Goal: Task Accomplishment & Management: Contribute content

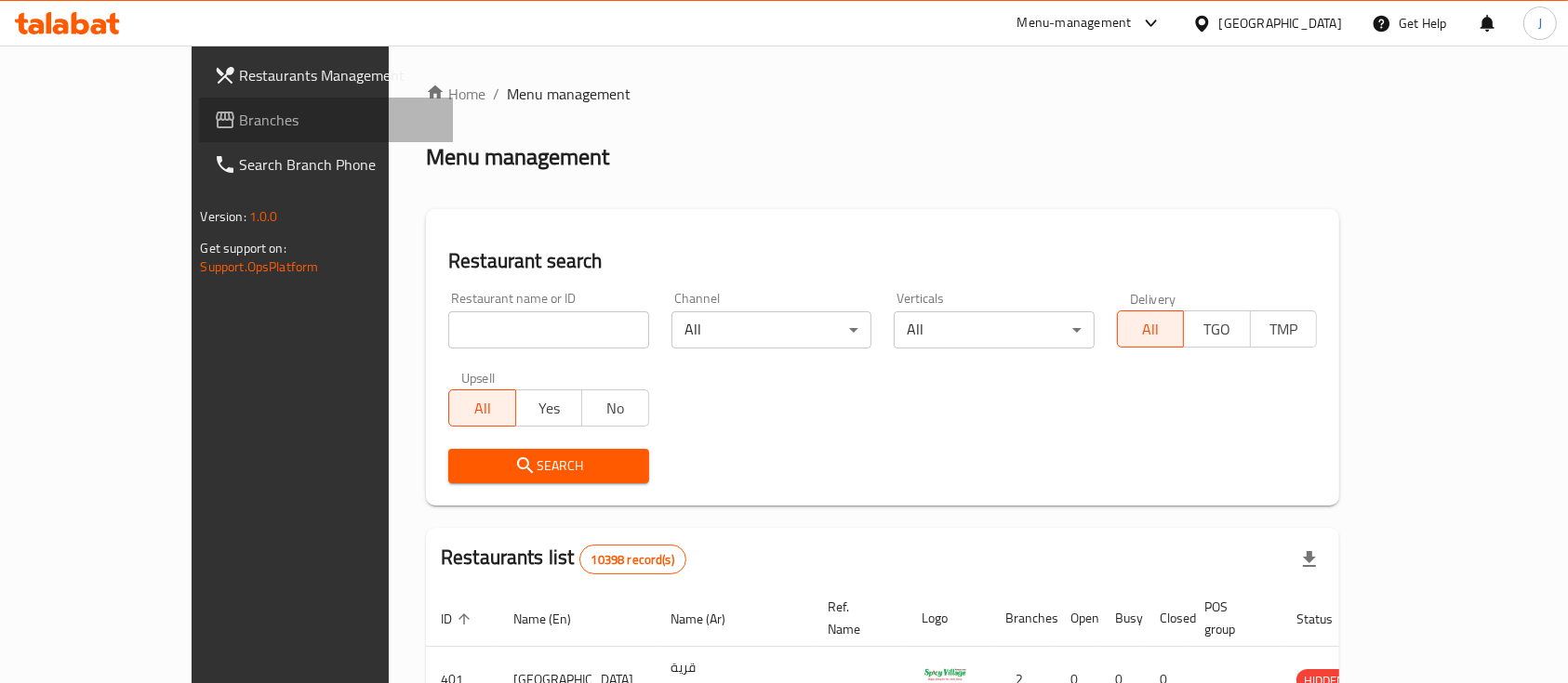
click at [240, 112] on span "Branches" at bounding box center [339, 120] width 199 height 23
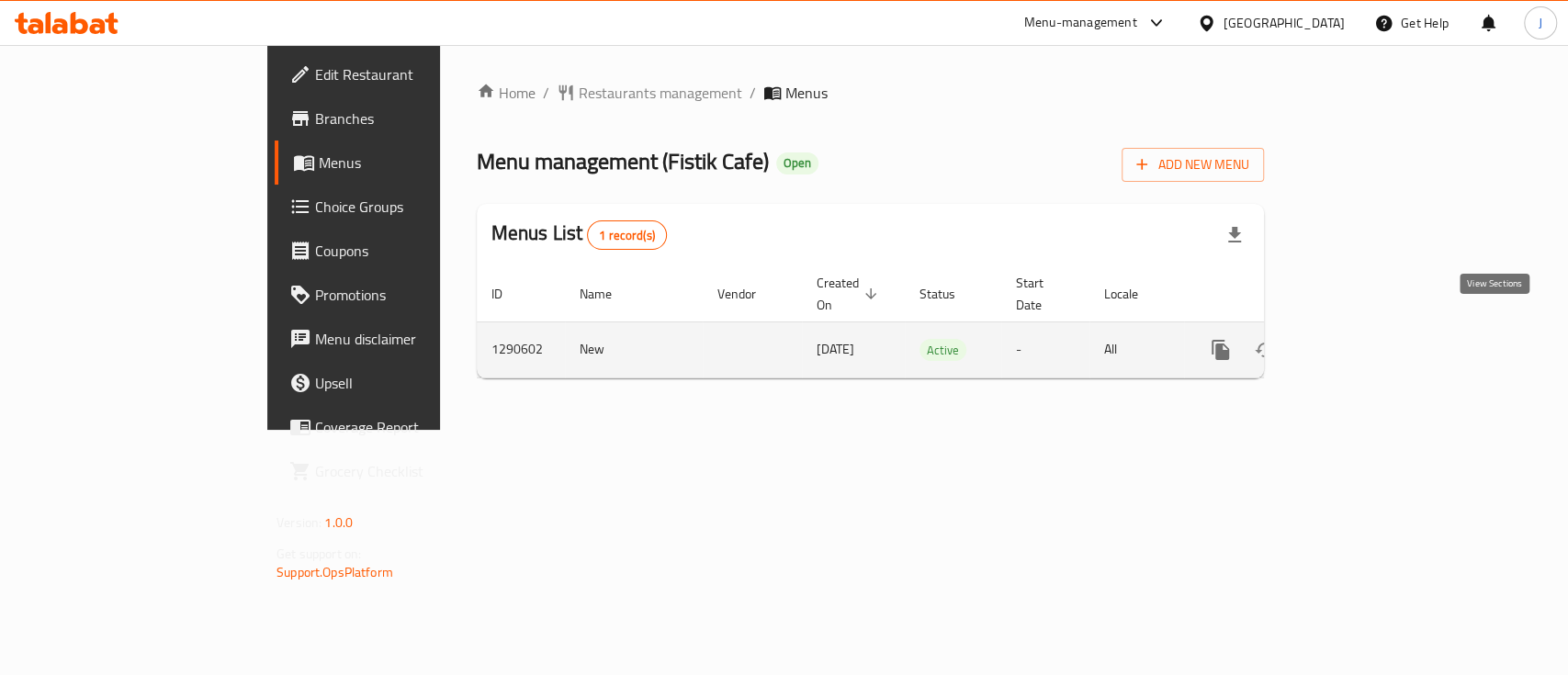
click at [1364, 339] on icon "enhanced table" at bounding box center [1352, 350] width 22 height 22
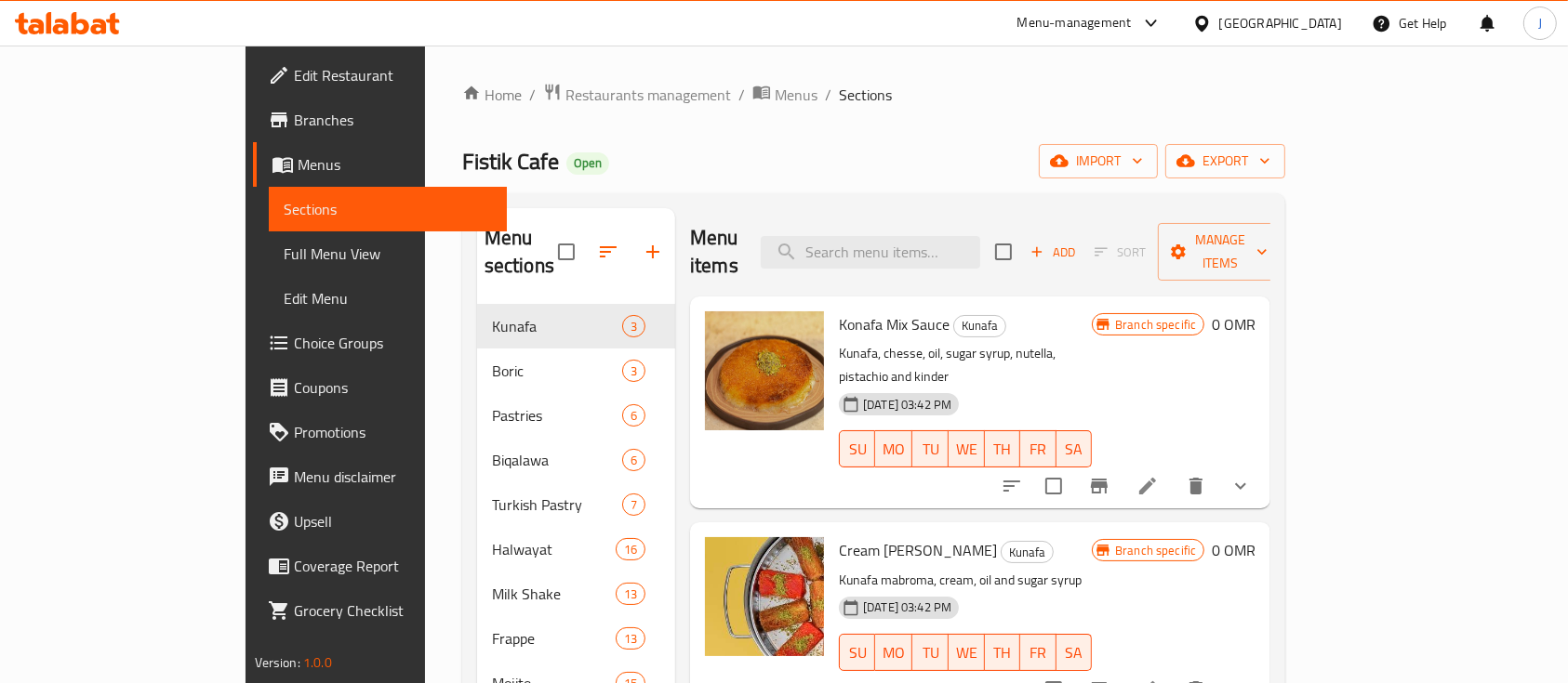
click at [1156, 261] on div "Menu items Add Sort Manage items" at bounding box center [980, 253] width 580 height 88
click at [1078, 242] on span "Add" at bounding box center [1053, 253] width 50 height 22
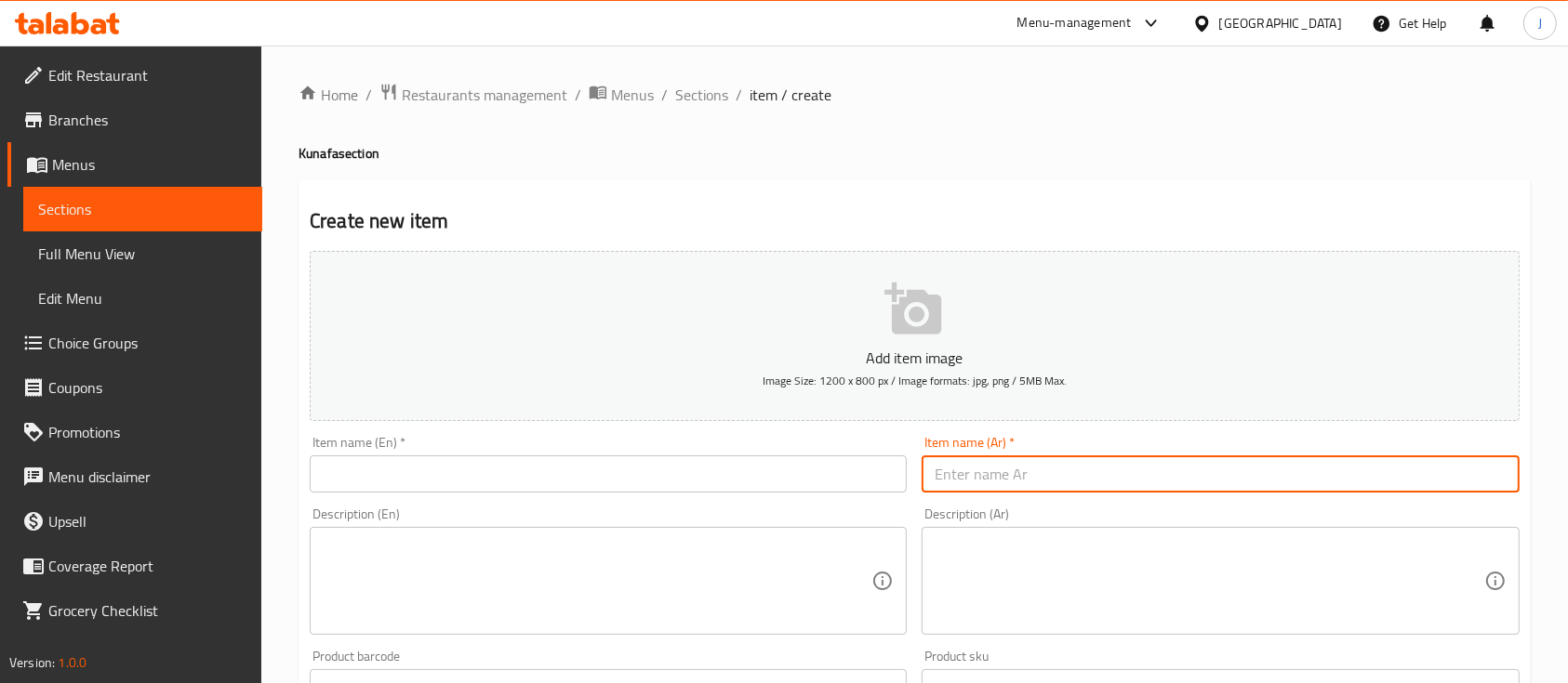
click at [1005, 465] on input "text" at bounding box center [1220, 475] width 597 height 37
paste input "كنافة بالجبن"
type input "كنافة بالجبن"
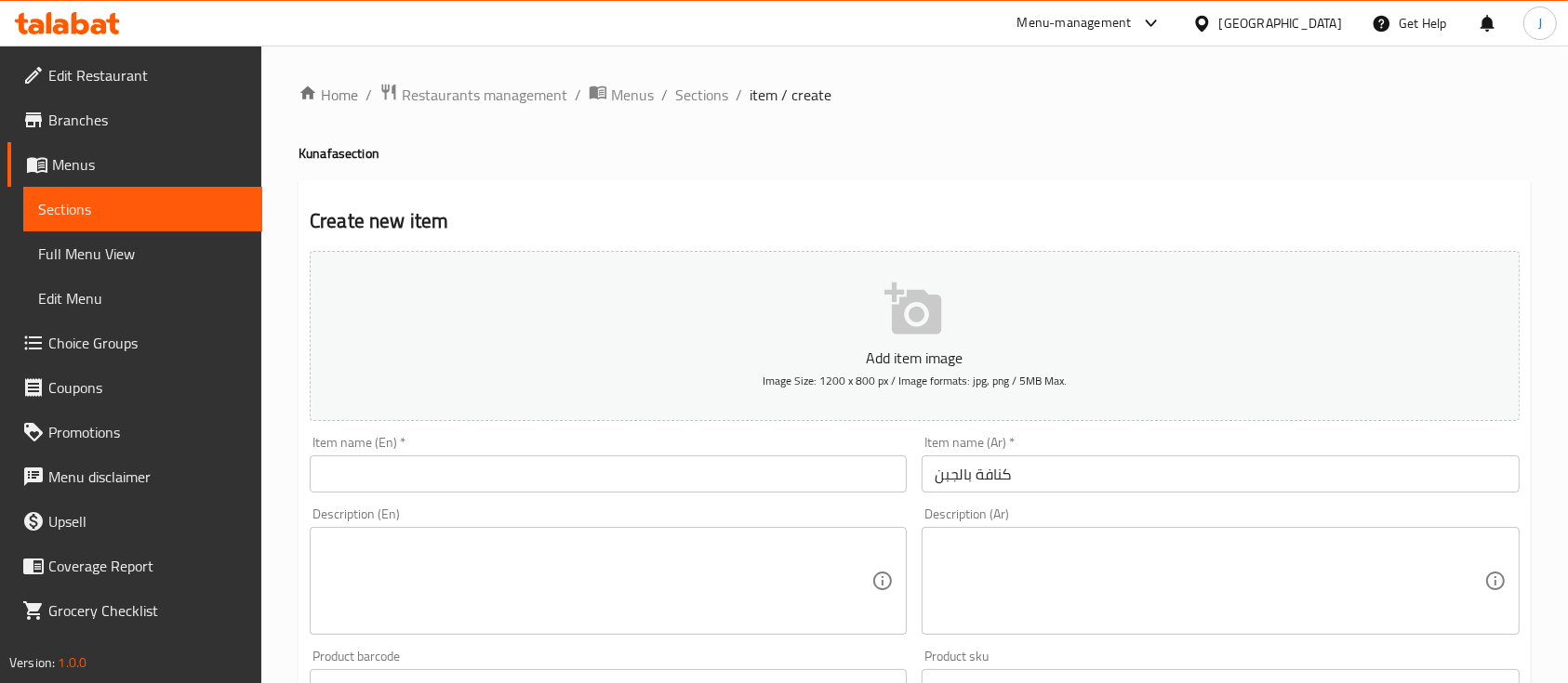
click at [1137, 179] on div "Home / Restaurants management / Menus / Sections / item / create Kunafa section…" at bounding box center [915, 679] width 1233 height 1194
click at [461, 465] on input "text" at bounding box center [608, 475] width 597 height 37
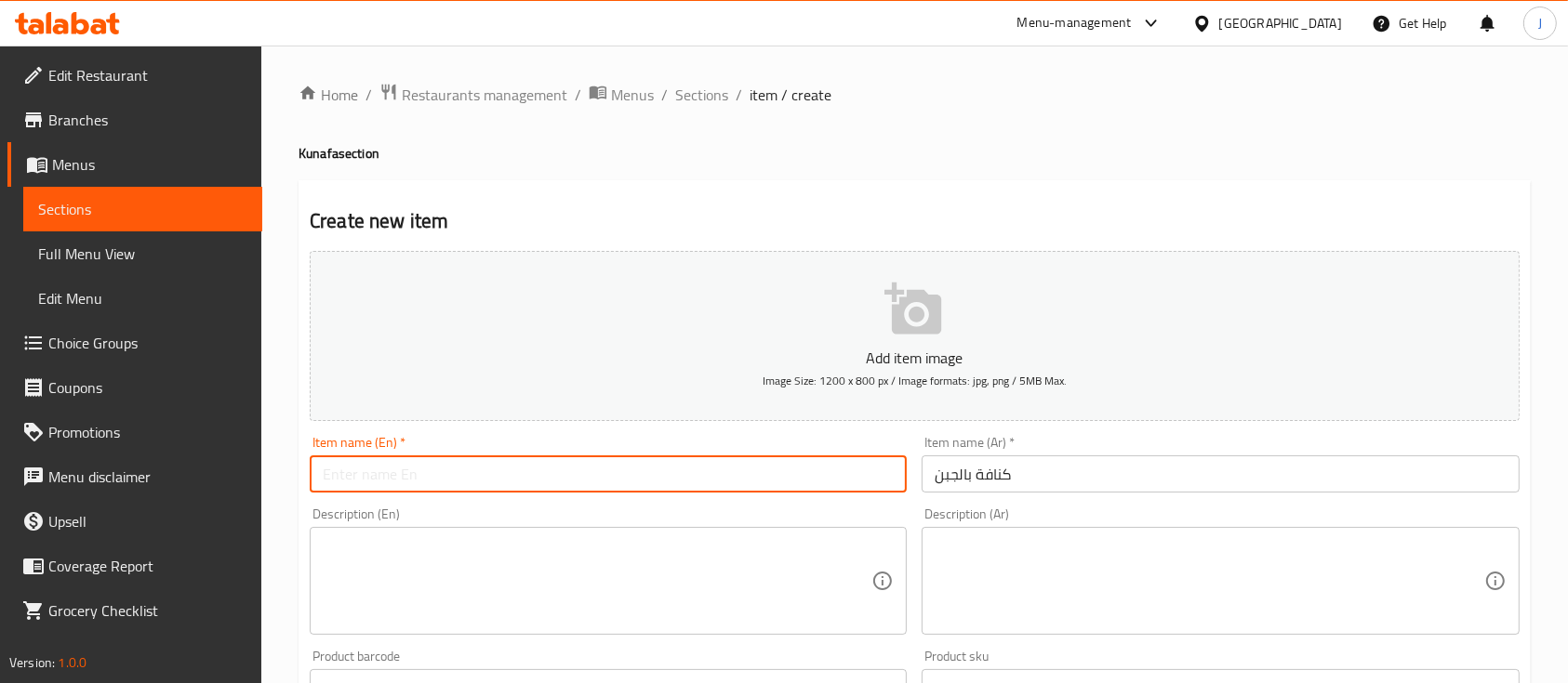
paste input "Kunafa with cheese"
type input "Kunafa with cheese"
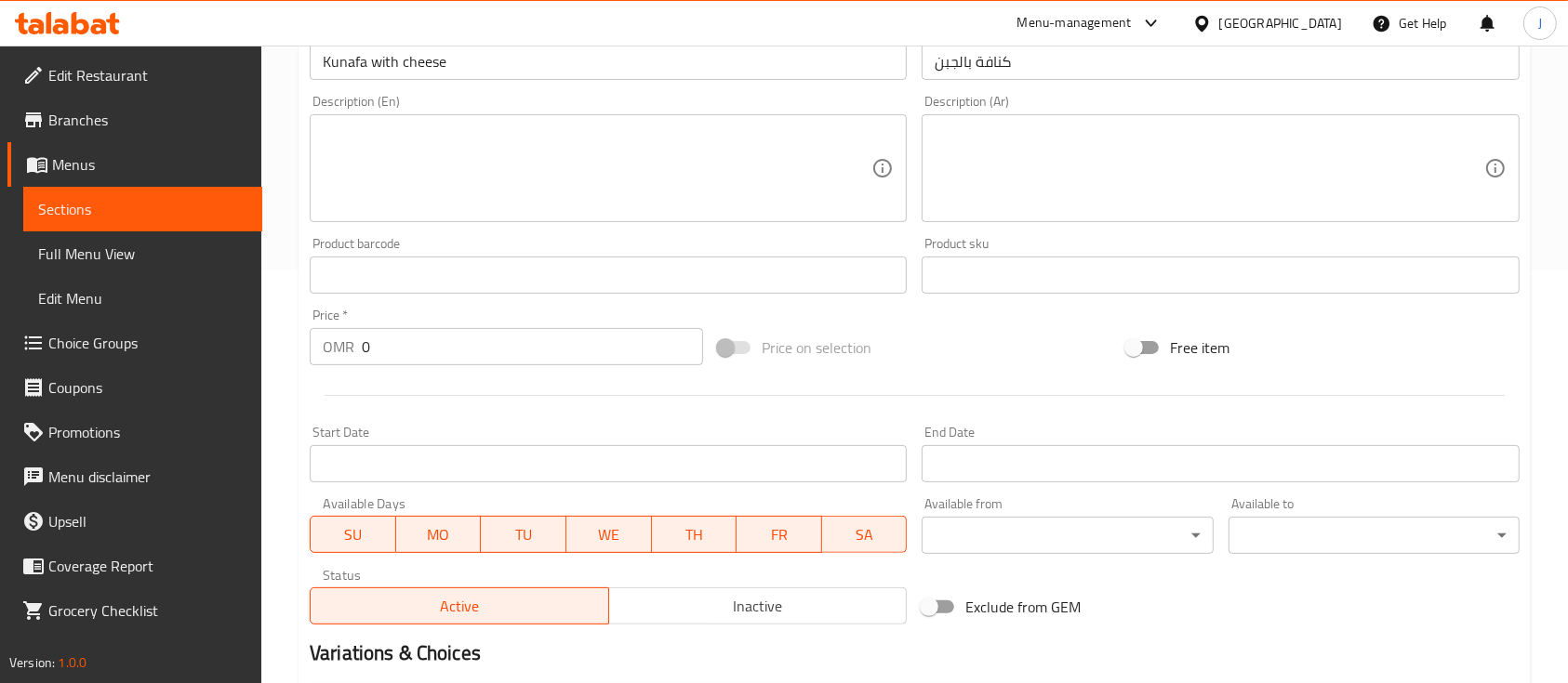
scroll to position [414, 0]
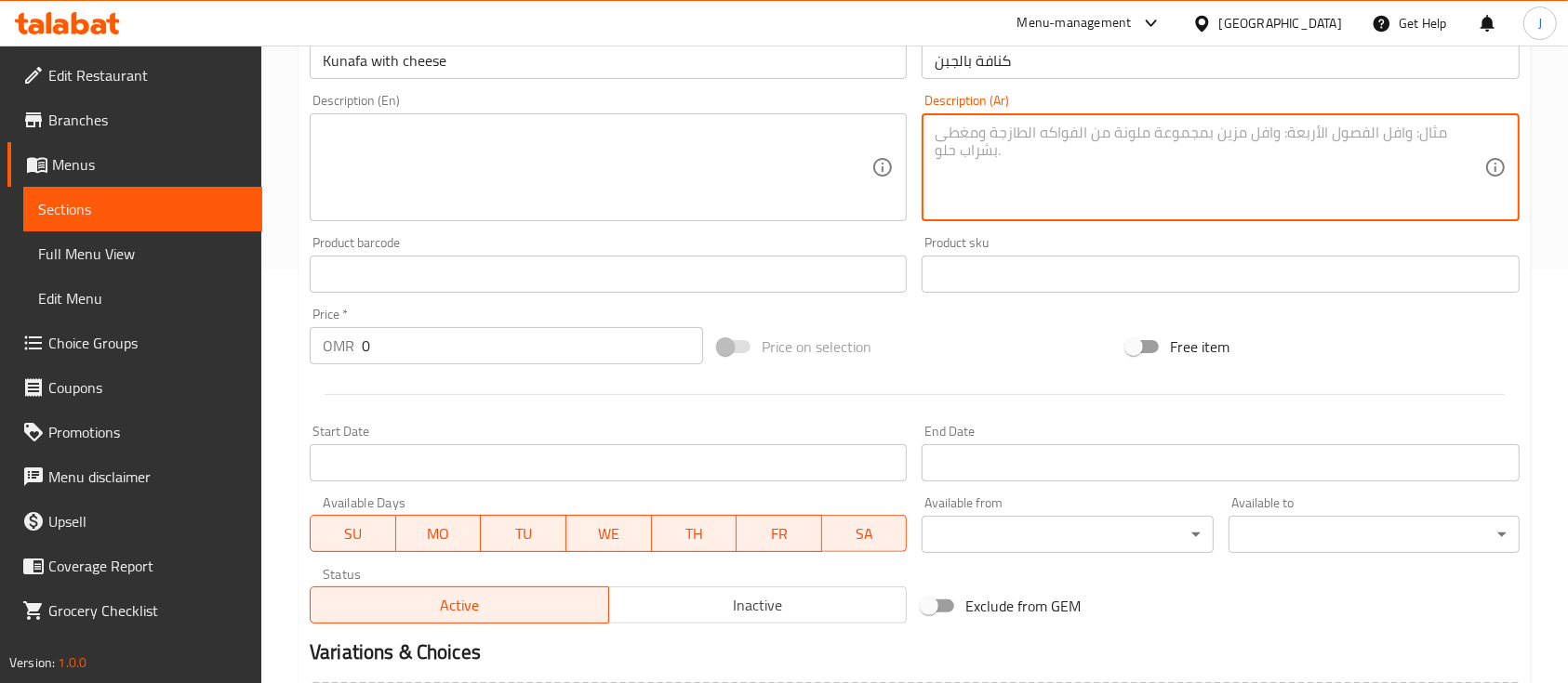
click at [1190, 190] on textarea at bounding box center [1209, 168] width 549 height 88
paste textarea "كيلو ٦ ريالات نص كيلو ٣ ريالات ربع كيلو ١.٥ ريال"
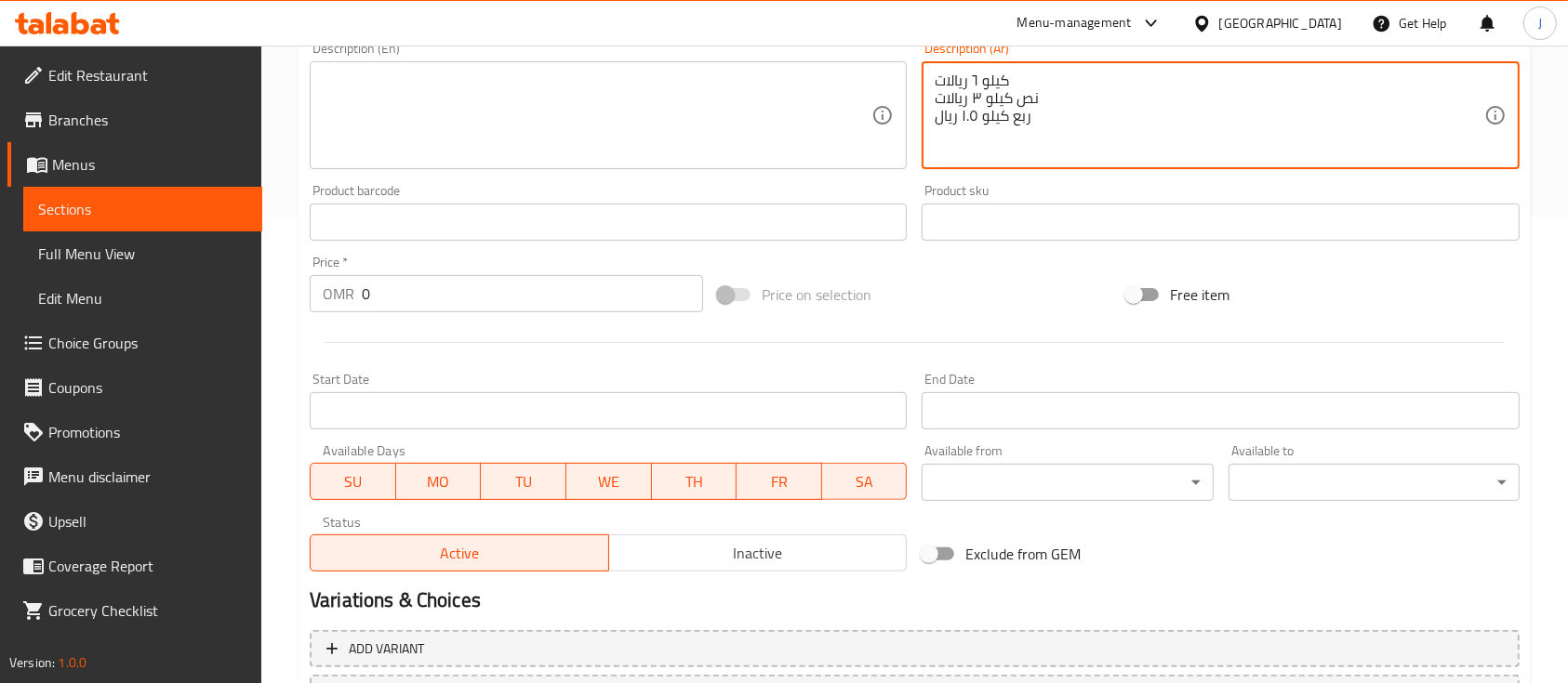
scroll to position [474, 0]
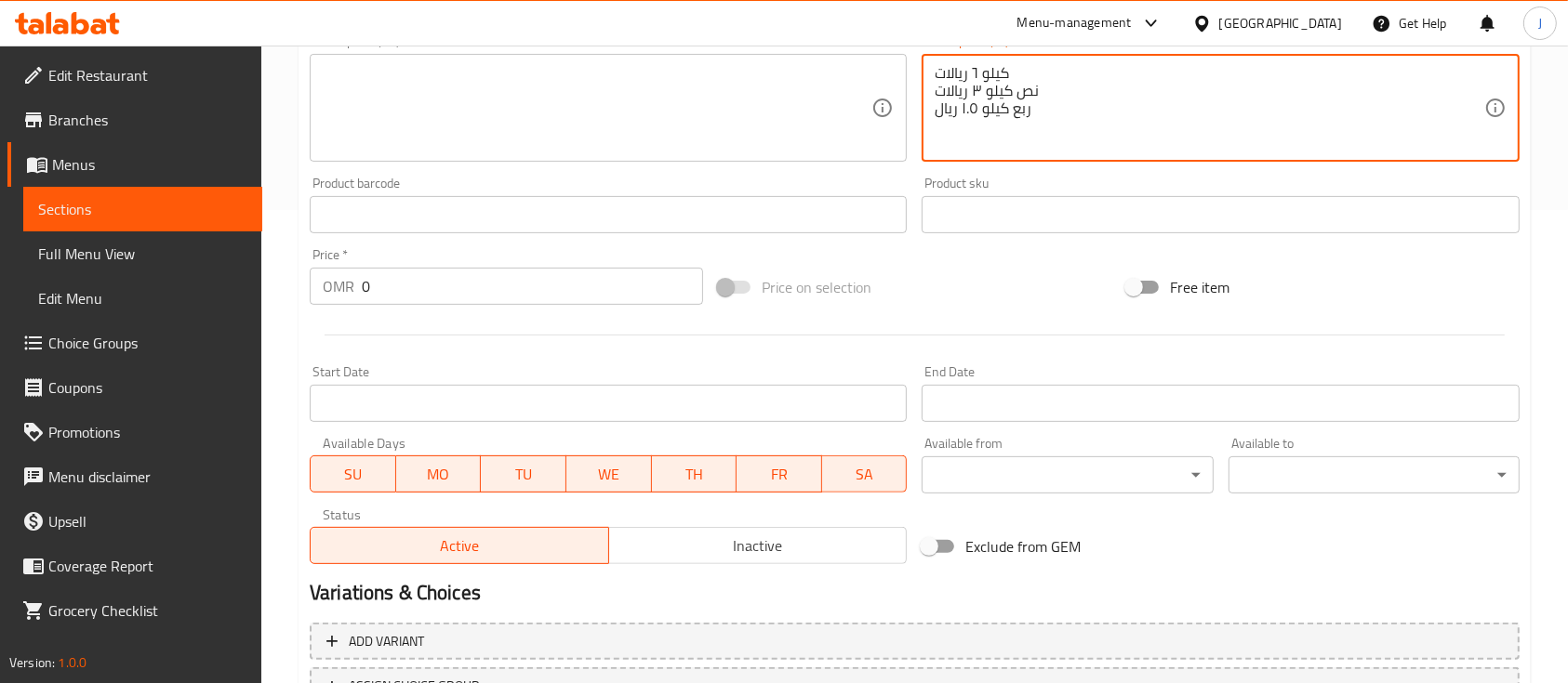
drag, startPoint x: 979, startPoint y: 72, endPoint x: 1003, endPoint y: 76, distance: 24.3
click at [1003, 76] on textarea "كيلو ٦ ريالات نص كيلو ٣ ريالات ربع كيلو ١.٥ ريال" at bounding box center [1209, 108] width 549 height 88
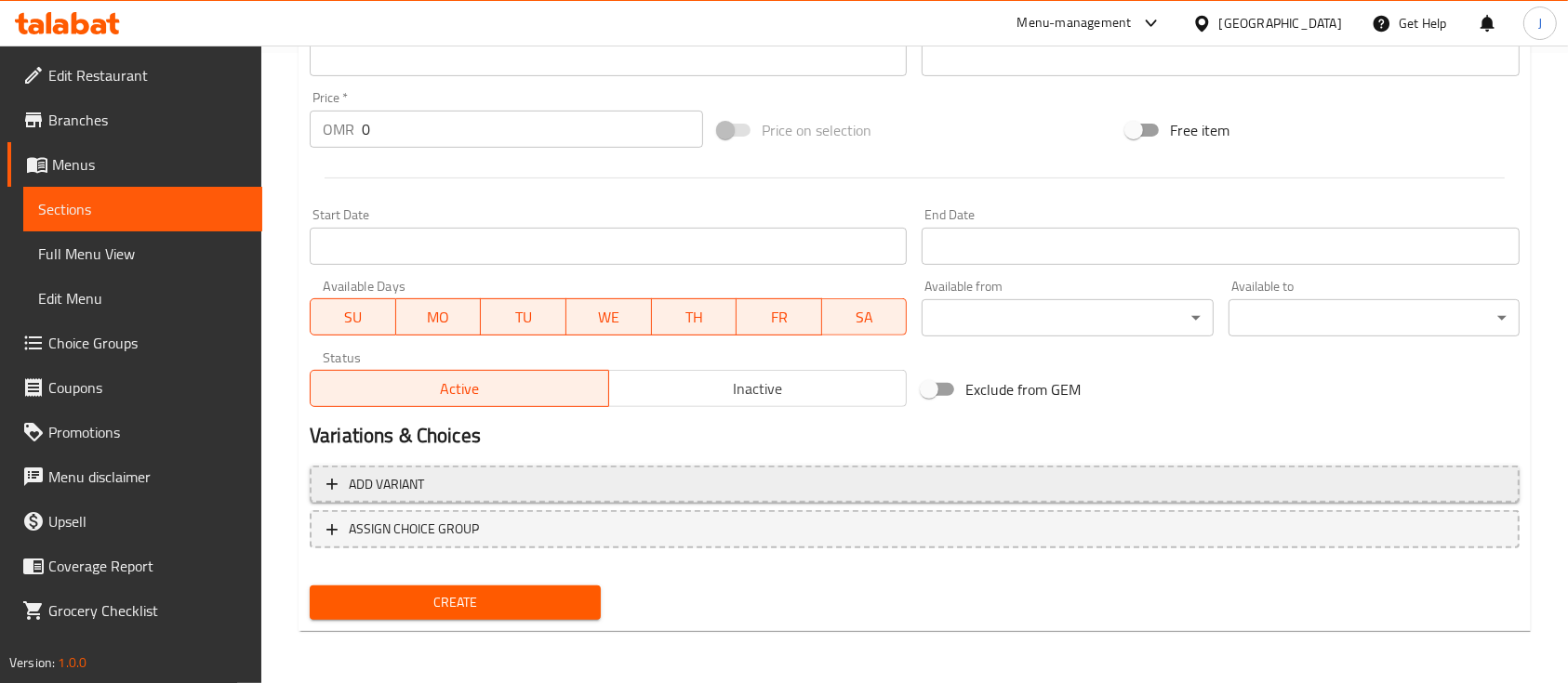
type textarea "٦ ريالات نص كيلو ٣ ريالات ربع كيلو ١.٥ ريال"
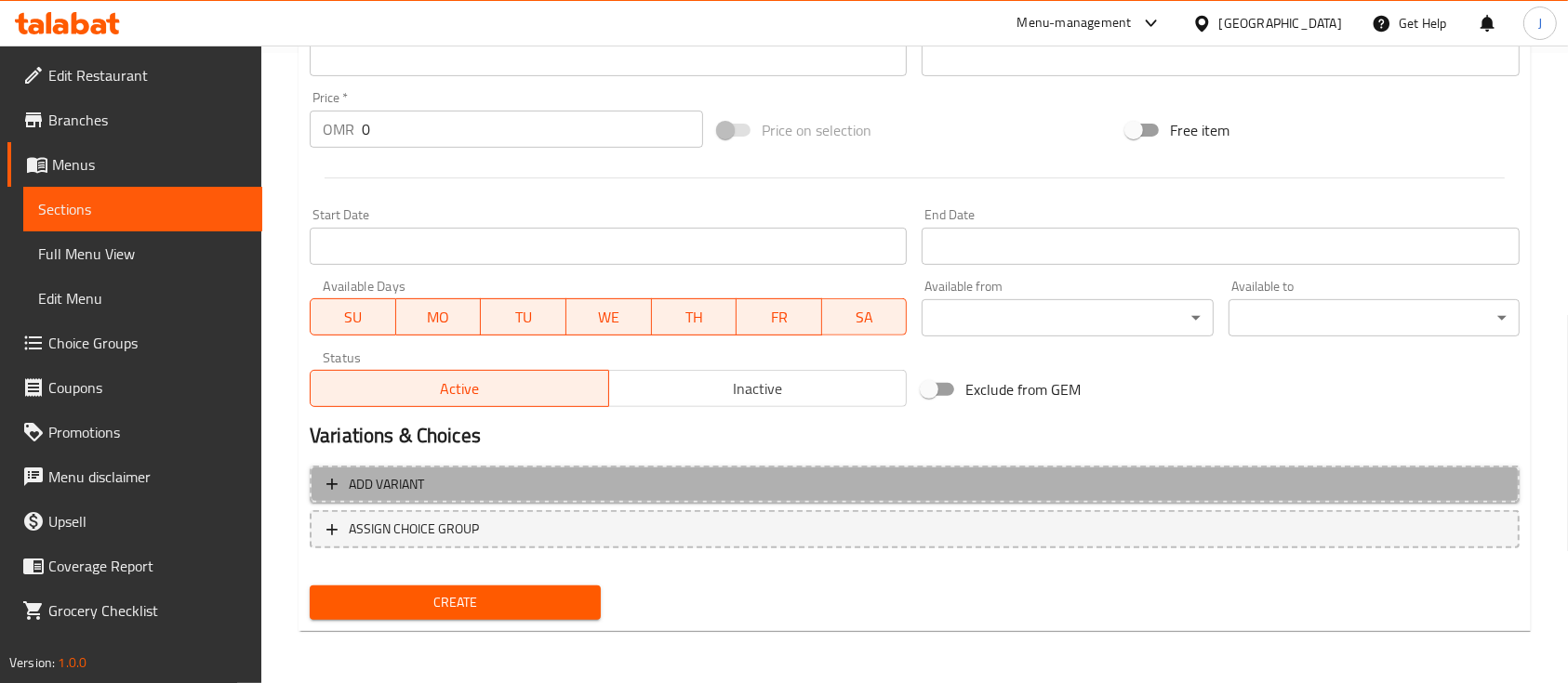
click at [400, 501] on button "Add variant" at bounding box center [914, 484] width 1210 height 38
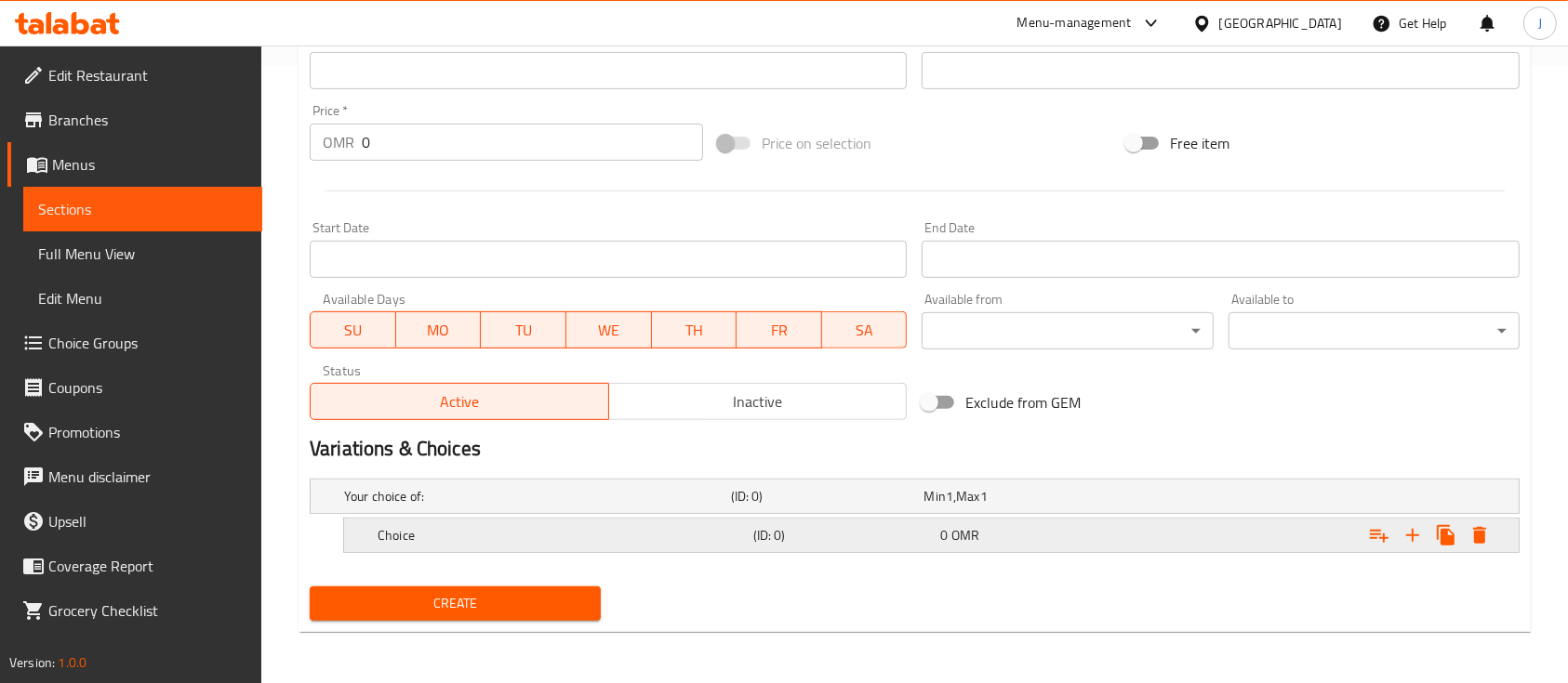
click at [825, 547] on div "Choice (ID: 0) 0 OMR" at bounding box center [937, 536] width 1127 height 41
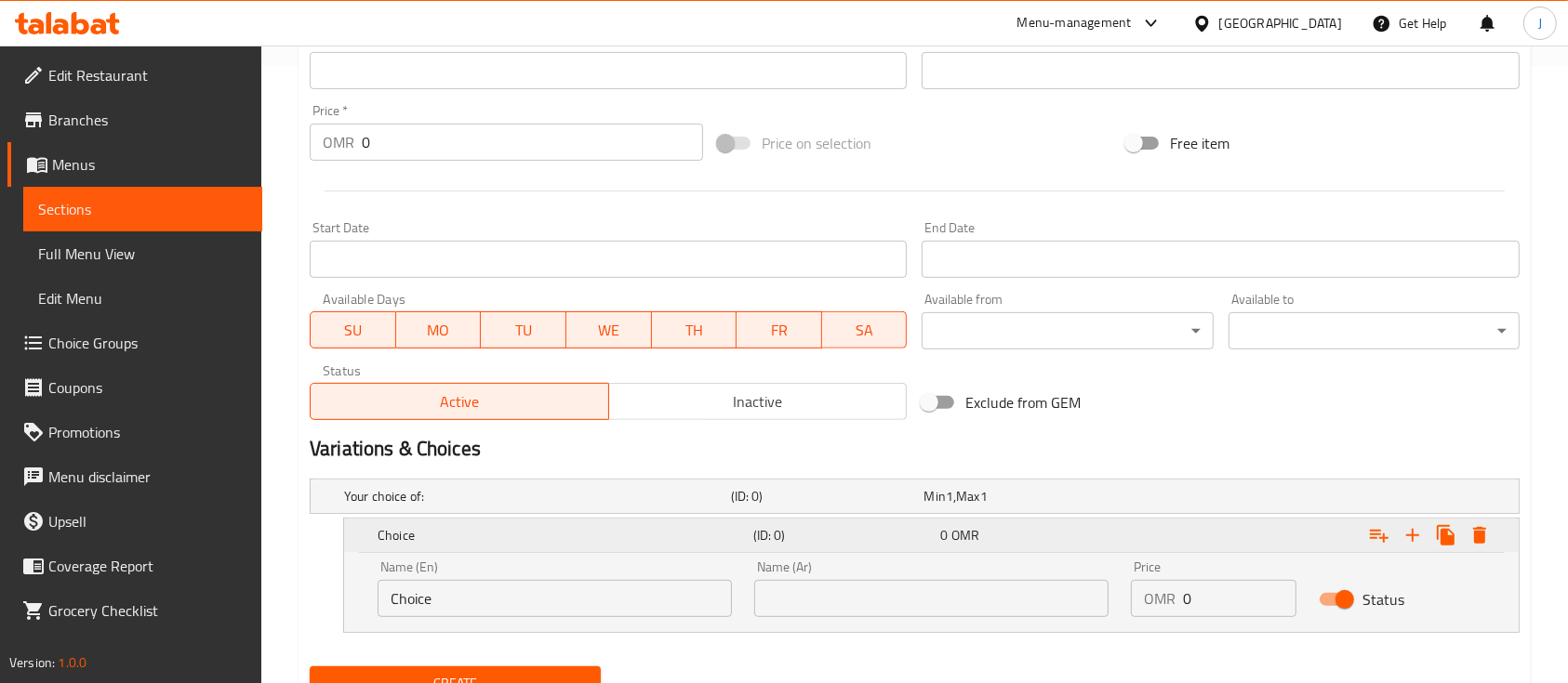
scroll to position [699, 0]
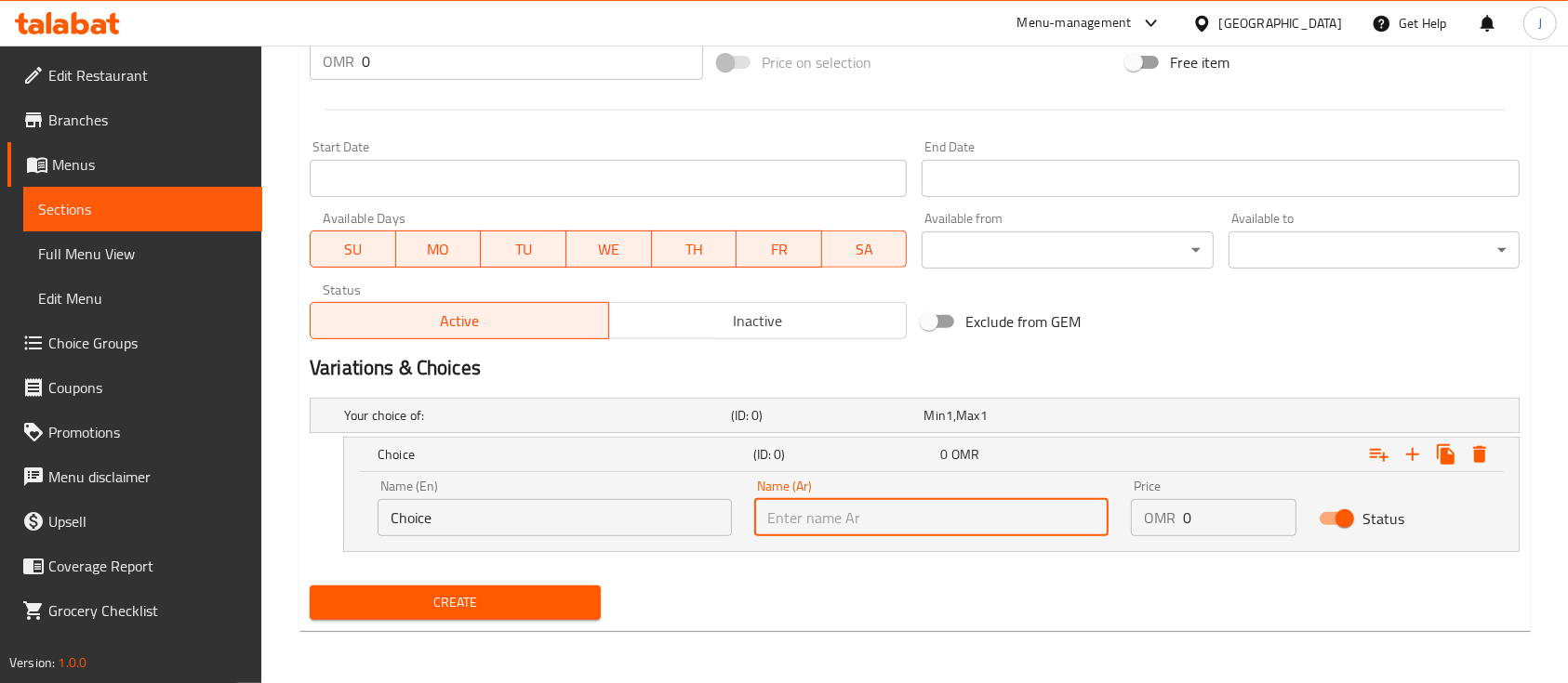
click at [876, 531] on input "text" at bounding box center [931, 518] width 354 height 37
paste input "كيلو"
type input "كيلو"
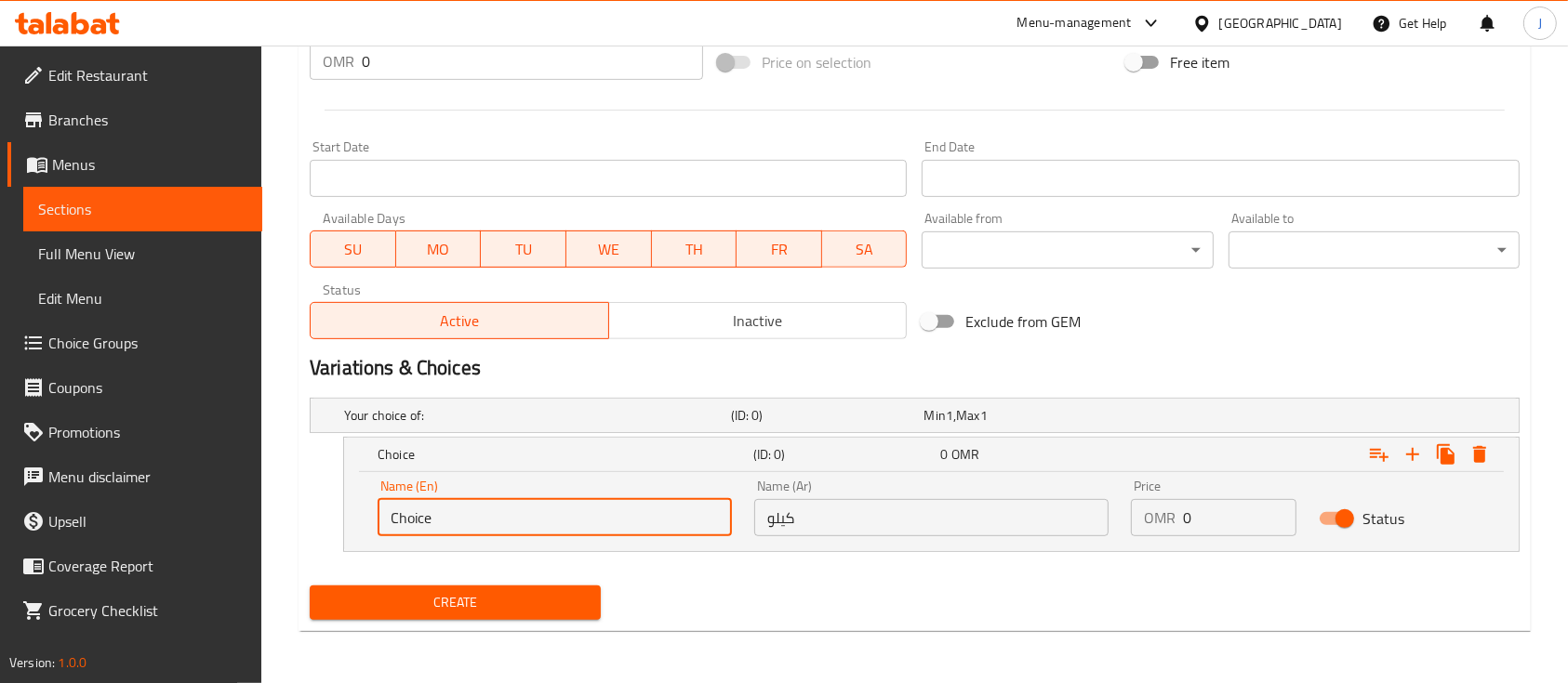
drag, startPoint x: 462, startPoint y: 520, endPoint x: 328, endPoint y: 529, distance: 134.3
click at [328, 529] on div "Choice (ID: 0) 0 OMR Name (En) Choice Name (En) Name (Ar) كيلو Name (Ar) Price …" at bounding box center [914, 494] width 1210 height 115
paste input "kilo"
drag, startPoint x: 395, startPoint y: 518, endPoint x: 383, endPoint y: 518, distance: 12.0
click at [383, 518] on input "kilo" at bounding box center [554, 518] width 354 height 37
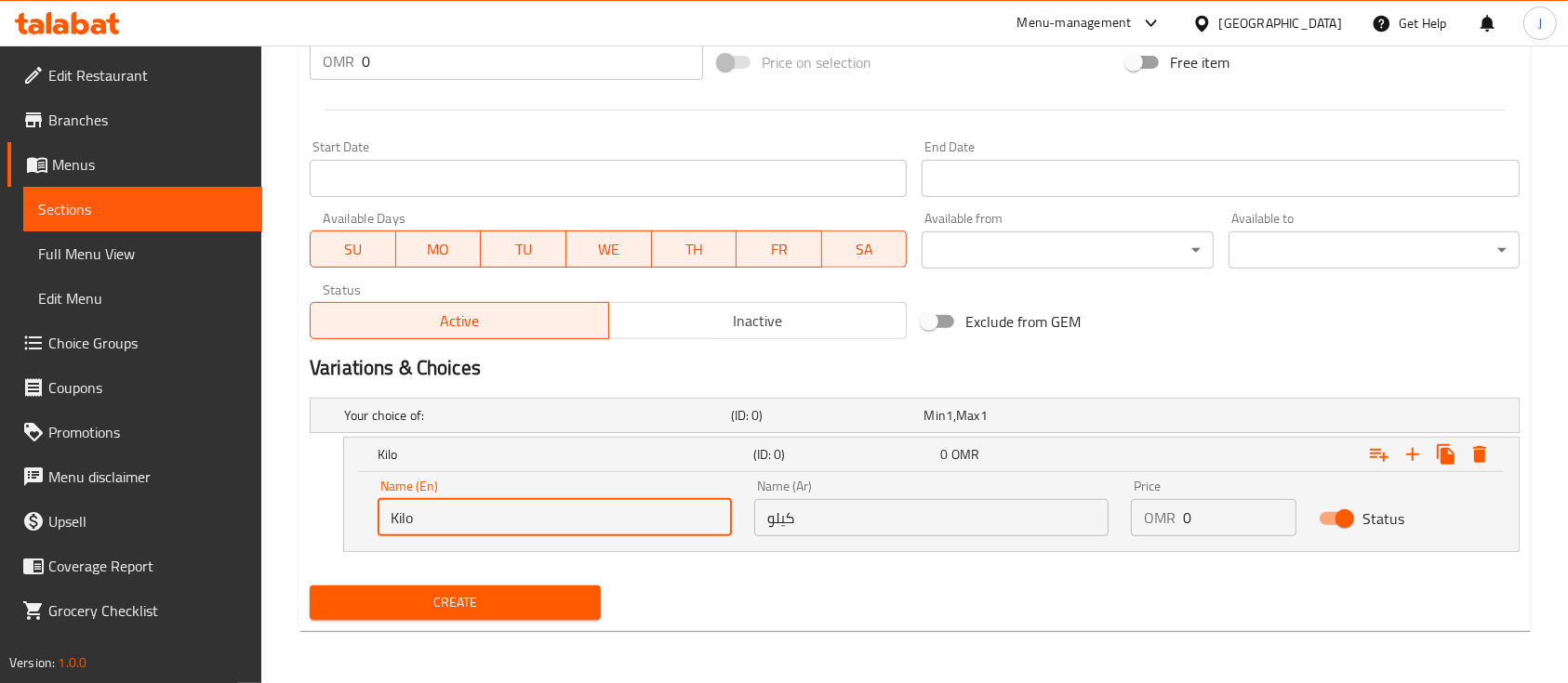
type input "Kilo"
click at [314, 524] on div "Kilo (ID: 0) 0 OMR Name (En) Kilo Name (En) Name (Ar) كيلو Name (Ar) Price OMR …" at bounding box center [914, 494] width 1210 height 115
click at [618, 442] on div "Kilo" at bounding box center [561, 454] width 376 height 26
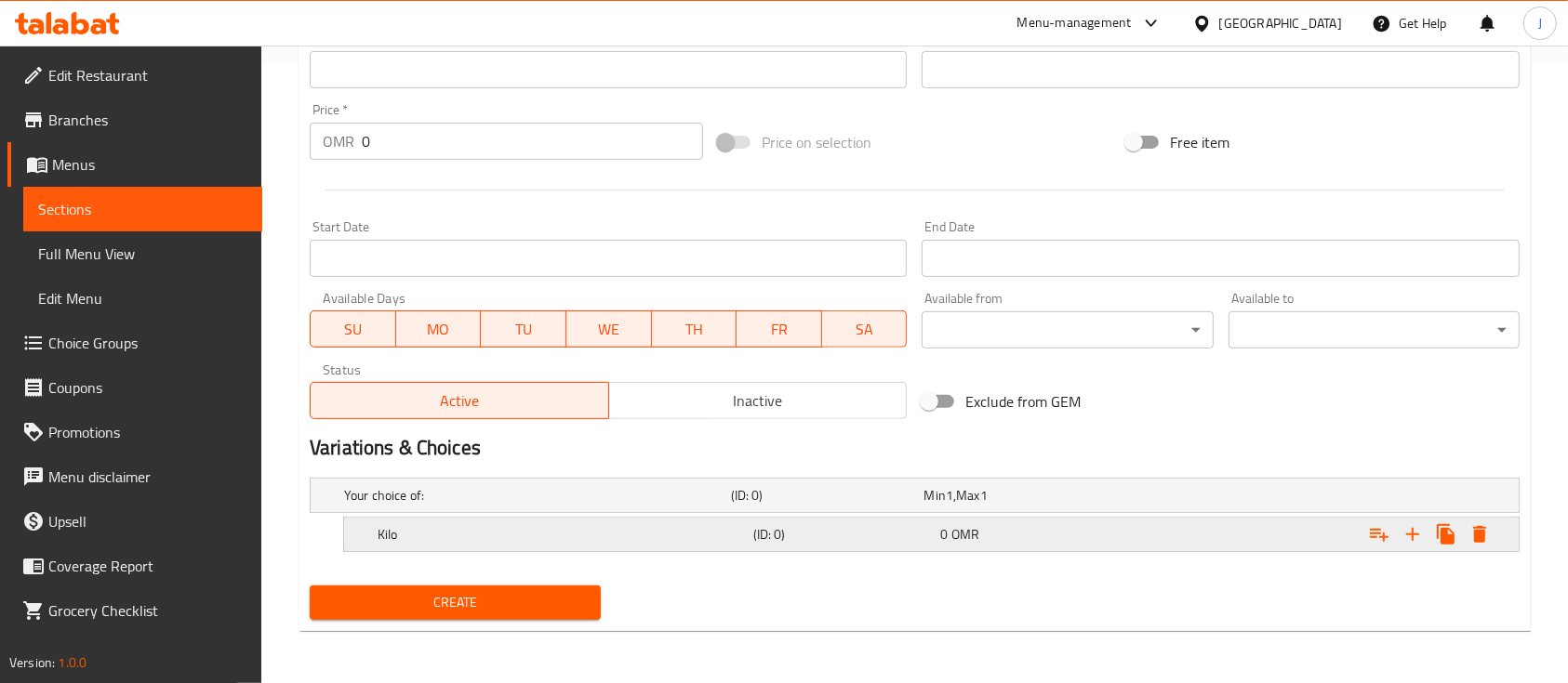
scroll to position [617, 0]
click at [1136, 525] on div "Expand" at bounding box center [1312, 536] width 376 height 41
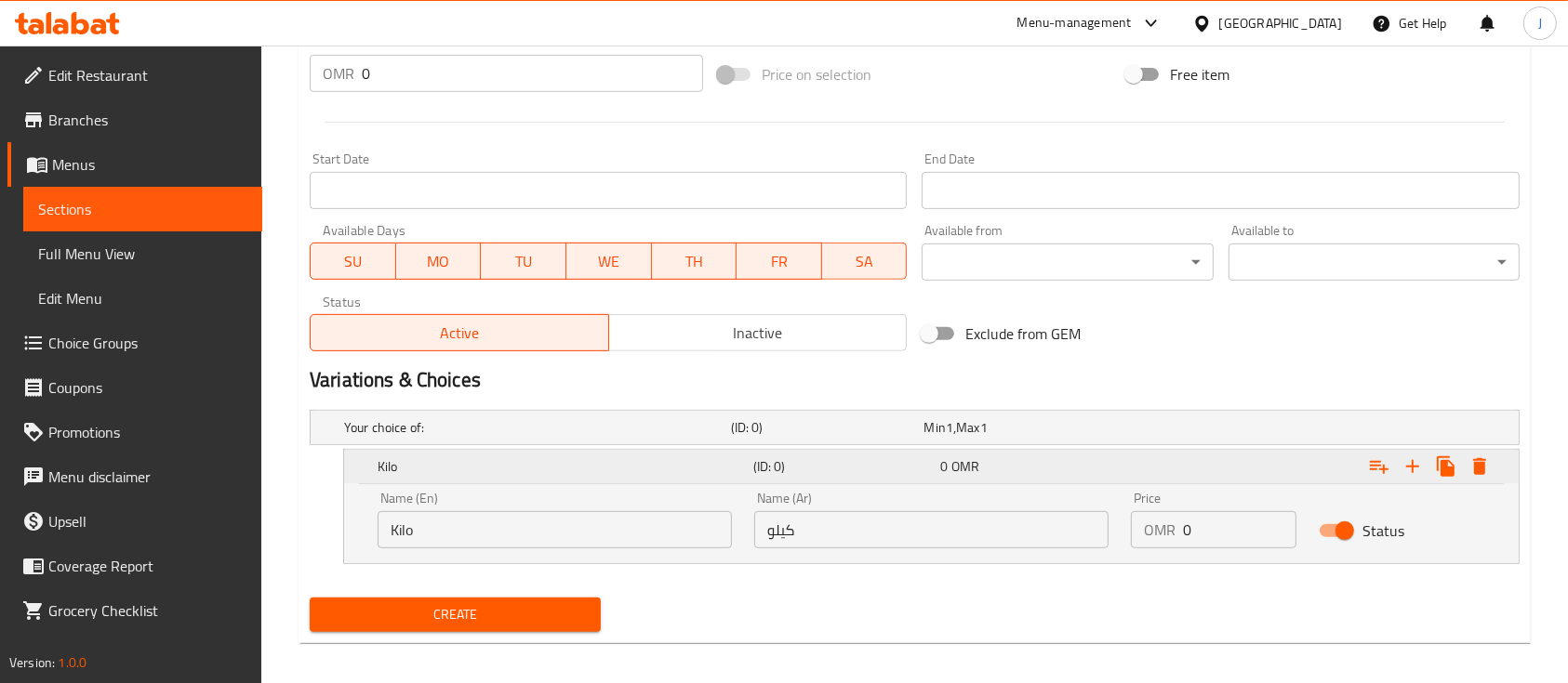
scroll to position [699, 0]
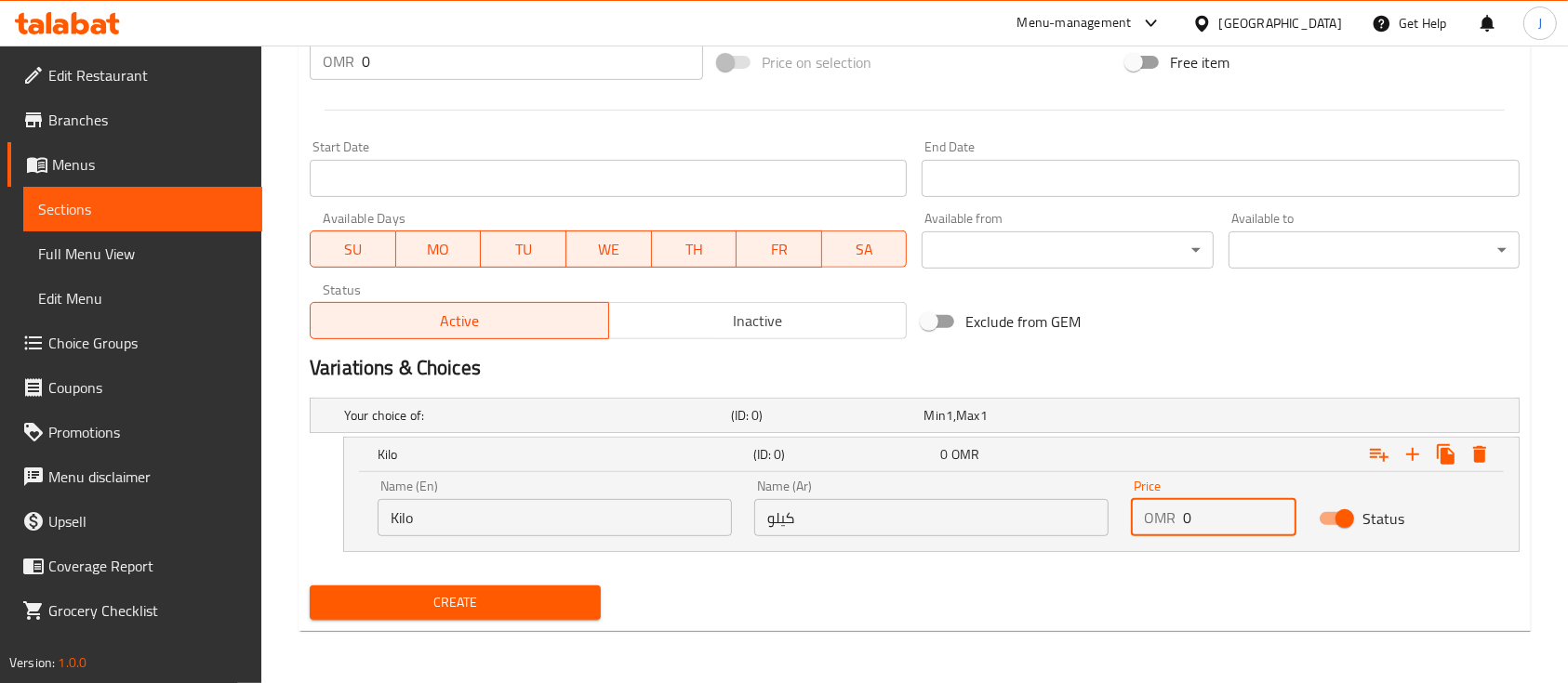
drag, startPoint x: 1198, startPoint y: 527, endPoint x: 1168, endPoint y: 527, distance: 30.0
click at [1168, 527] on div "OMR 0 Price" at bounding box center [1214, 518] width 165 height 37
type input "6"
click at [1410, 451] on icon "Expand" at bounding box center [1413, 454] width 23 height 23
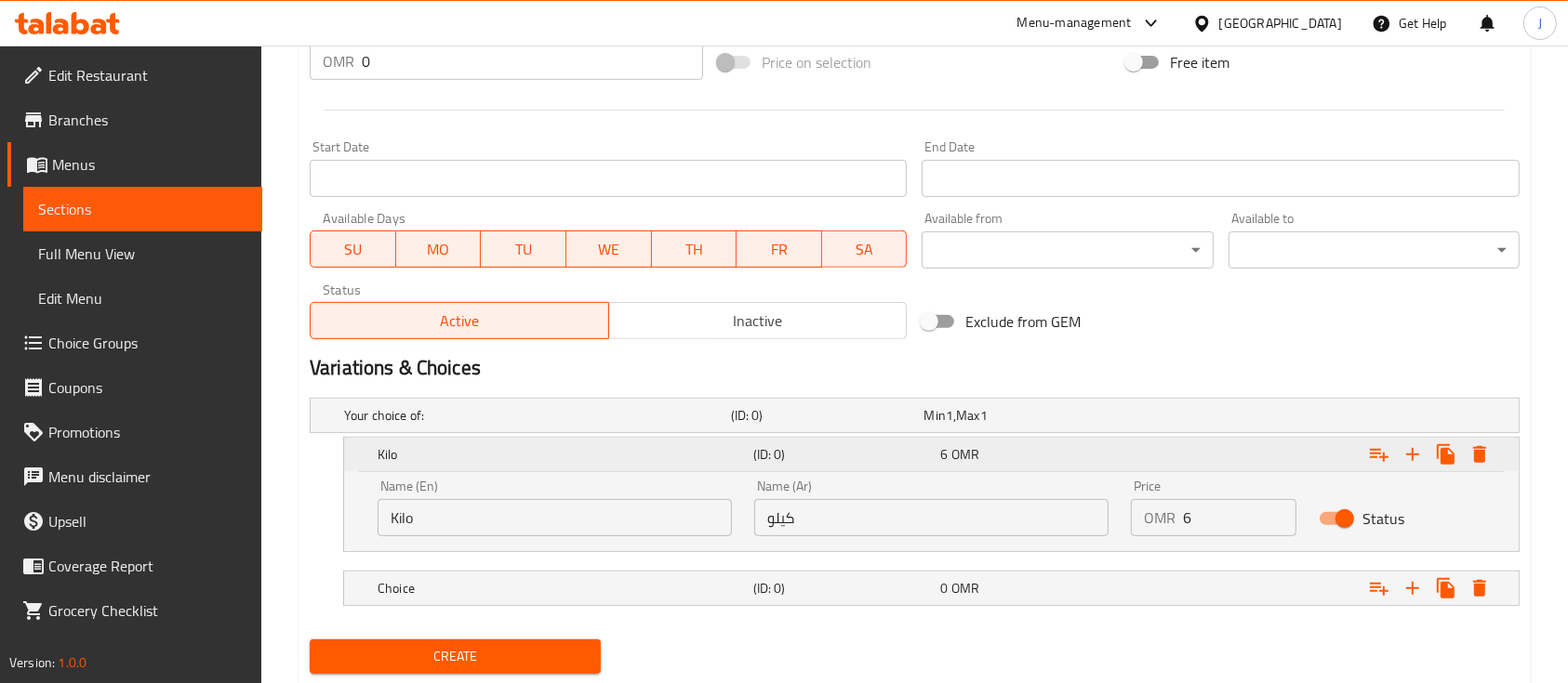
click at [1198, 449] on div "Expand" at bounding box center [1312, 455] width 376 height 41
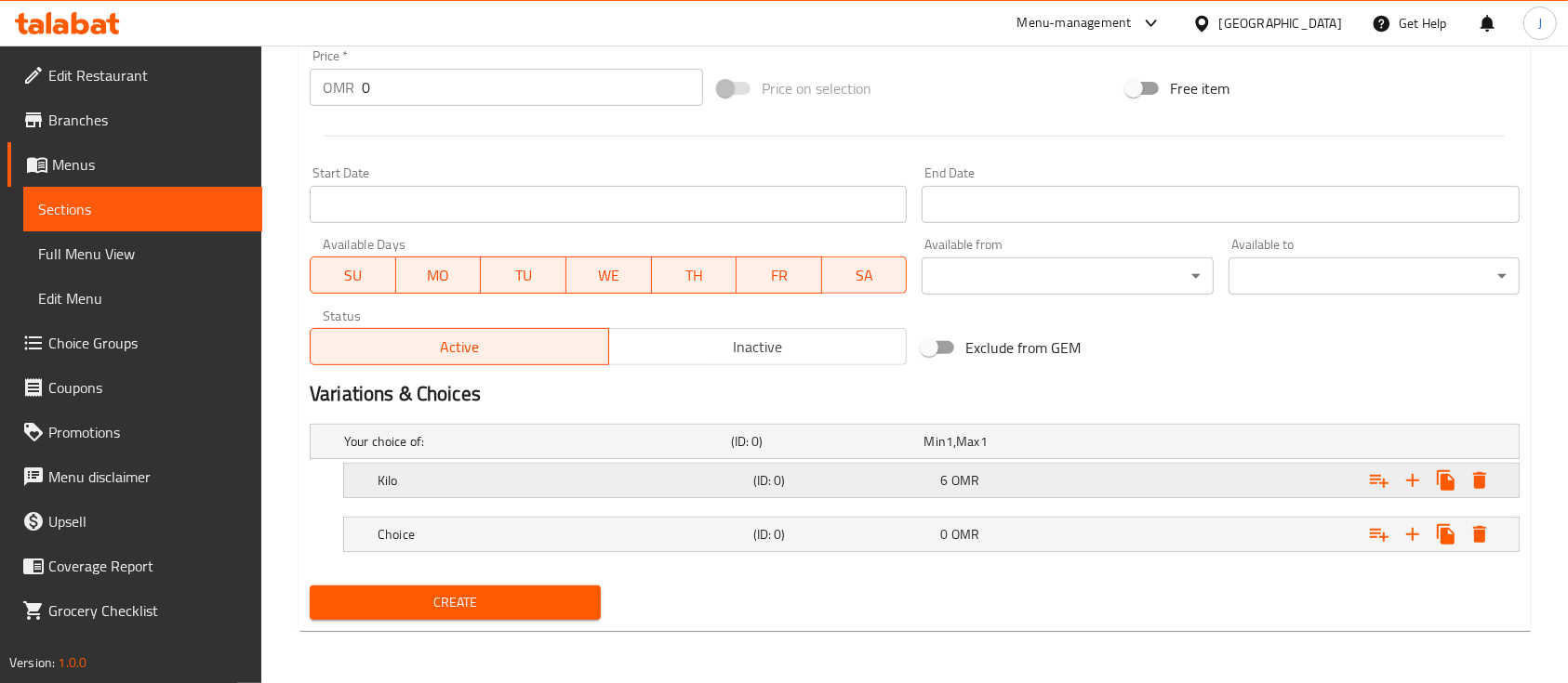
scroll to position [671, 0]
click at [1010, 531] on div "0 OMR" at bounding box center [1031, 536] width 181 height 19
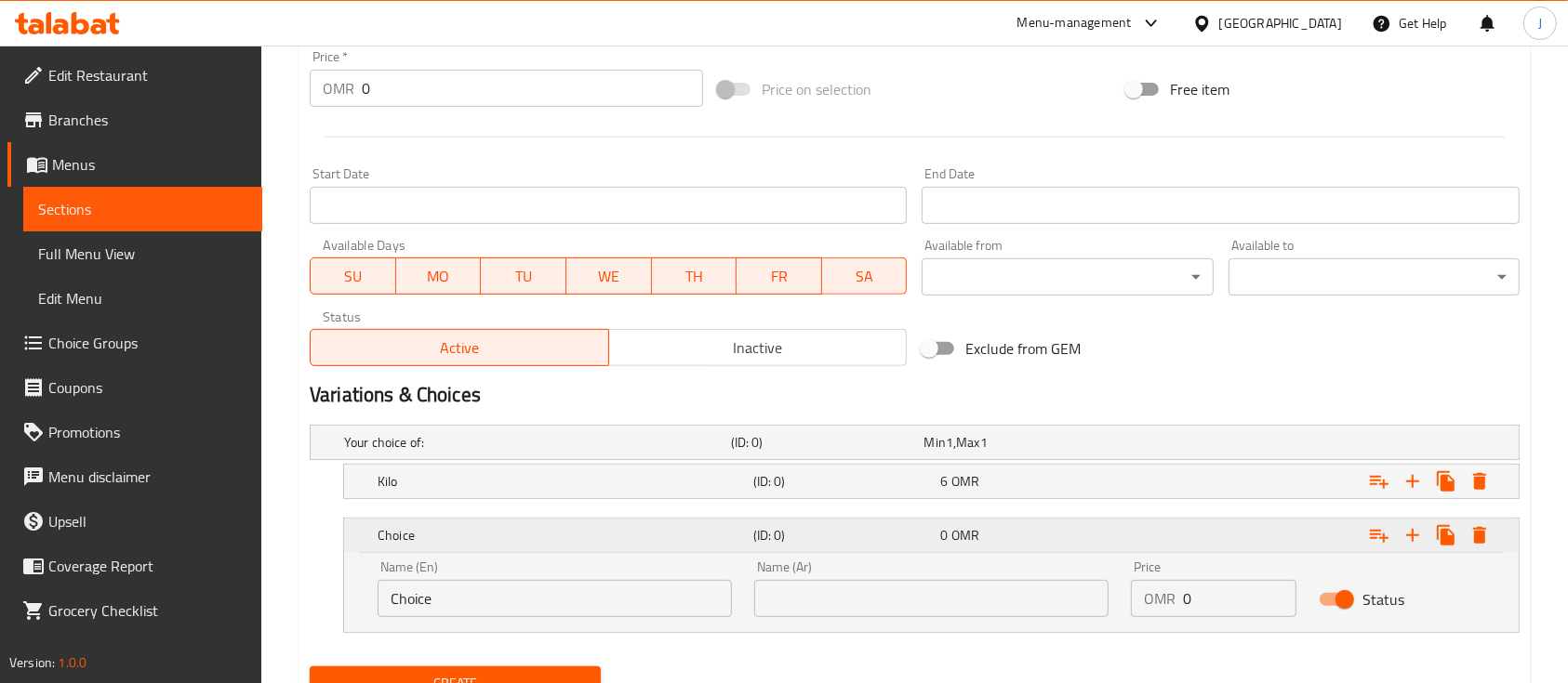
scroll to position [751, 0]
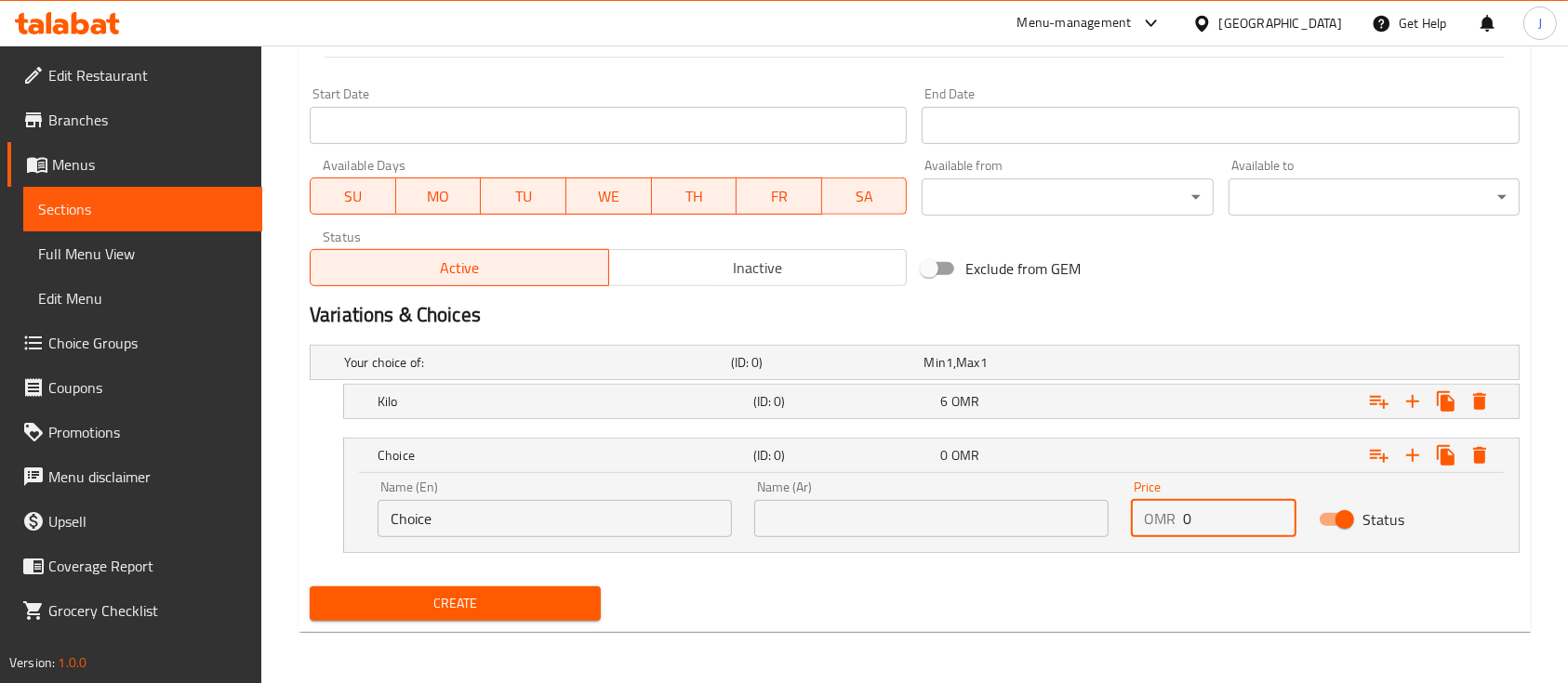
drag, startPoint x: 1193, startPoint y: 514, endPoint x: 1154, endPoint y: 514, distance: 39.0
click at [1154, 514] on div "OMR 0 Price" at bounding box center [1214, 519] width 165 height 37
type input "3"
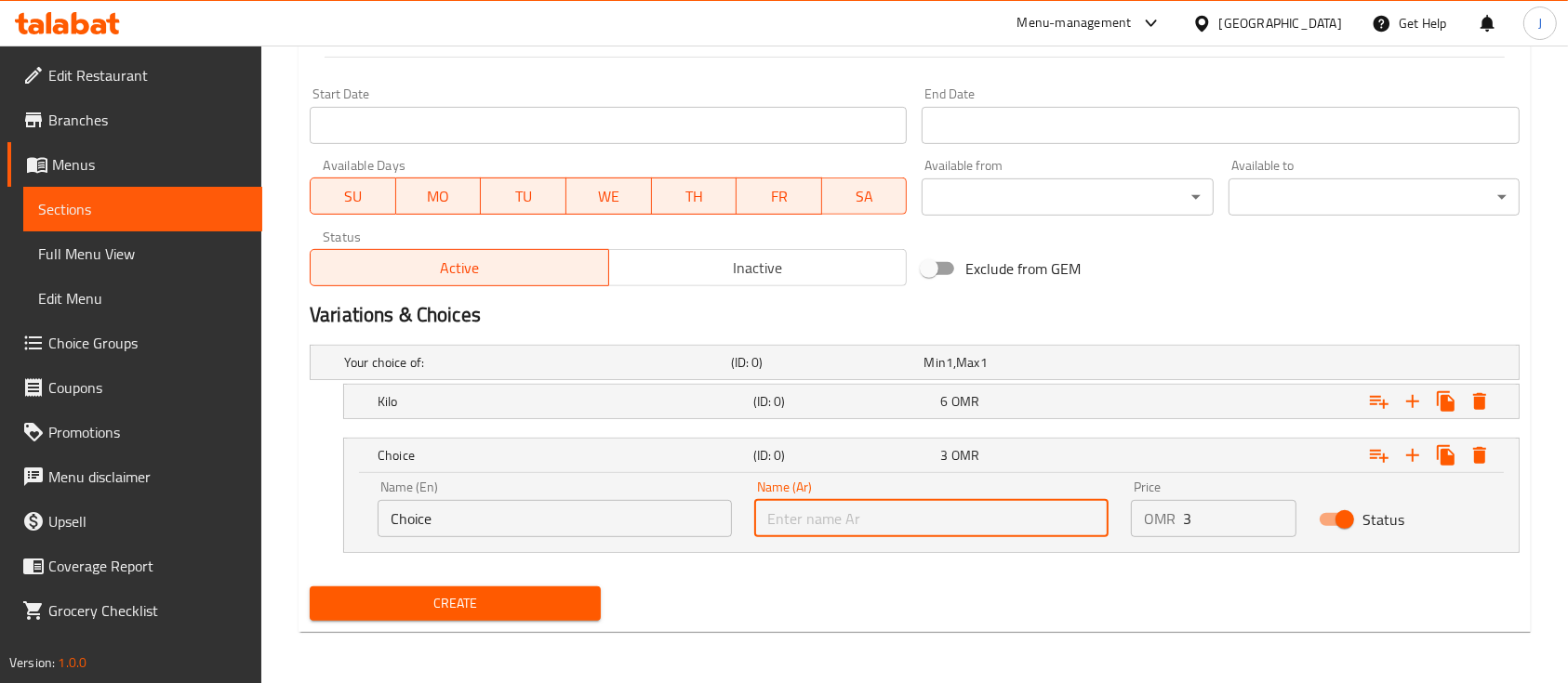
click at [799, 536] on input "text" at bounding box center [931, 519] width 354 height 37
paste input "نص كيلو"
type input "نص كيلو"
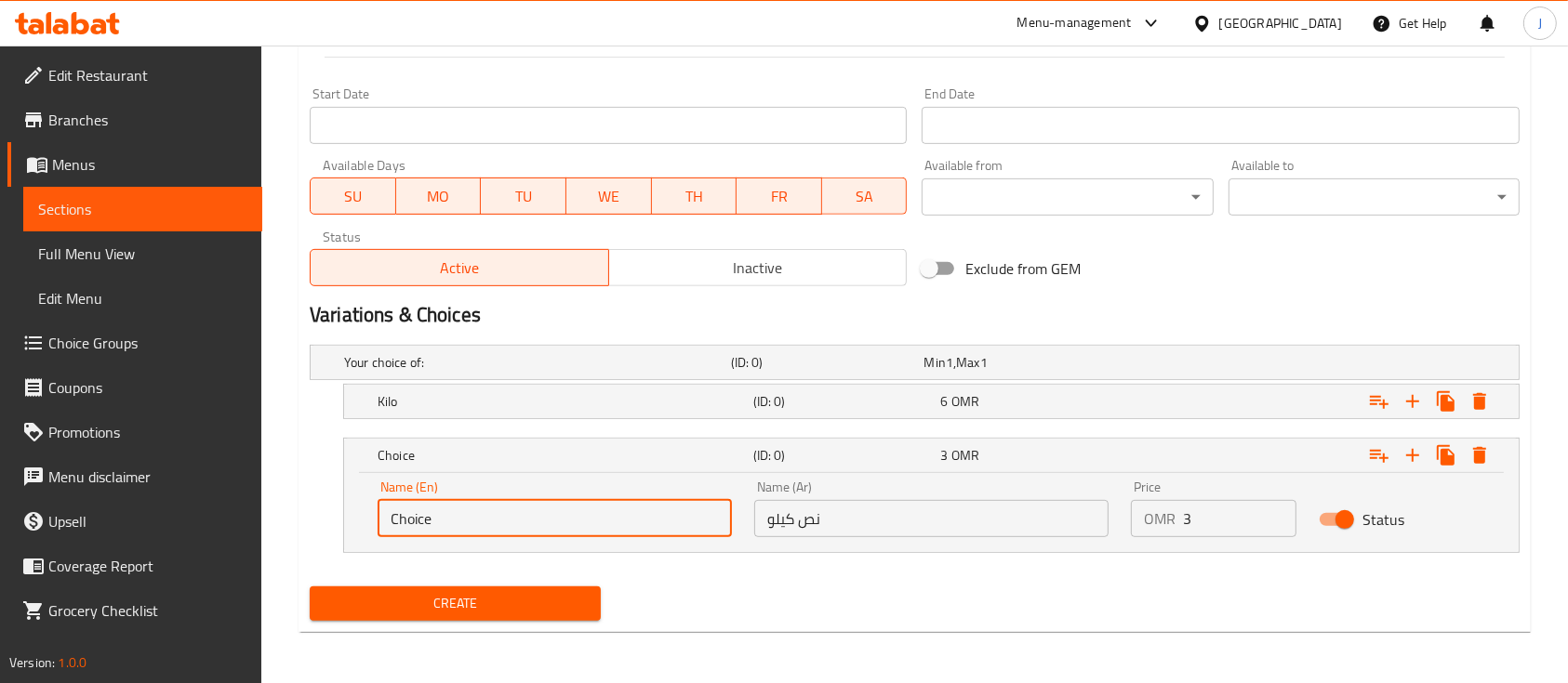
drag, startPoint x: 459, startPoint y: 526, endPoint x: 337, endPoint y: 524, distance: 122.0
click at [337, 524] on div "Choice (ID: 0) 3 OMR Name (En) Choice Name (En) Name (Ar) نص كيلو Name (Ar) Pri…" at bounding box center [914, 495] width 1210 height 115
paste input "Half a kilo"
type input "Half a kilo"
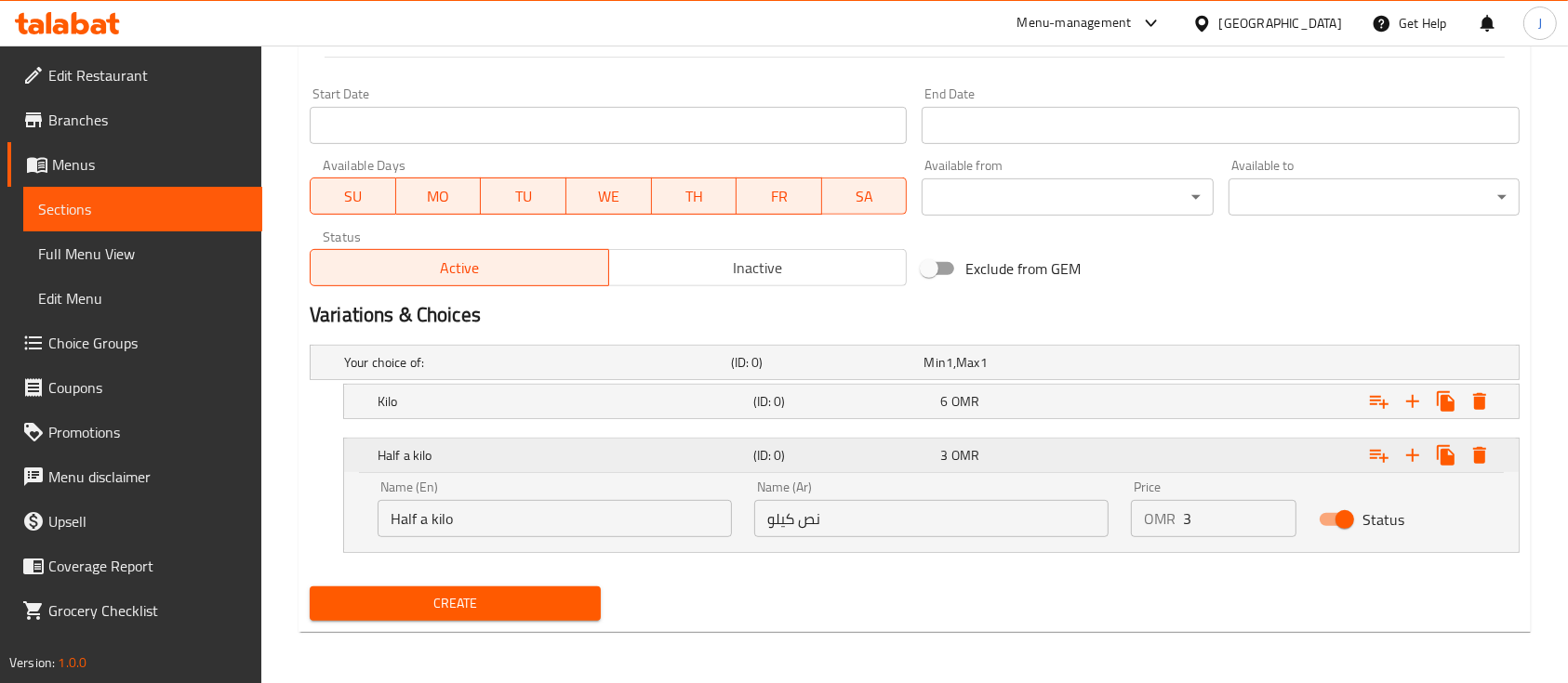
click at [513, 464] on div "Half a kilo" at bounding box center [561, 455] width 376 height 26
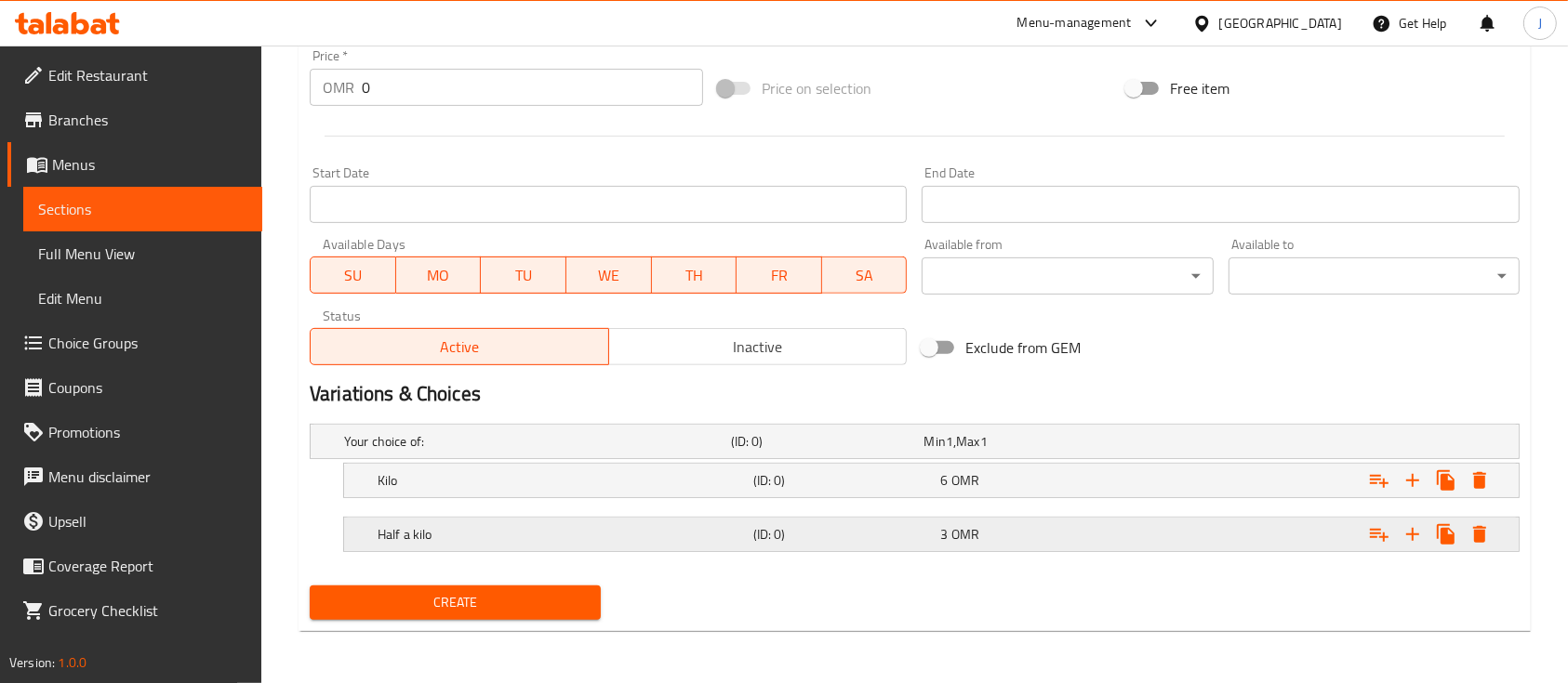
scroll to position [671, 0]
click at [1415, 541] on icon "Expand" at bounding box center [1413, 536] width 23 height 23
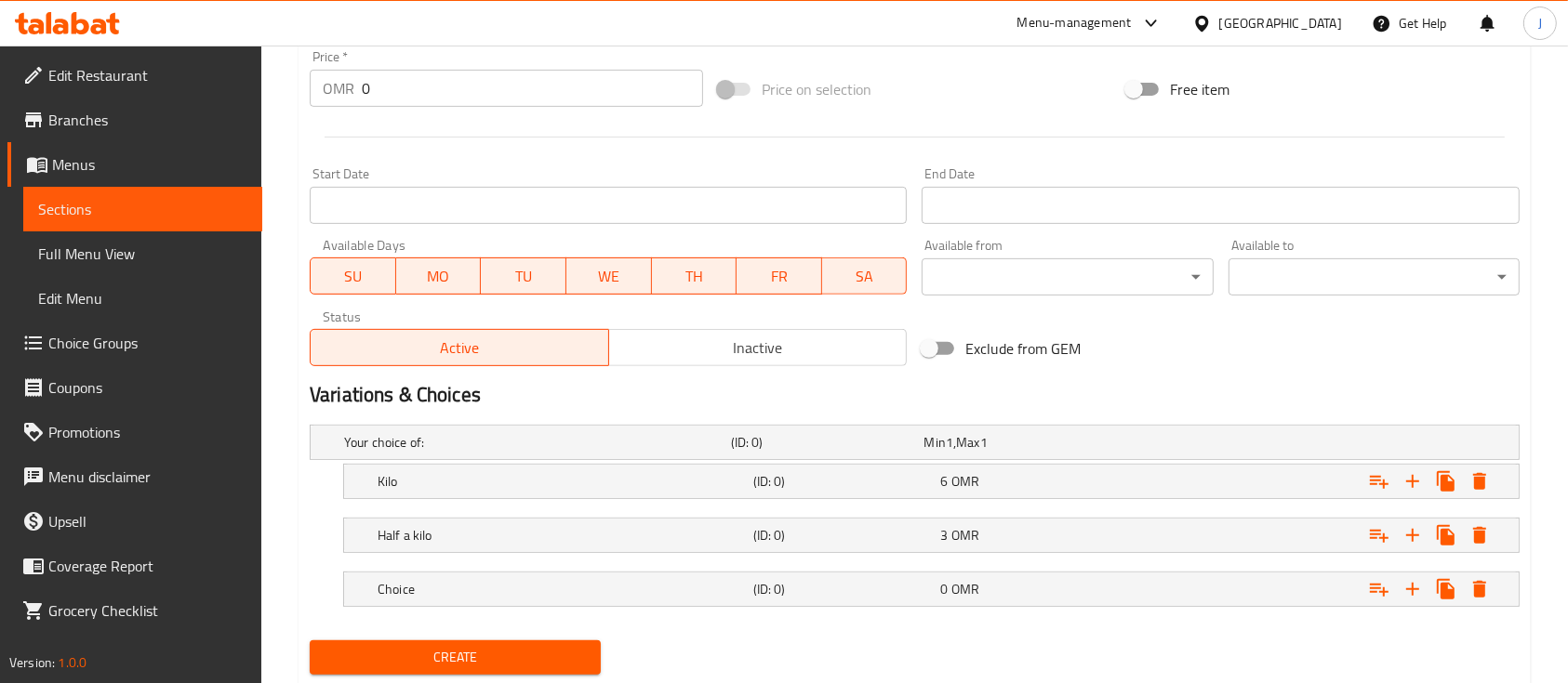
click at [1179, 338] on div "Exclude from GEM" at bounding box center [1118, 348] width 408 height 50
click at [1074, 592] on div "0 OMR" at bounding box center [1031, 589] width 181 height 19
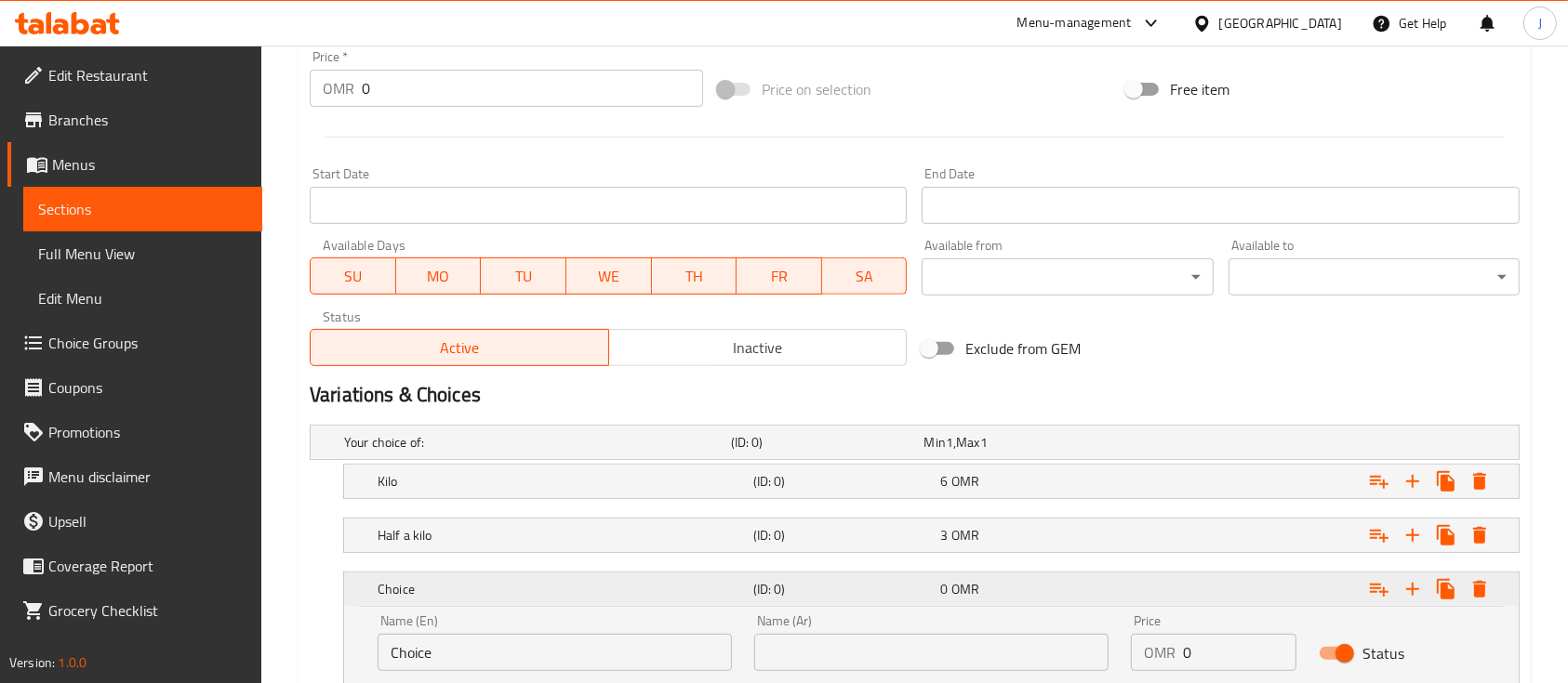
scroll to position [805, 0]
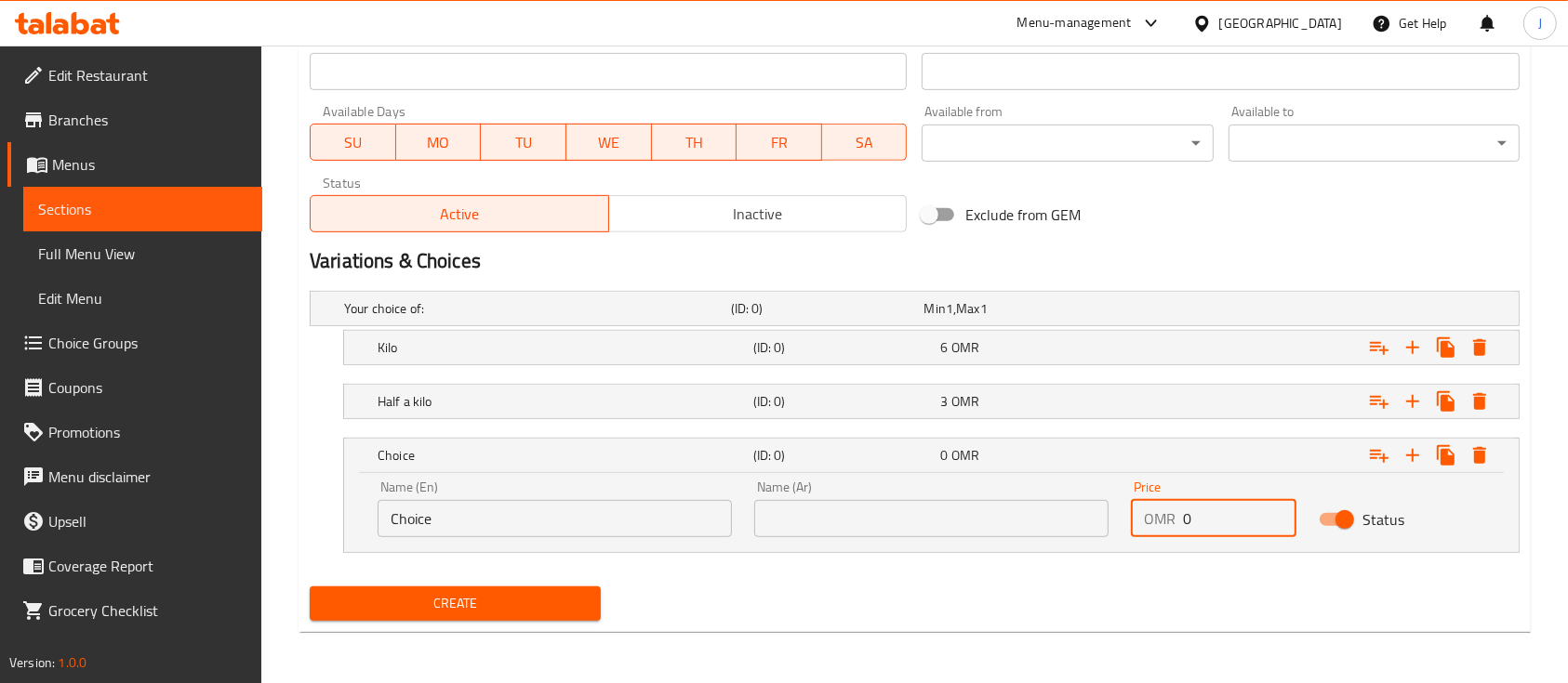
drag, startPoint x: 1216, startPoint y: 525, endPoint x: 1119, endPoint y: 517, distance: 97.3
click at [1120, 517] on div "Price OMR 0 Price" at bounding box center [1213, 509] width 188 height 79
type input "1.5"
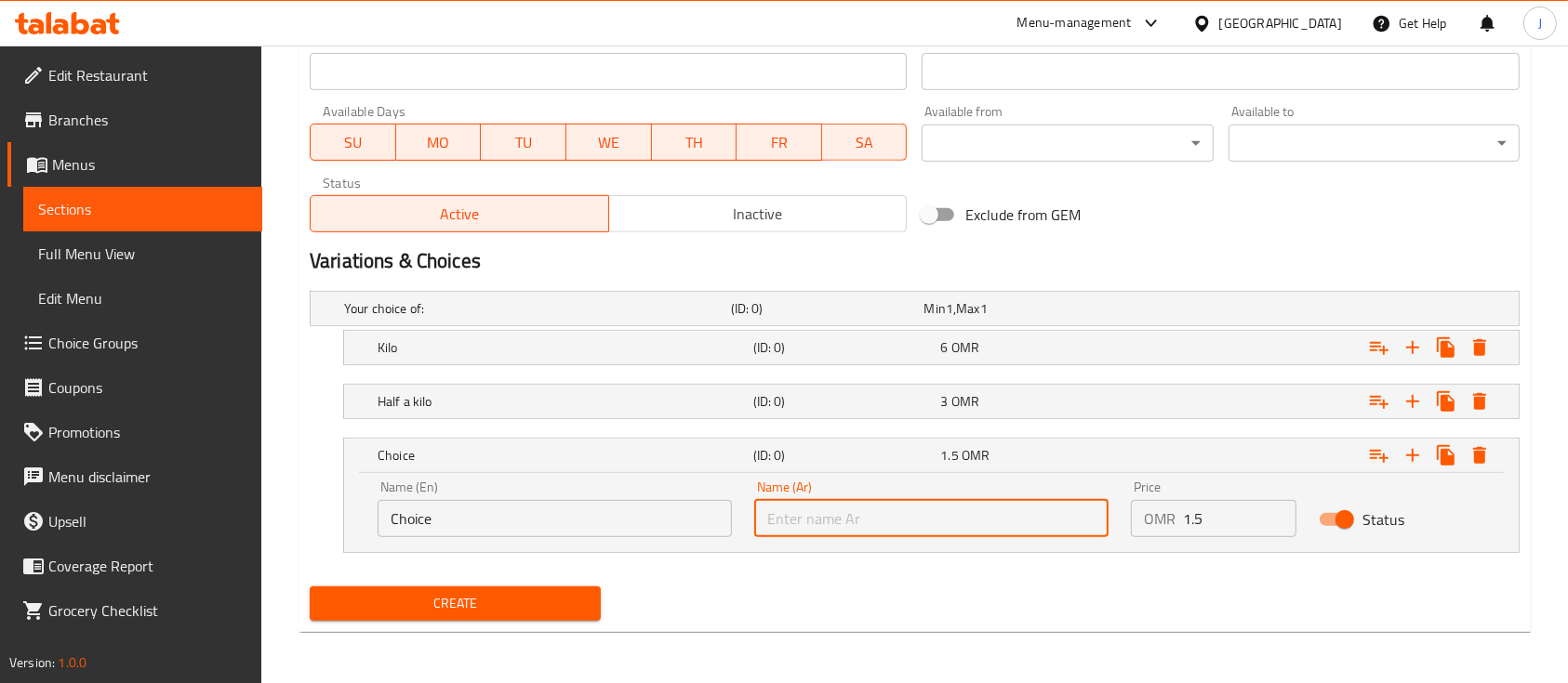
click at [932, 504] on input "text" at bounding box center [931, 519] width 354 height 37
paste input "ربع كيلو"
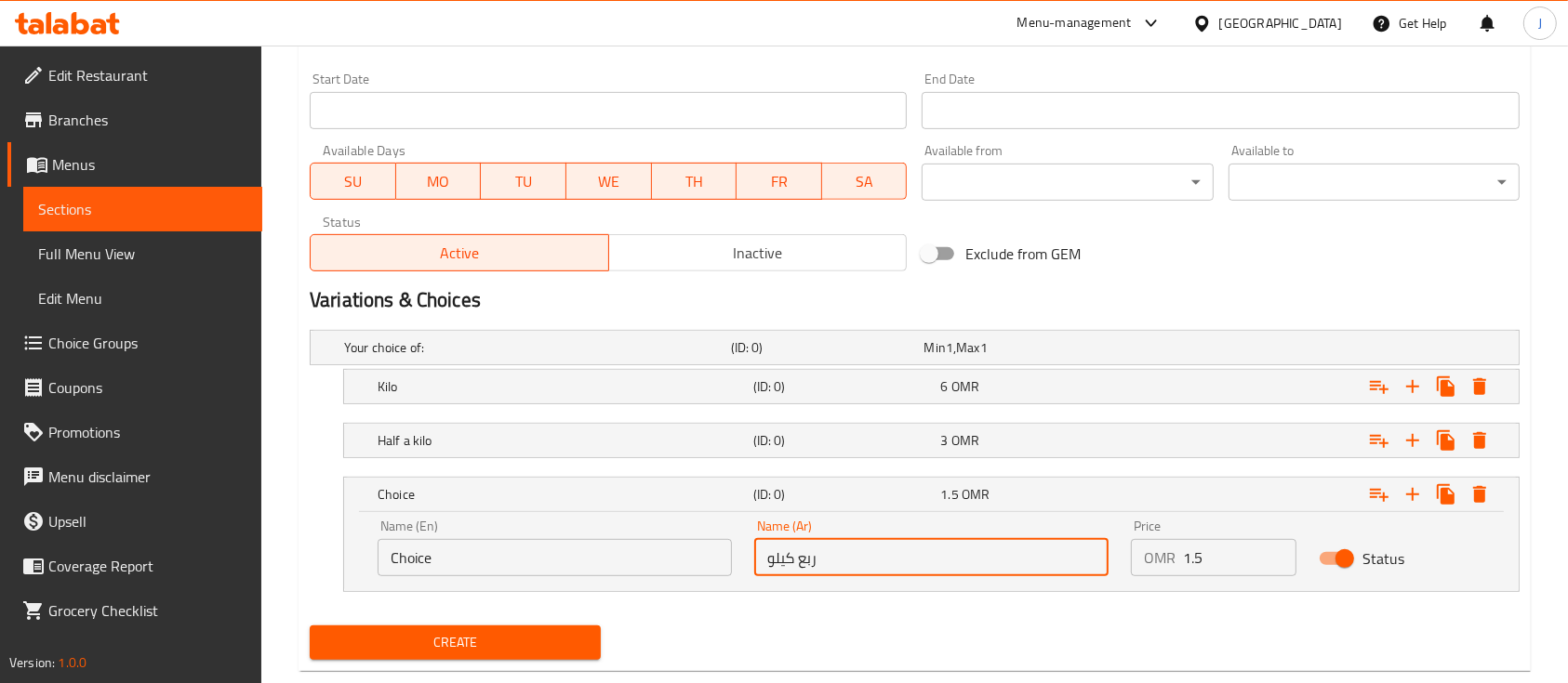
scroll to position [768, 0]
type input "ربع كيلو"
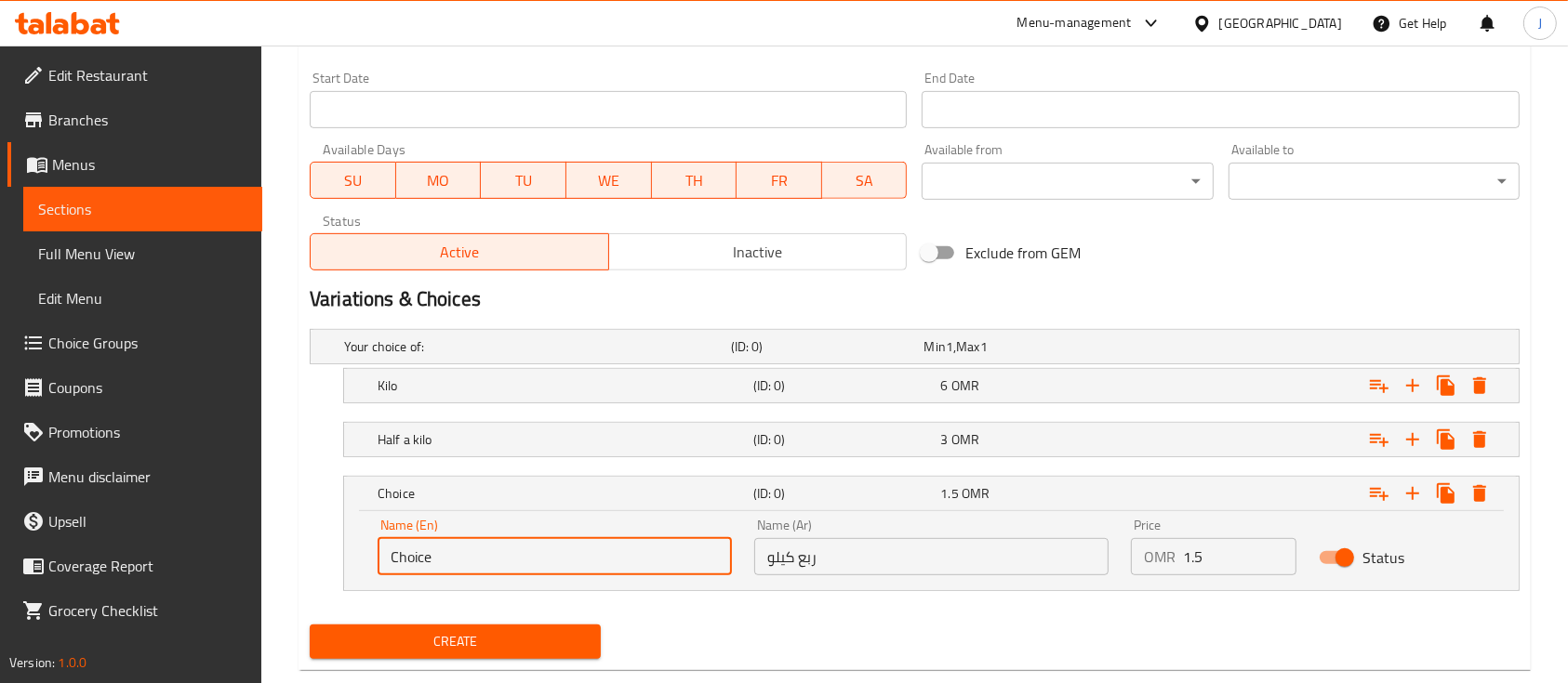
drag, startPoint x: 447, startPoint y: 557, endPoint x: 329, endPoint y: 553, distance: 118.1
click at [329, 553] on div "Choice (ID: 0) 1.5 OMR Name (En) Choice Name (En) Name (Ar) ربع كيلو Name (Ar) …" at bounding box center [914, 533] width 1210 height 115
paste input "A quarter of a kilo"
type input "A quarter of a kilo"
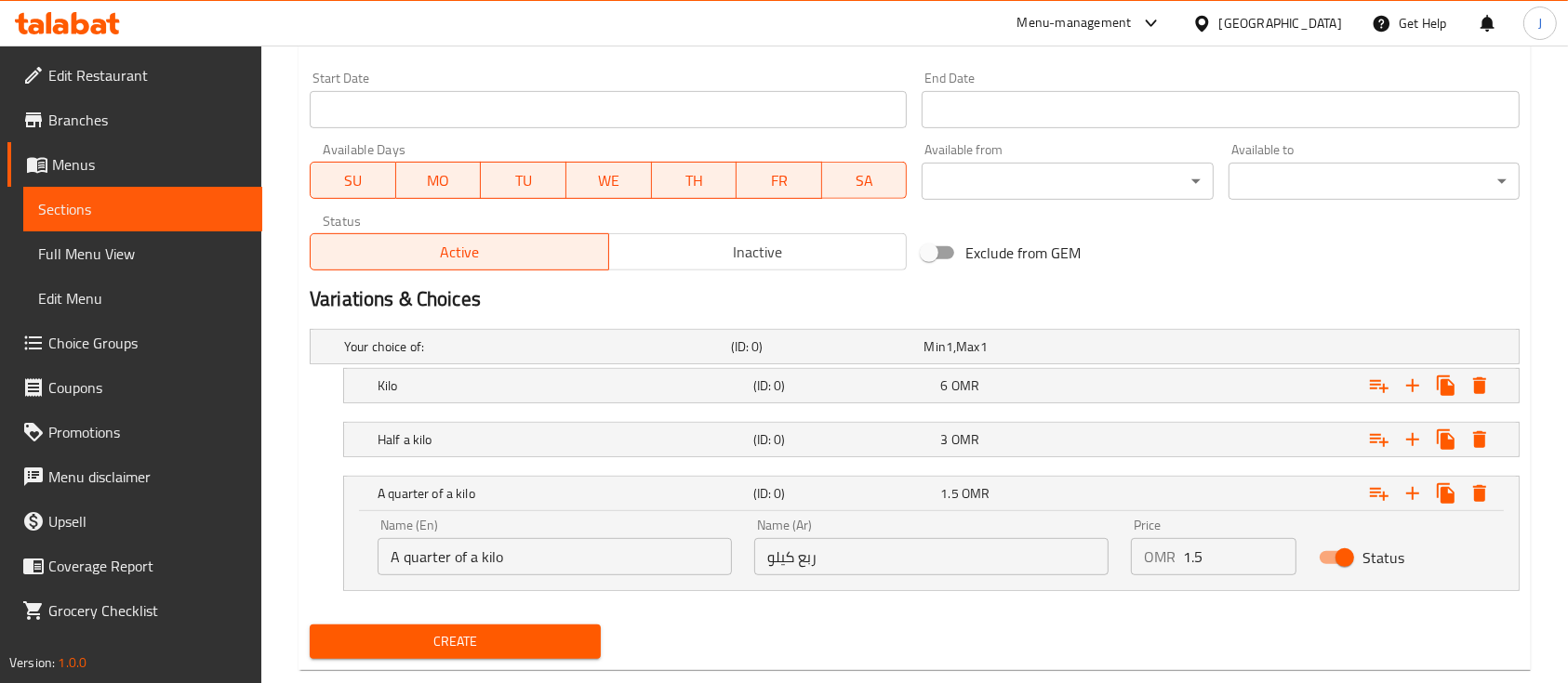
click at [319, 549] on div "A quarter of a kilo (ID: 0) 1.5 OMR Name (En) A quarter of a kilo Name (En) Nam…" at bounding box center [914, 533] width 1210 height 115
click at [484, 492] on h5 "A quarter of a kilo" at bounding box center [561, 493] width 369 height 19
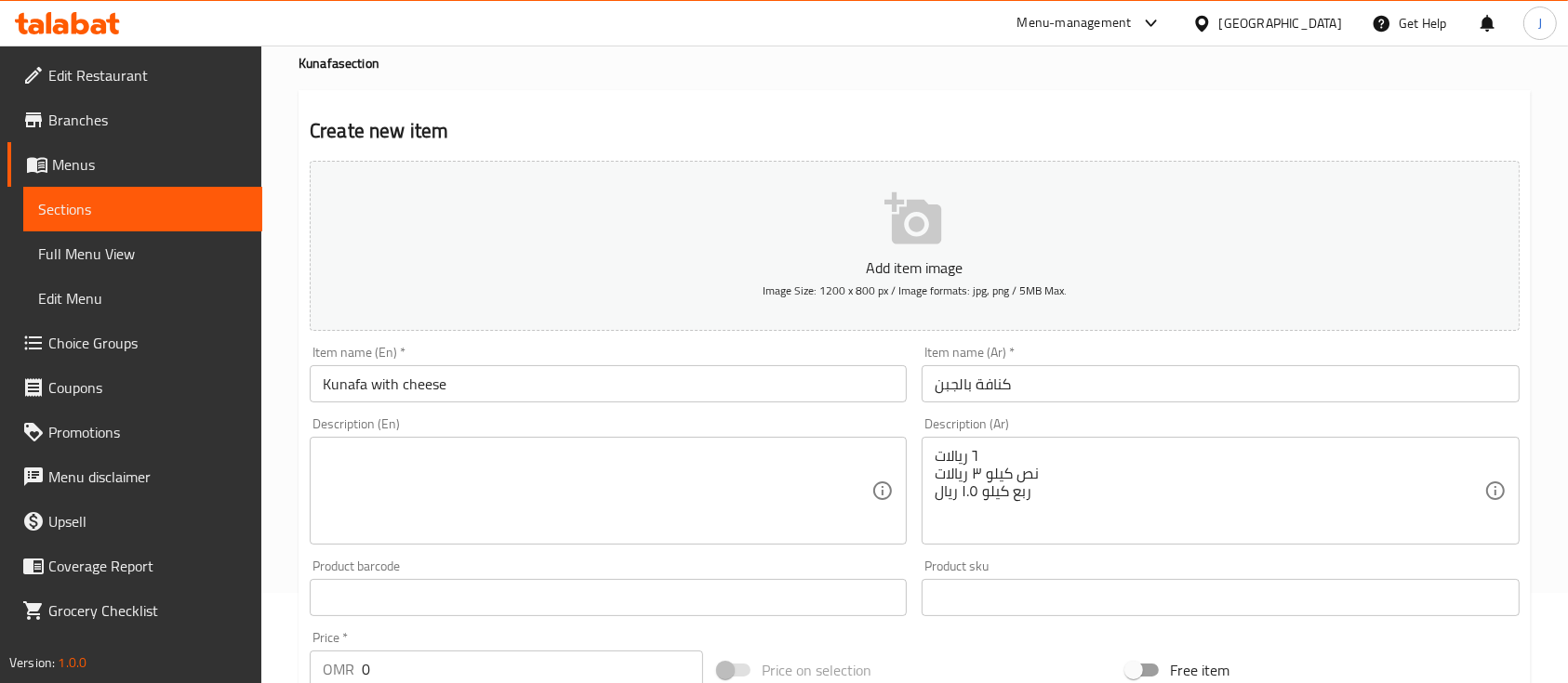
scroll to position [204, 0]
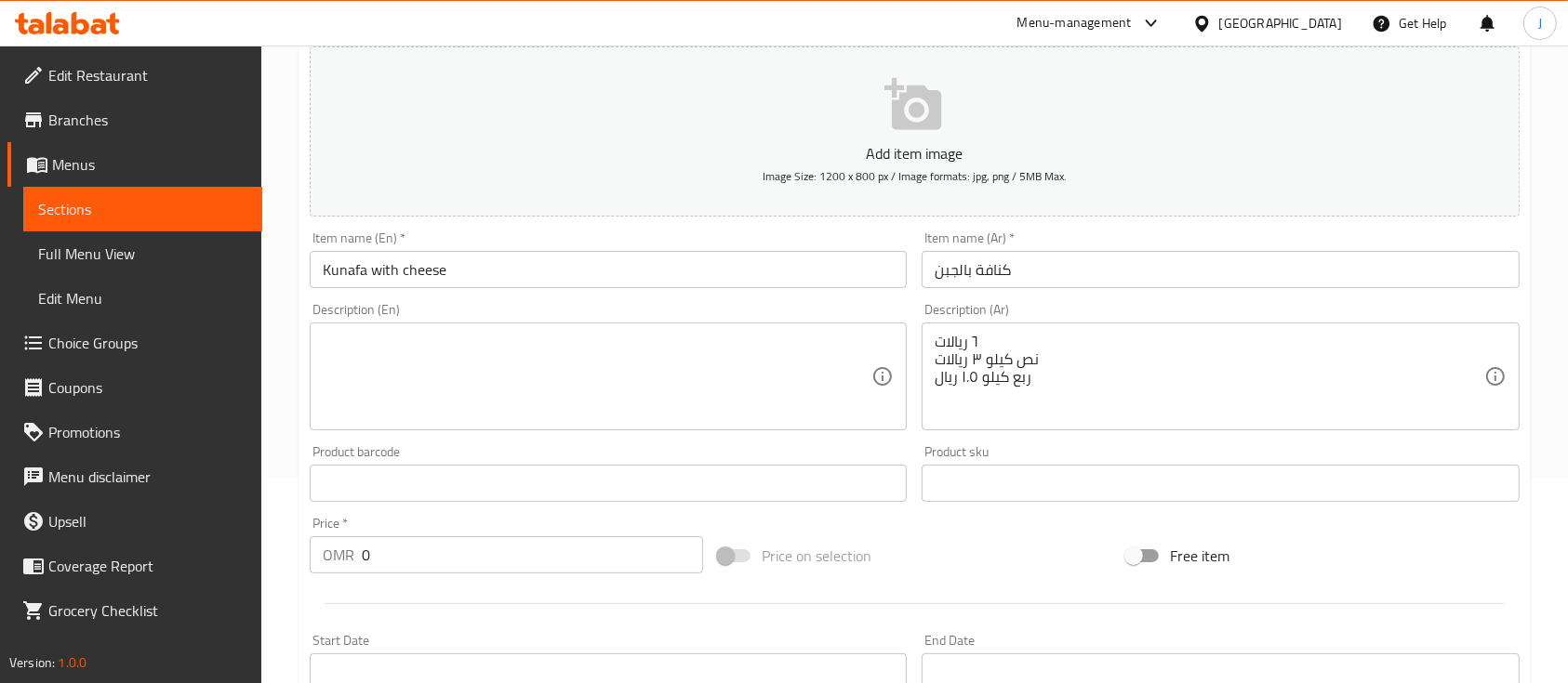
click at [1103, 435] on div "Description (Ar) ٦ ريالات نص كيلو ٣ ريالات ربع كيلو ١.٥ ريال Description (Ar)" at bounding box center [1220, 367] width 612 height 142
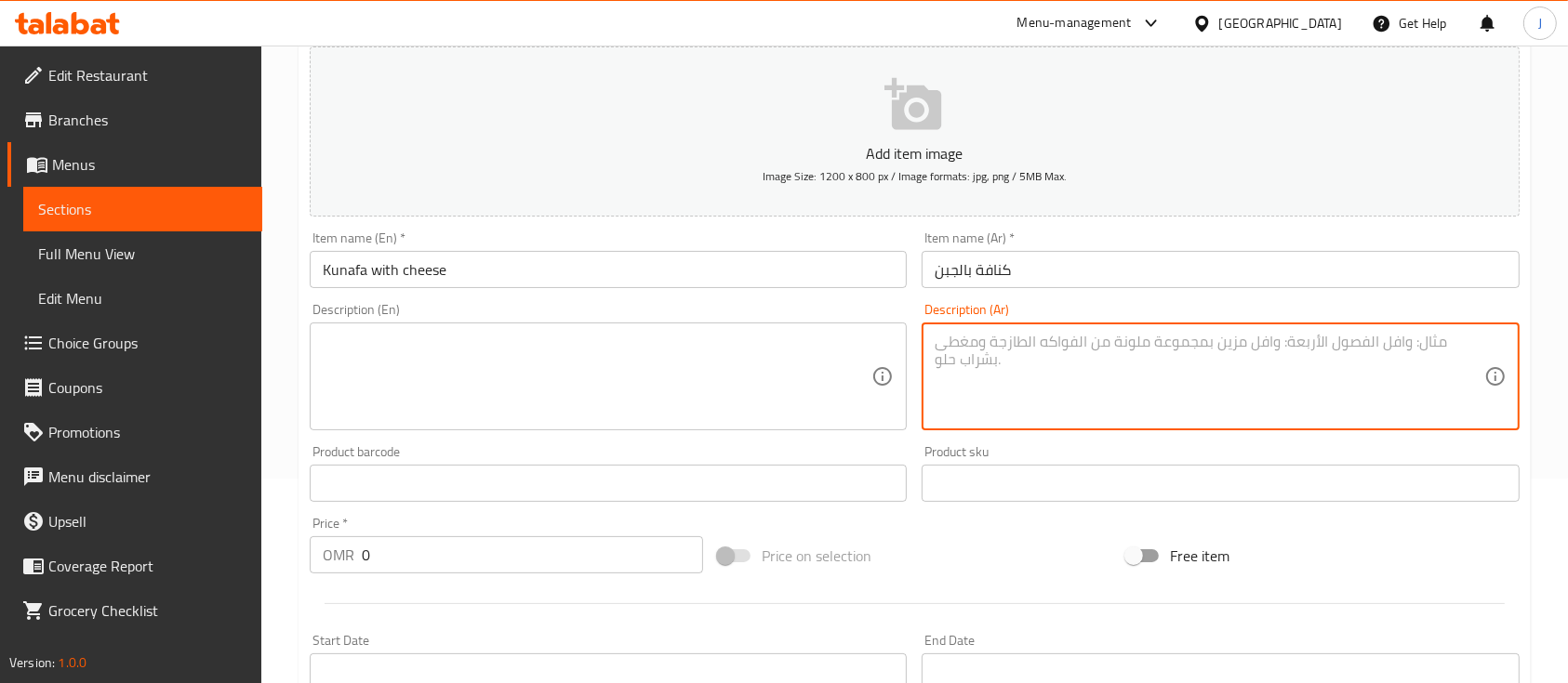
click at [1174, 370] on textarea at bounding box center [1209, 377] width 549 height 88
paste textarea "نافة بالجبن لذيذة ومحشوة بالجبن الطري. Kunafa with cheese, delicious and filled…"
click at [1092, 366] on textarea "نافة بالجبن لذيذة ومحشوة بالجبن الطري. Kunafa with cheese, delicious and filled…" at bounding box center [1209, 377] width 549 height 88
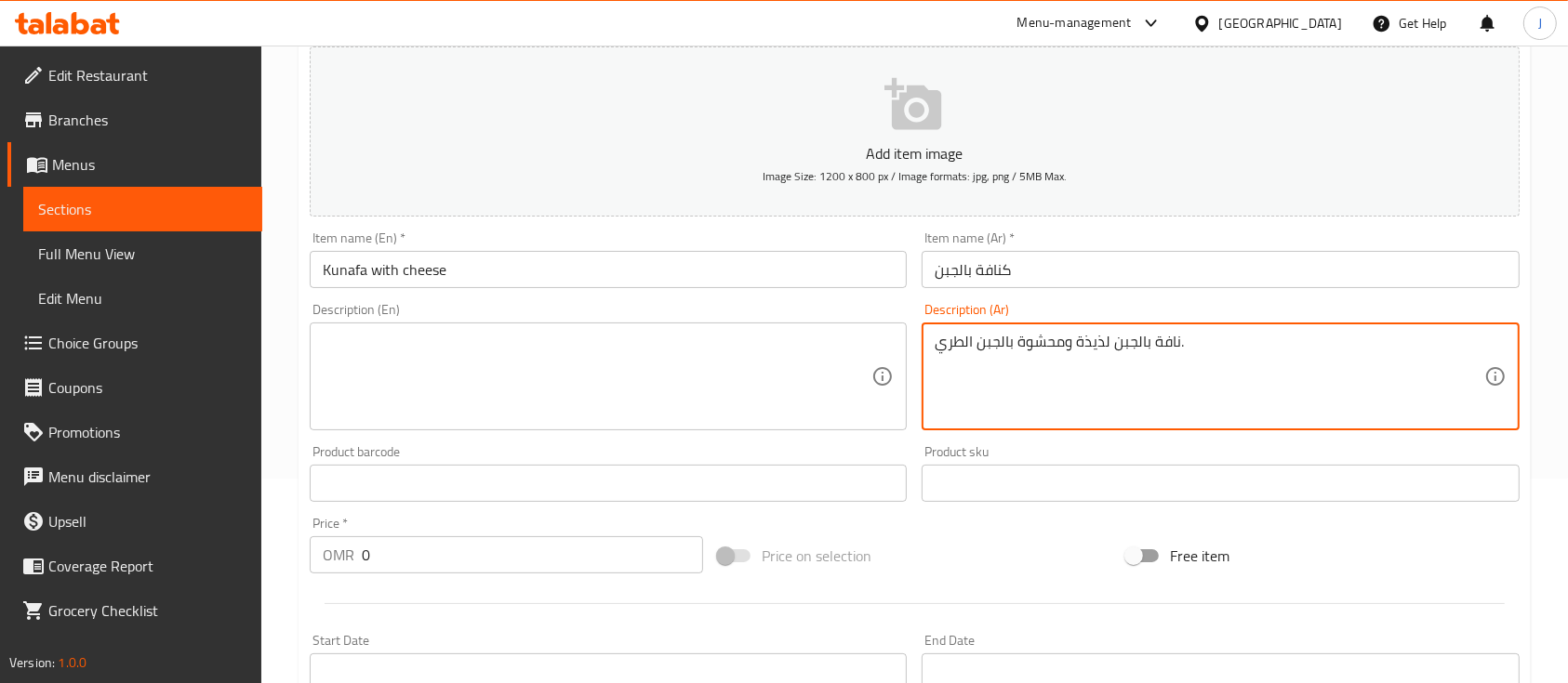
type textarea "نافة بالجبن لذيذة ومحشوة بالجبن الطري."
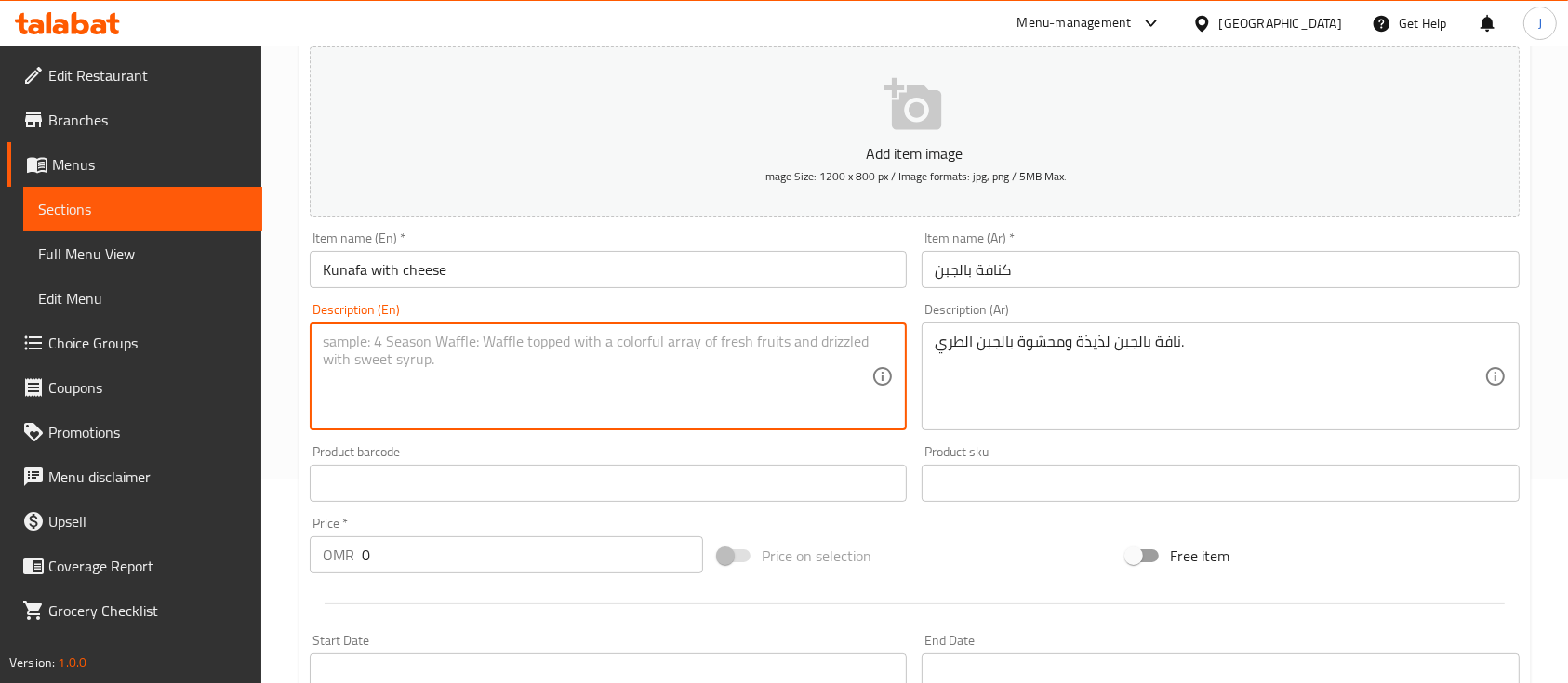
click at [649, 357] on textarea at bounding box center [597, 377] width 549 height 88
paste textarea "Kunafa with cheese, delicious and filled with soft cheese"
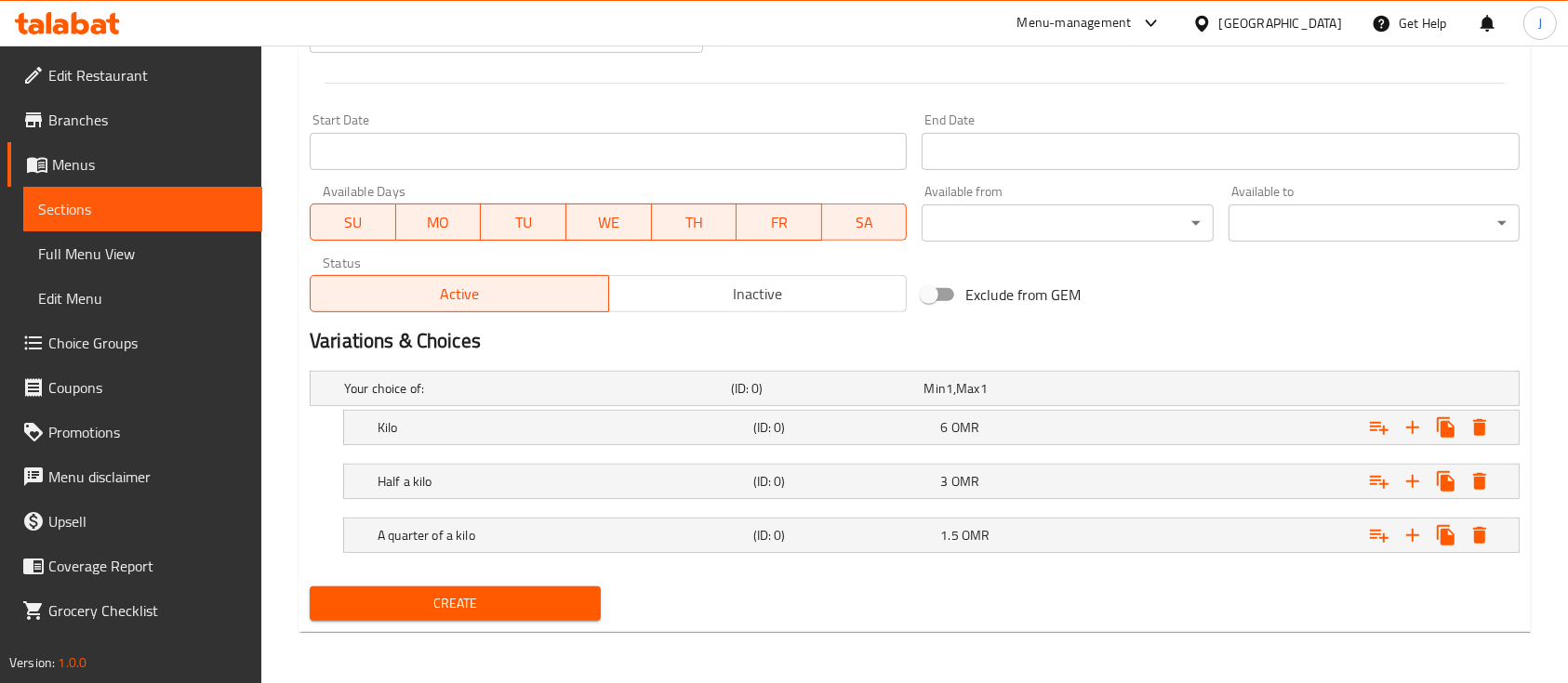
type textarea "Kunafa with cheese, delicious and filled with soft cheese"
click at [498, 587] on button "Create" at bounding box center [455, 603] width 291 height 34
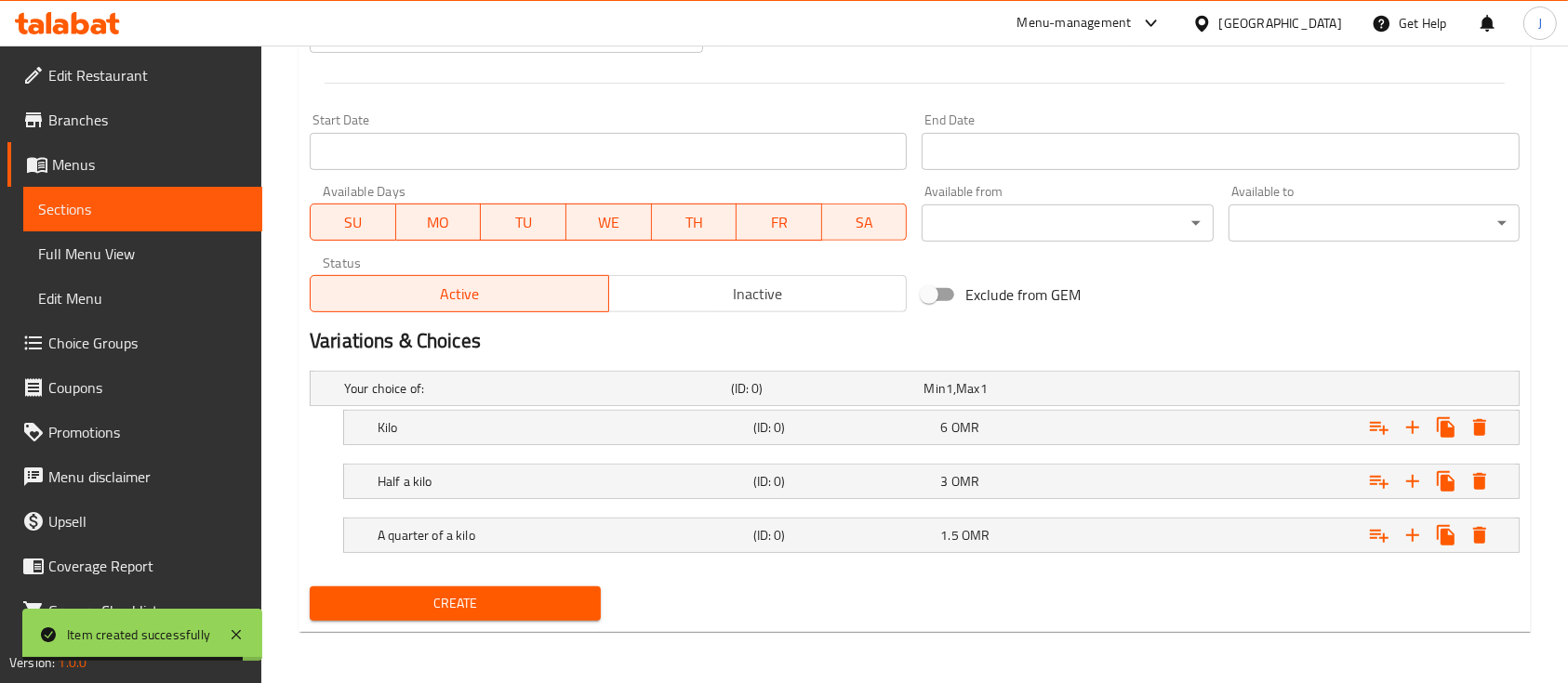
click at [1174, 306] on div "Exclude from GEM" at bounding box center [1118, 294] width 408 height 50
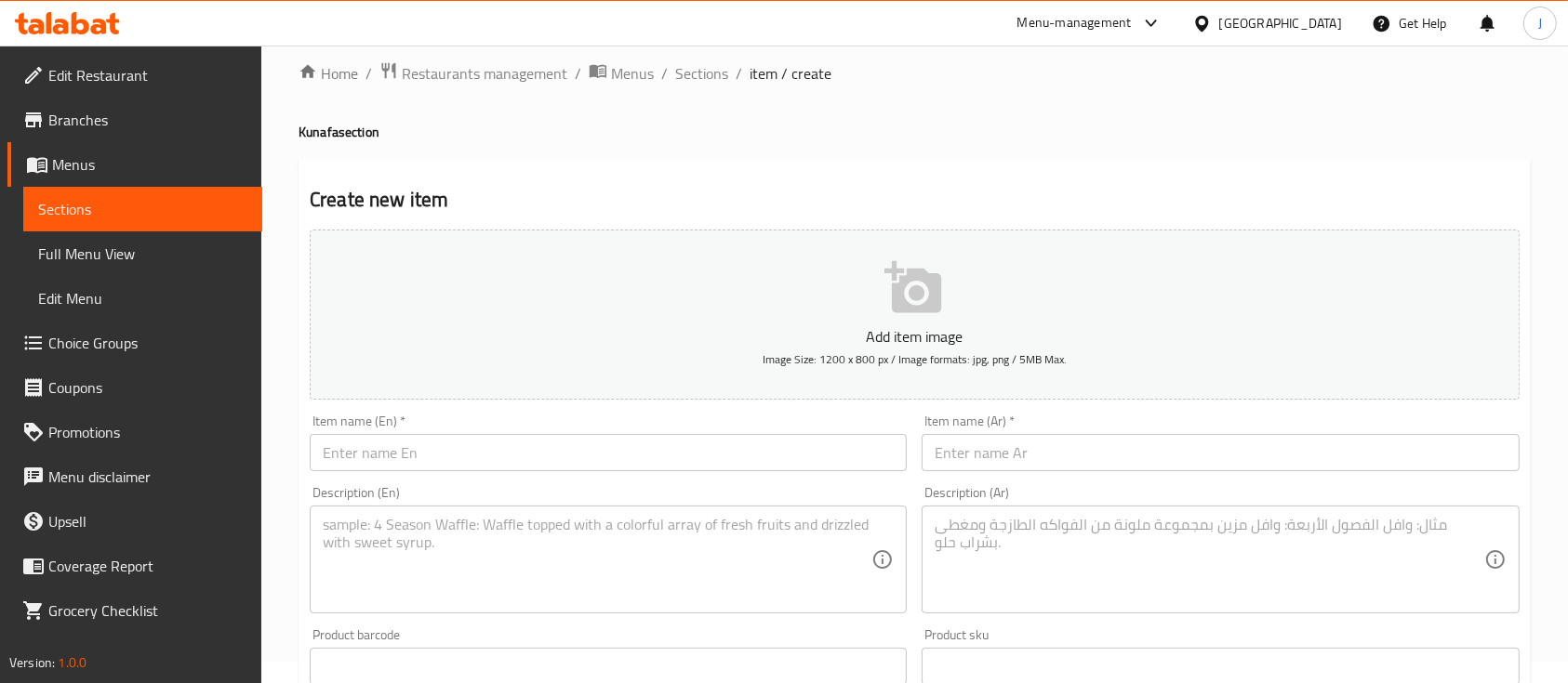
scroll to position [0, 0]
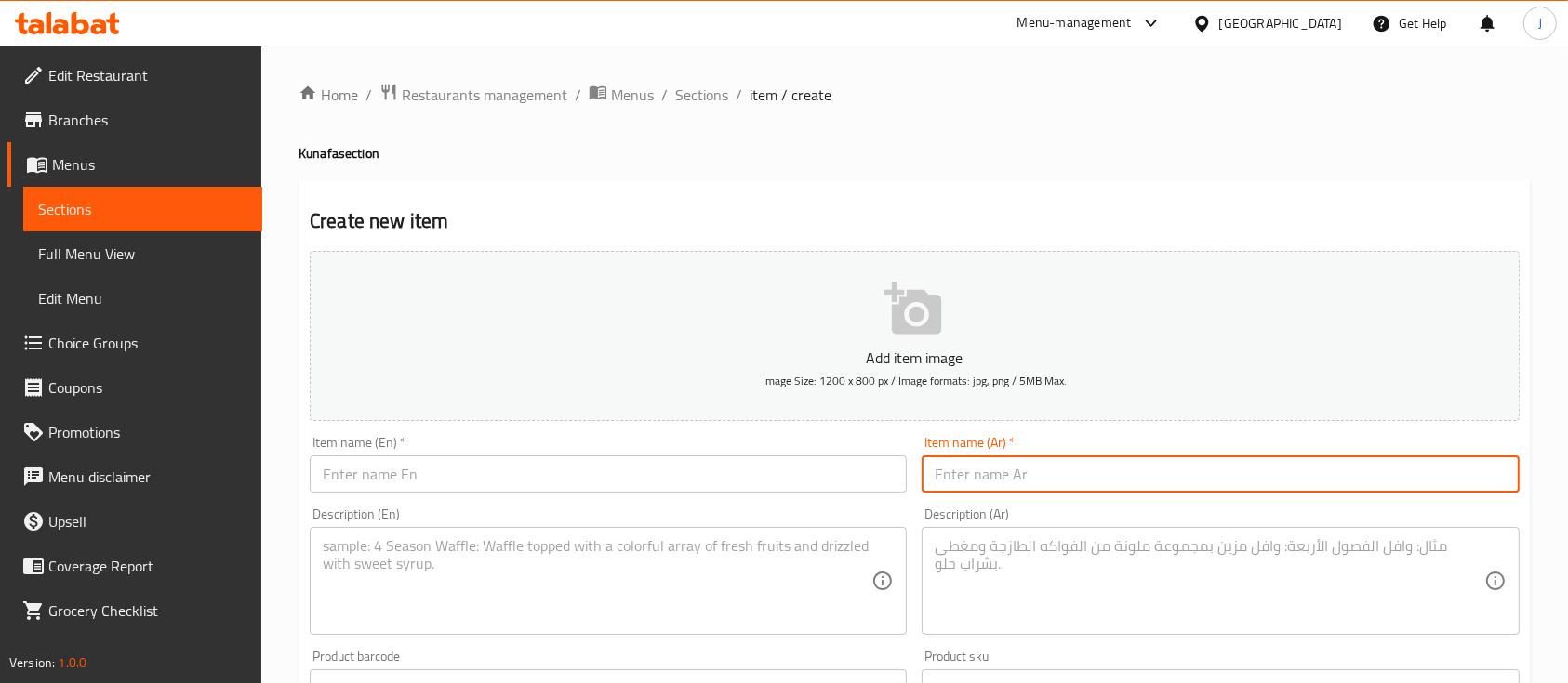
click at [1002, 470] on input "text" at bounding box center [1220, 475] width 597 height 37
paste input "كنافة قشطة"
type input "كنافة قشطة"
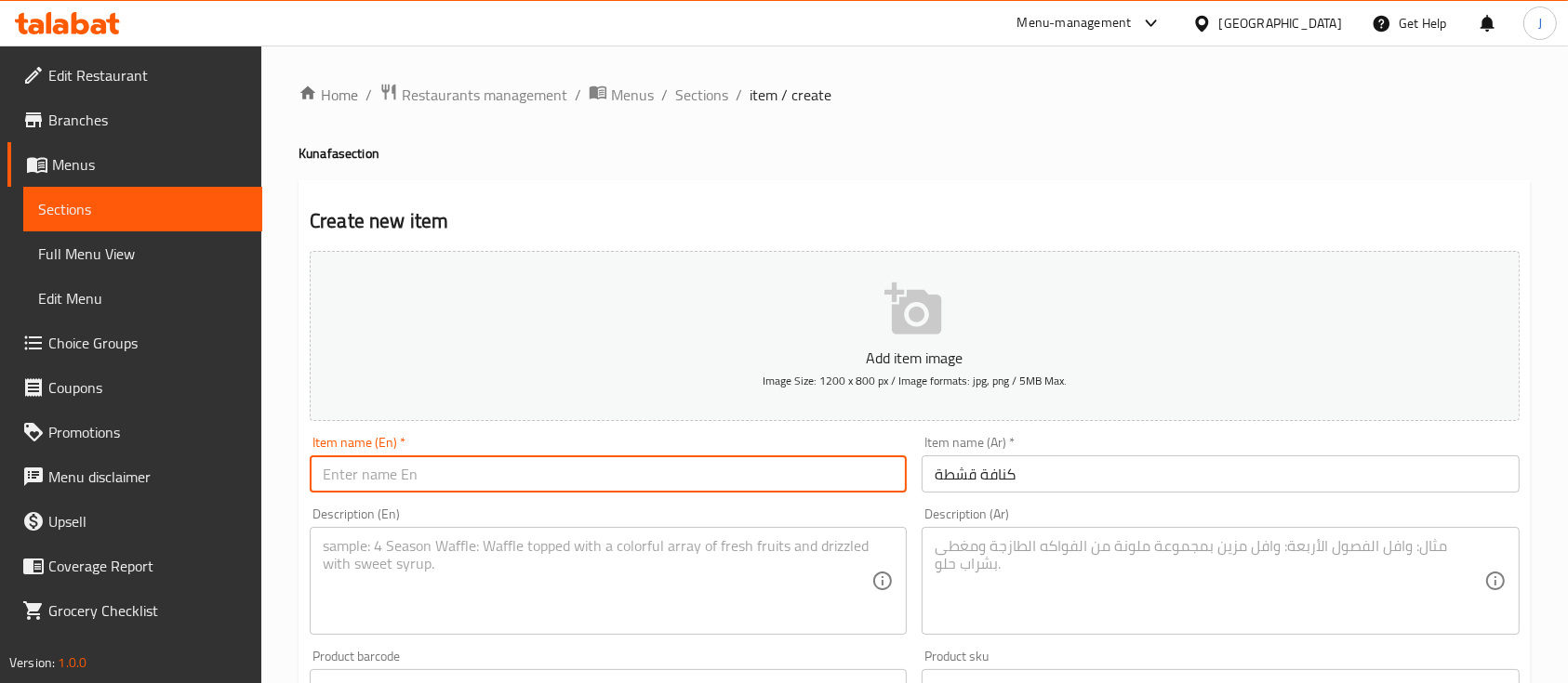
click at [387, 465] on input "text" at bounding box center [608, 475] width 597 height 37
paste input "Kunafa with cream"
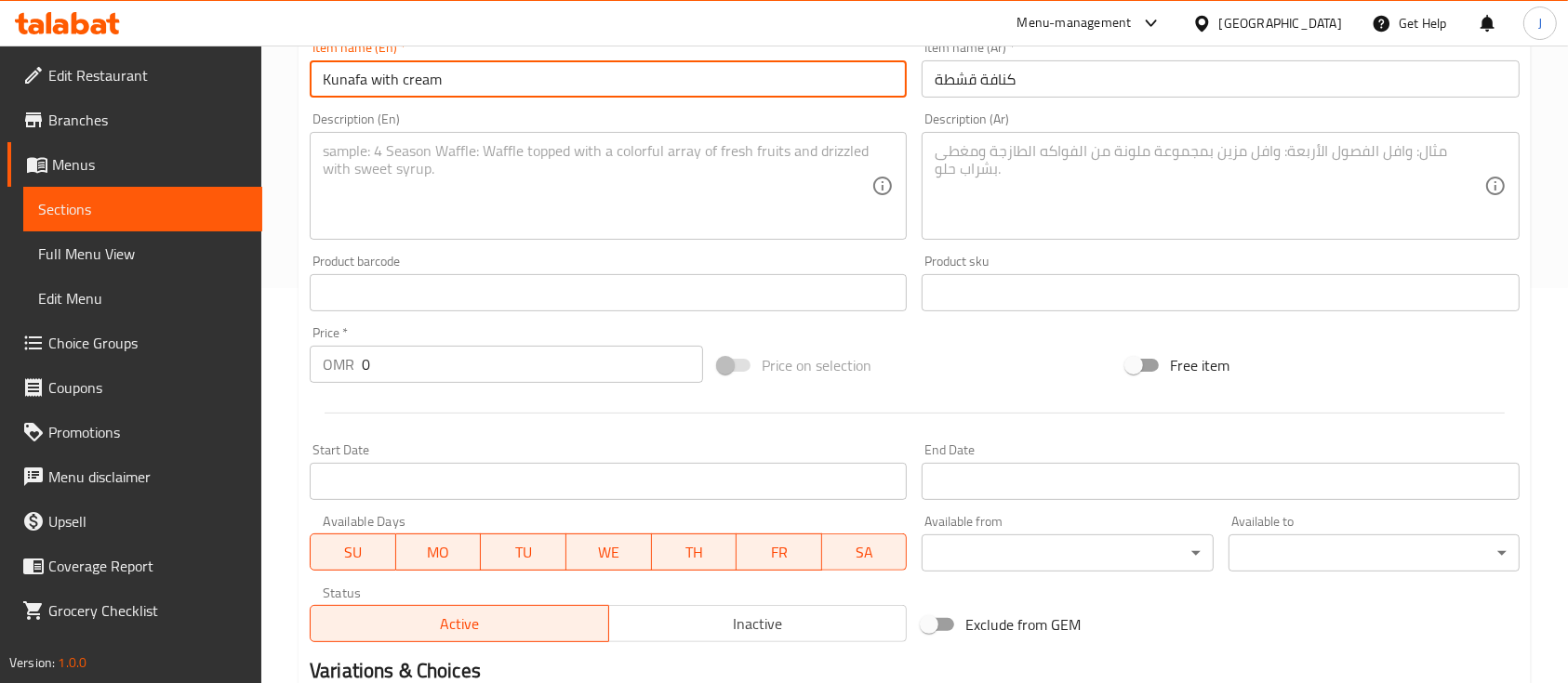
scroll to position [279, 0]
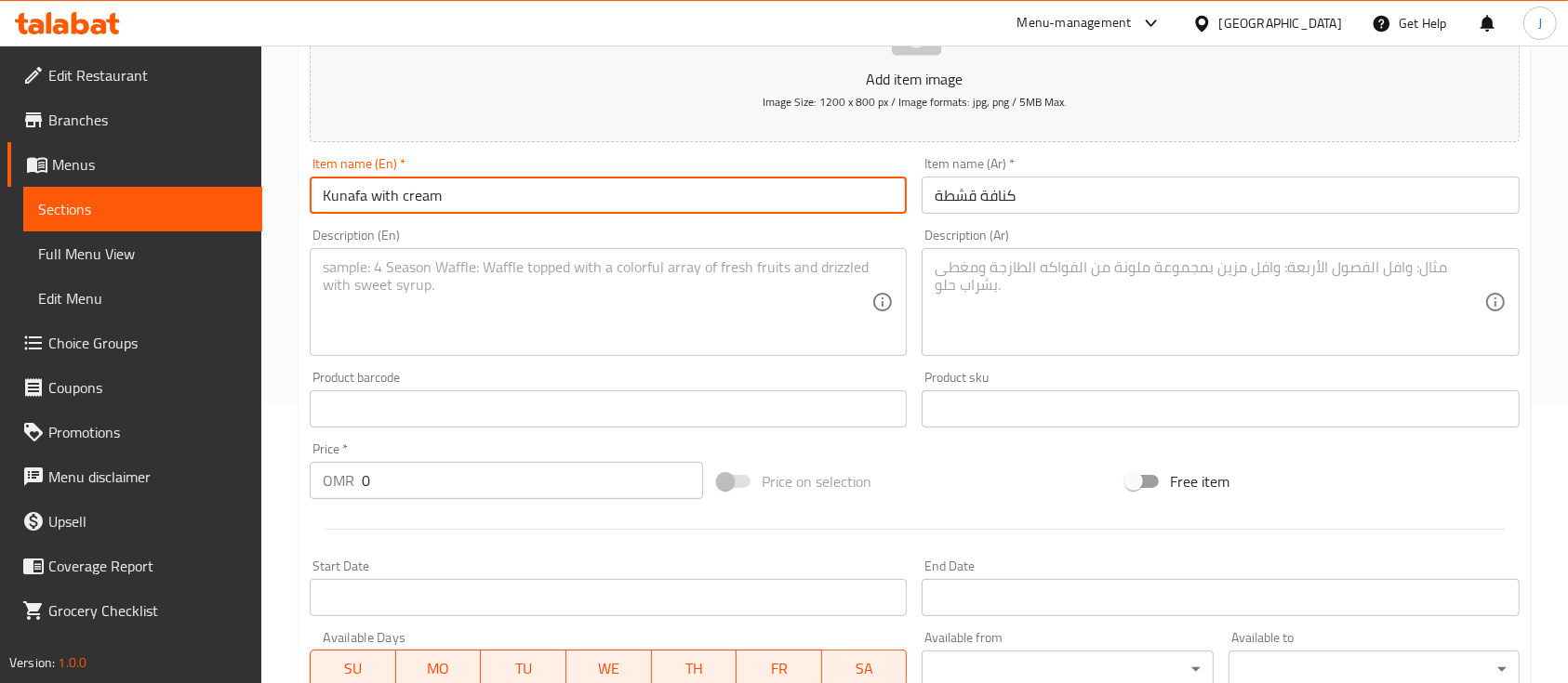
type input "Kunafa with cream"
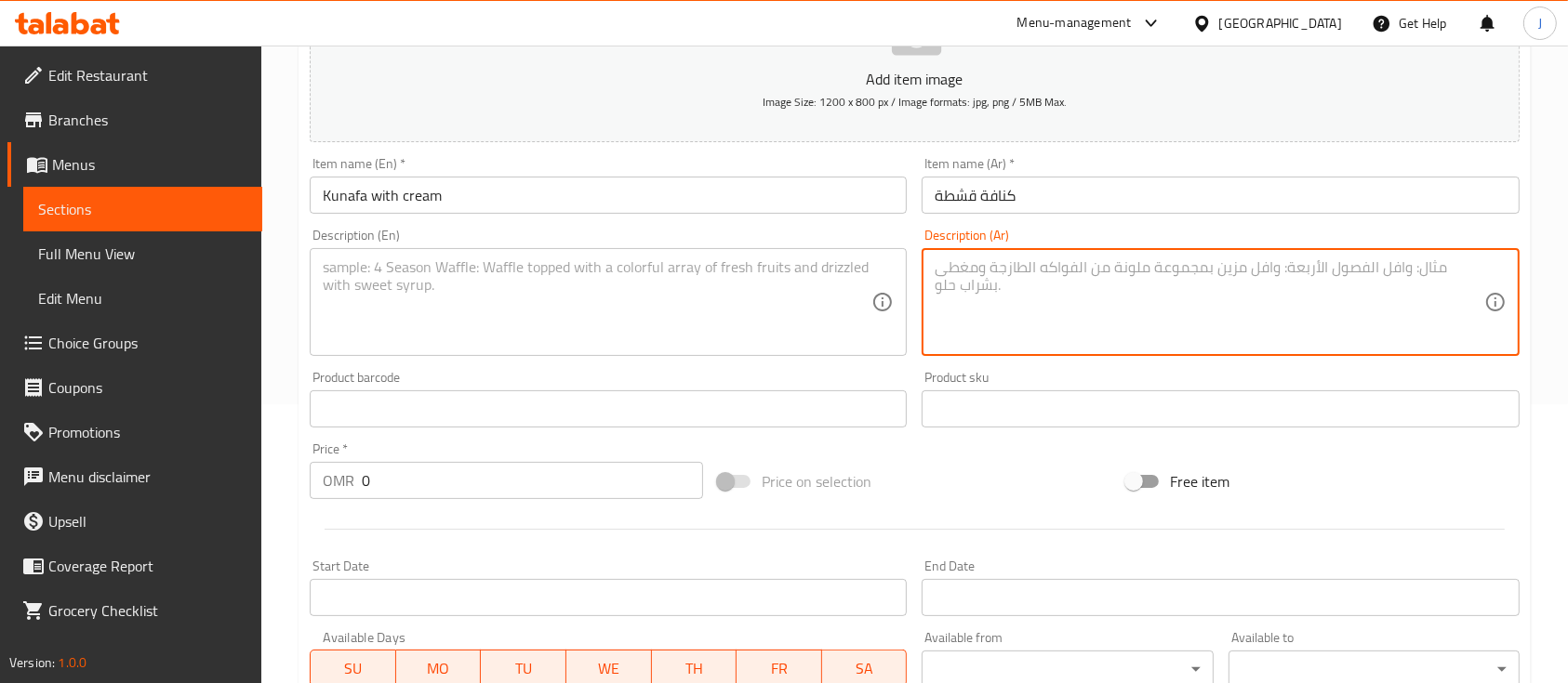
click at [1168, 313] on textarea at bounding box center [1209, 303] width 549 height 88
paste textarea "كنافة بالقشطة لذيذة ومحشوة بالقشطة الطازجة. Kunafa with cream, delicious and fi…"
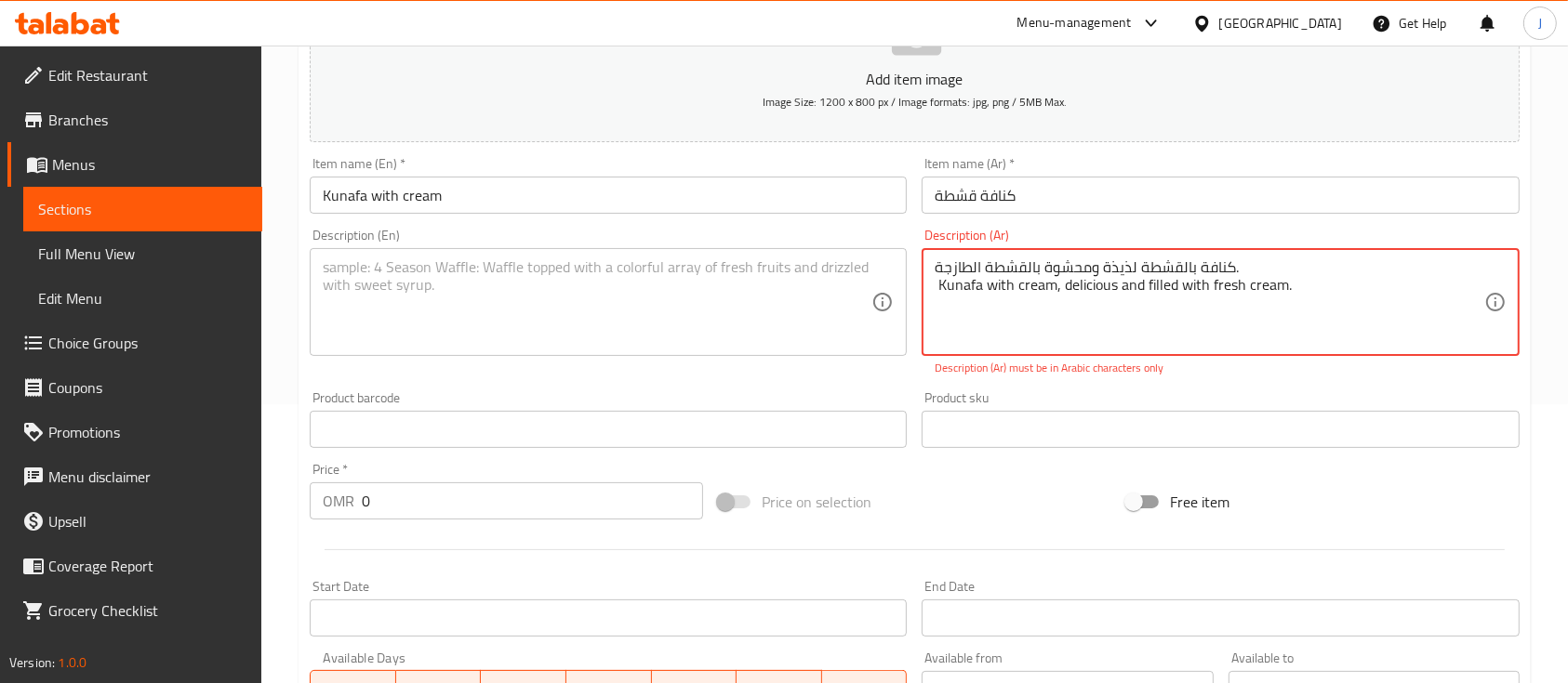
click at [1099, 295] on textarea "كنافة بالقشطة لذيذة ومحشوة بالقشطة الطازجة. Kunafa with cream, delicious and fi…" at bounding box center [1209, 303] width 549 height 88
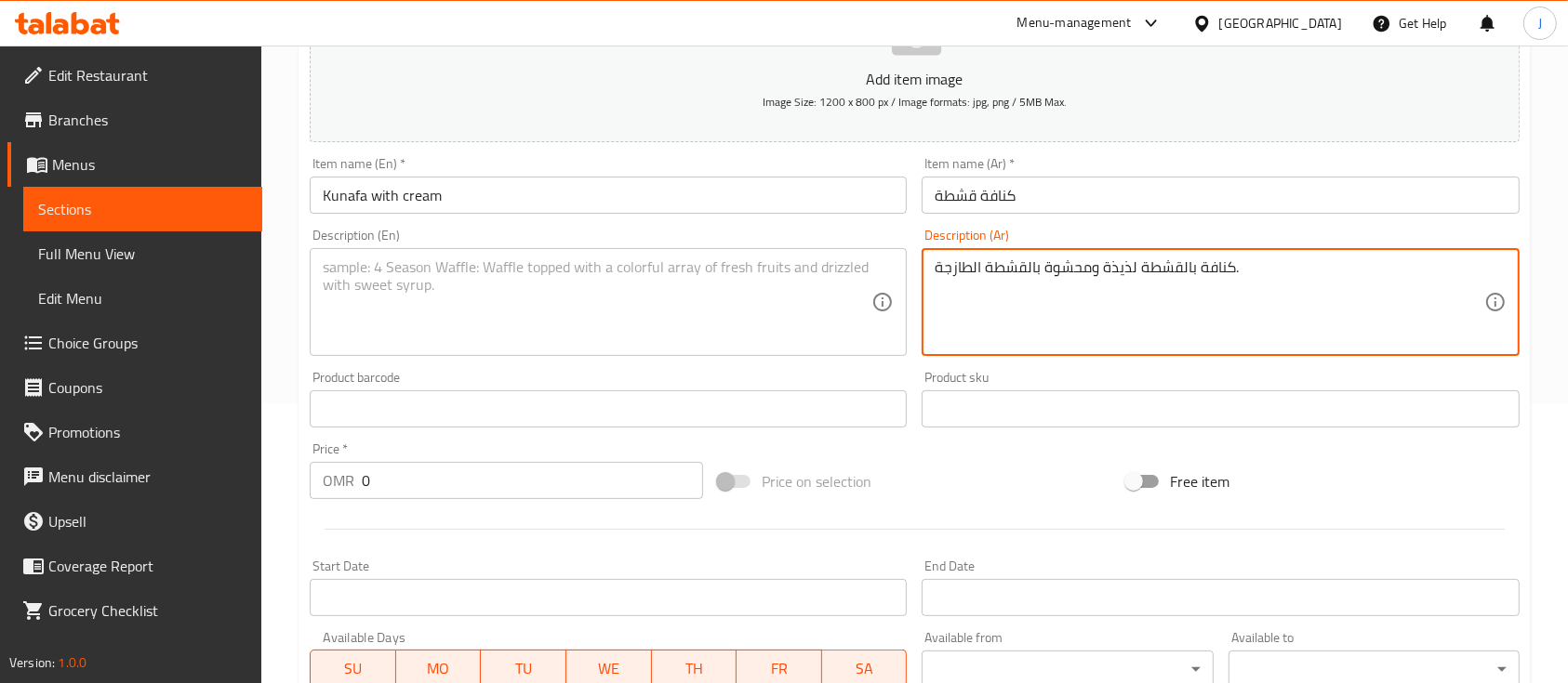
type textarea "كنافة بالقشطة لذيذة ومحشوة بالقشطة الطازجة."
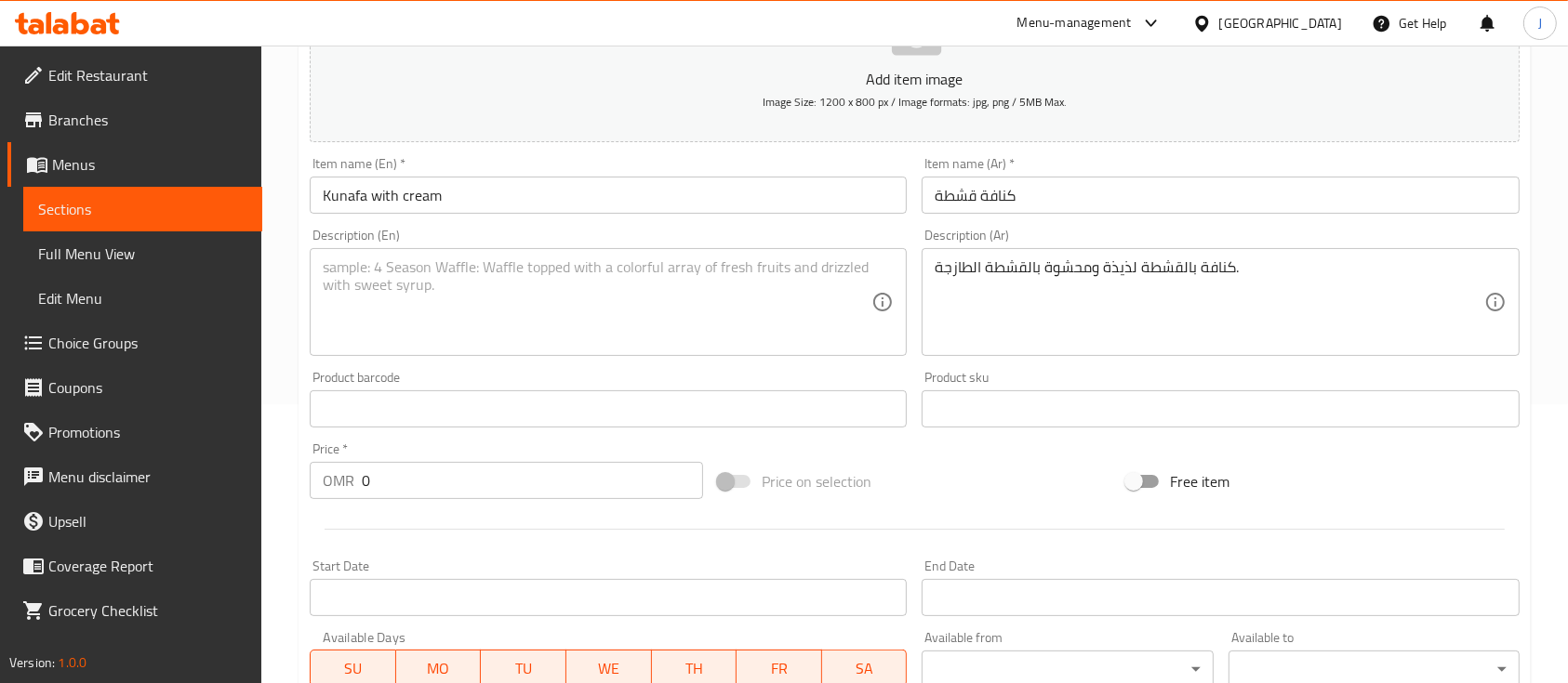
click at [544, 253] on div "Description (En)" at bounding box center [608, 303] width 597 height 108
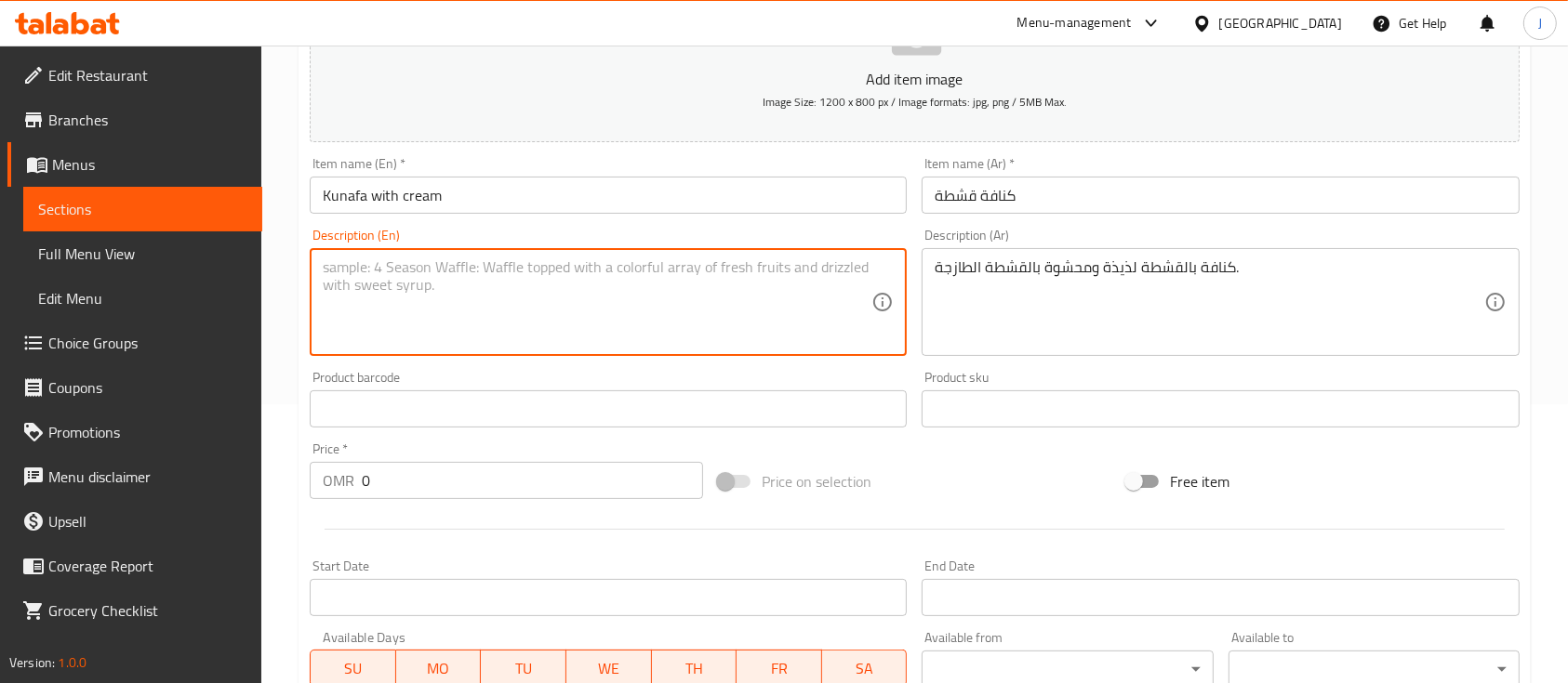
paste textarea "Kunafa with cream, delicious and filled with fresh cream."
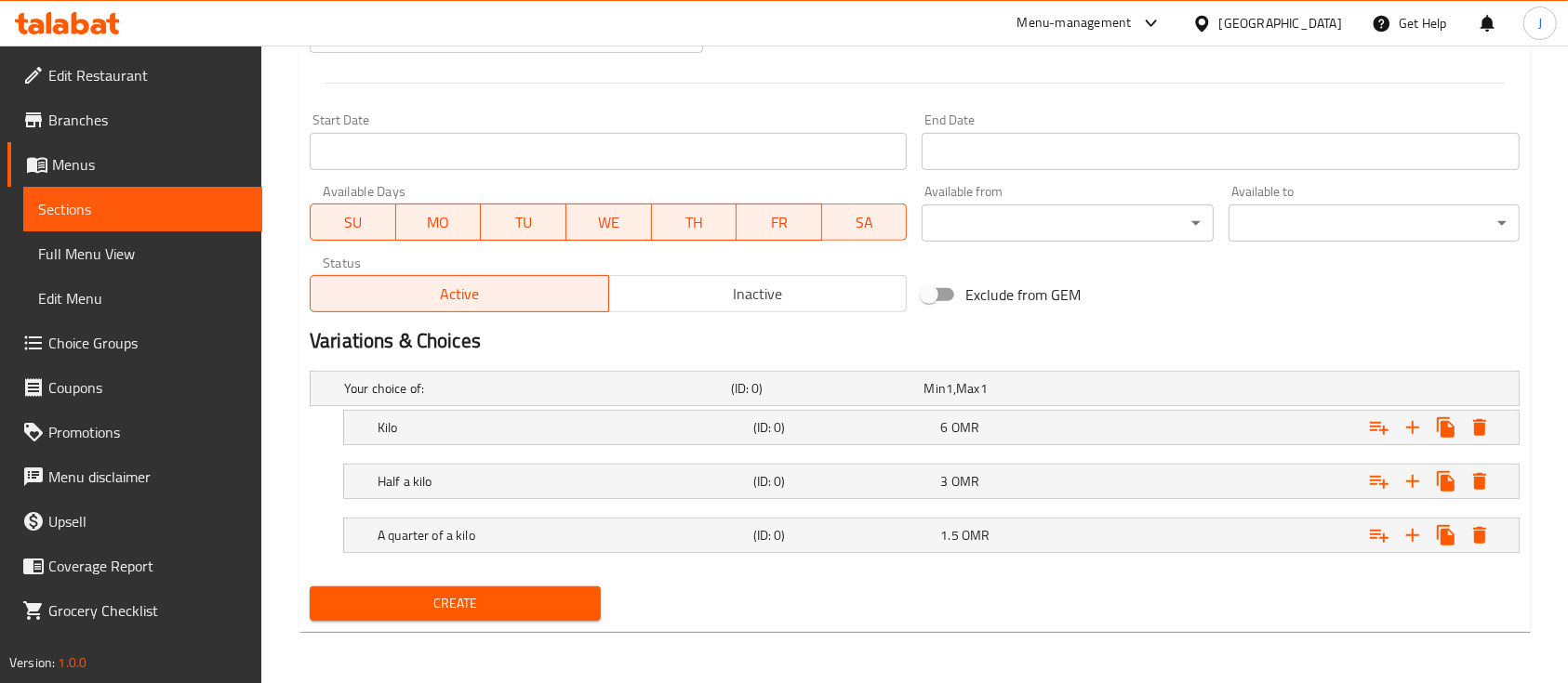
type textarea "Kunafa with cream, delicious and filled with fresh cream."
click at [534, 605] on span "Create" at bounding box center [455, 604] width 261 height 24
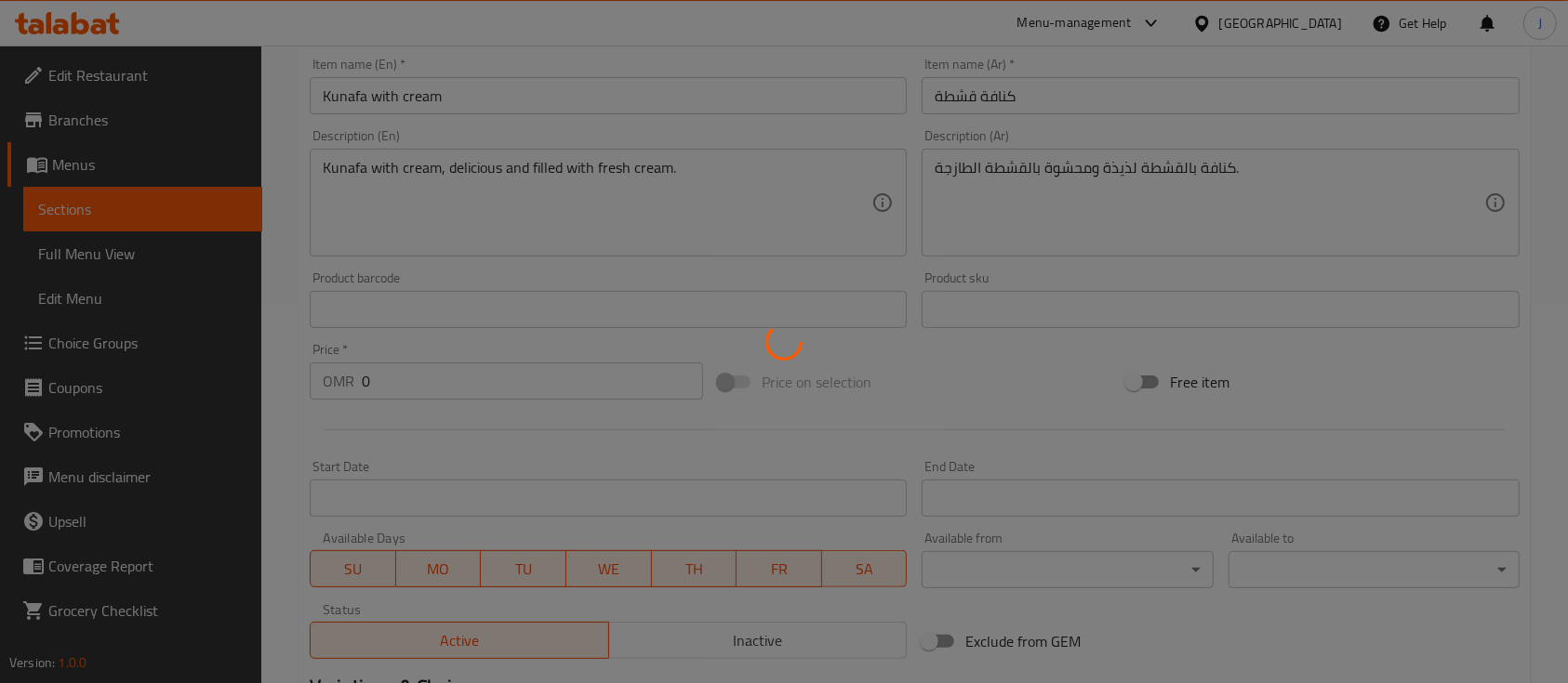
scroll to position [0, 0]
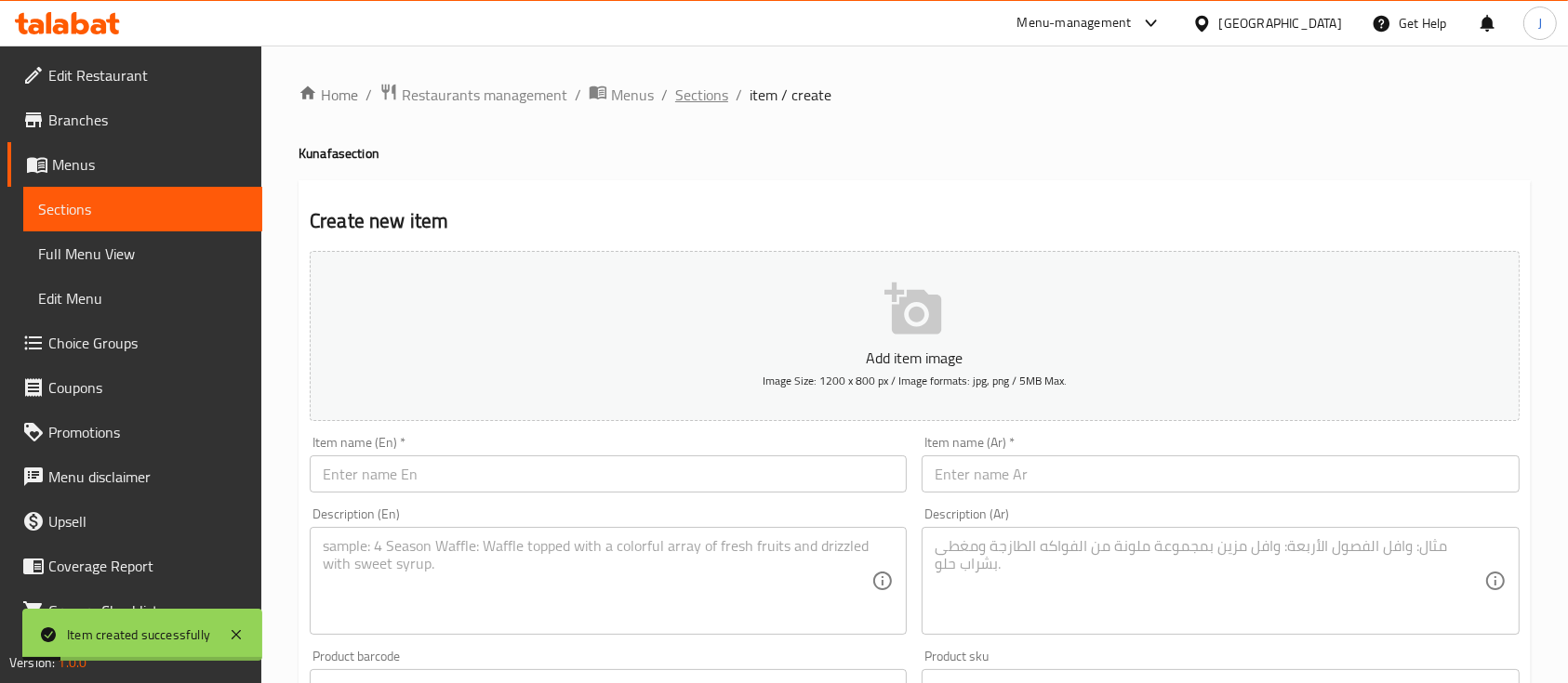
click at [724, 93] on span "Sections" at bounding box center [702, 94] width 53 height 23
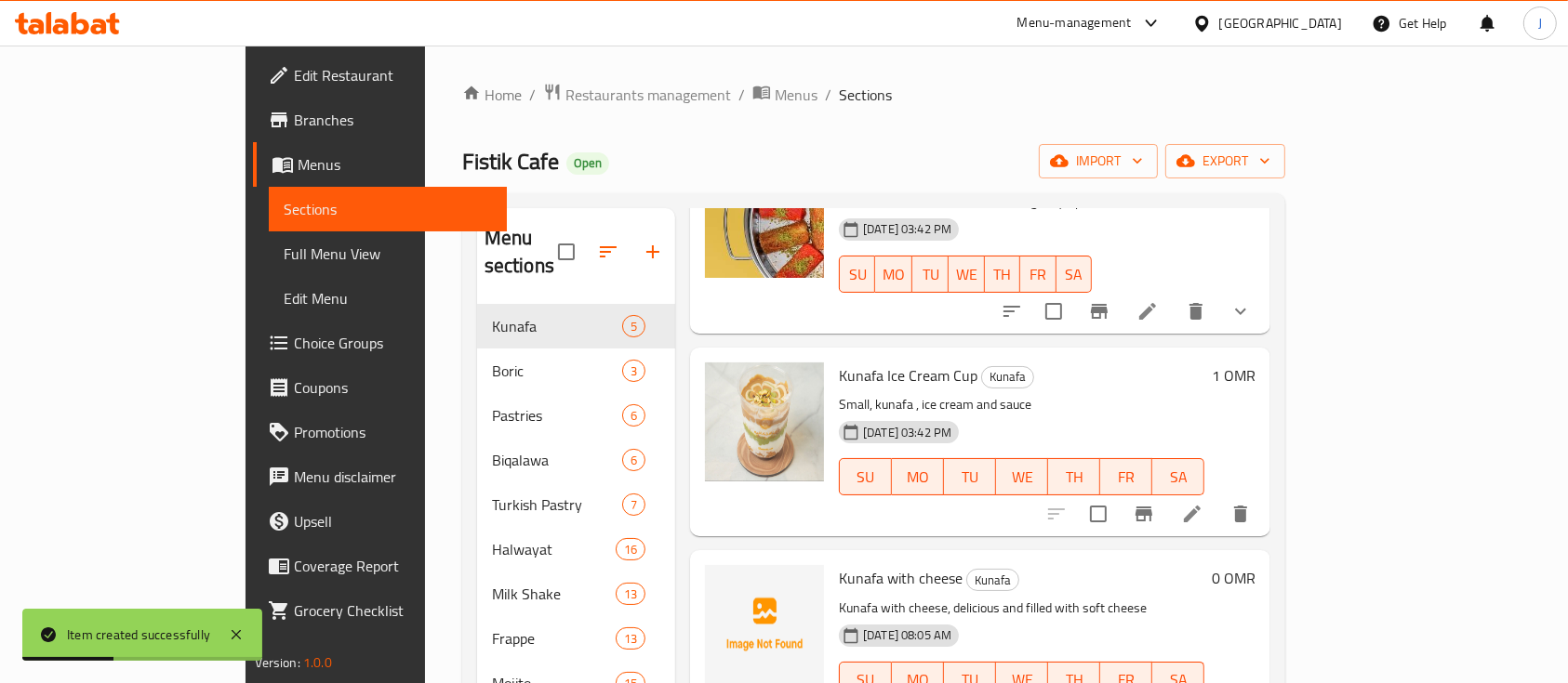
scroll to position [260, 0]
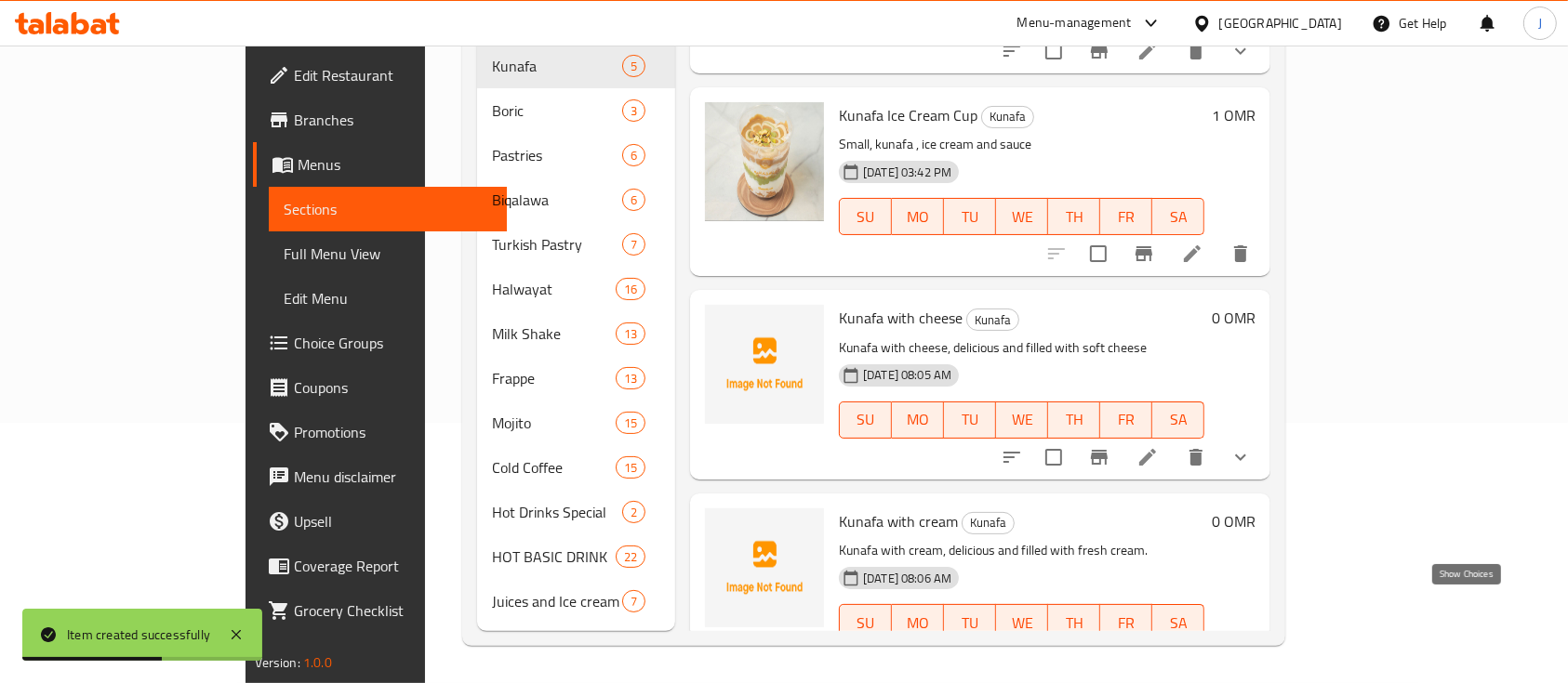
click at [1252, 649] on icon "show more" at bounding box center [1241, 659] width 23 height 23
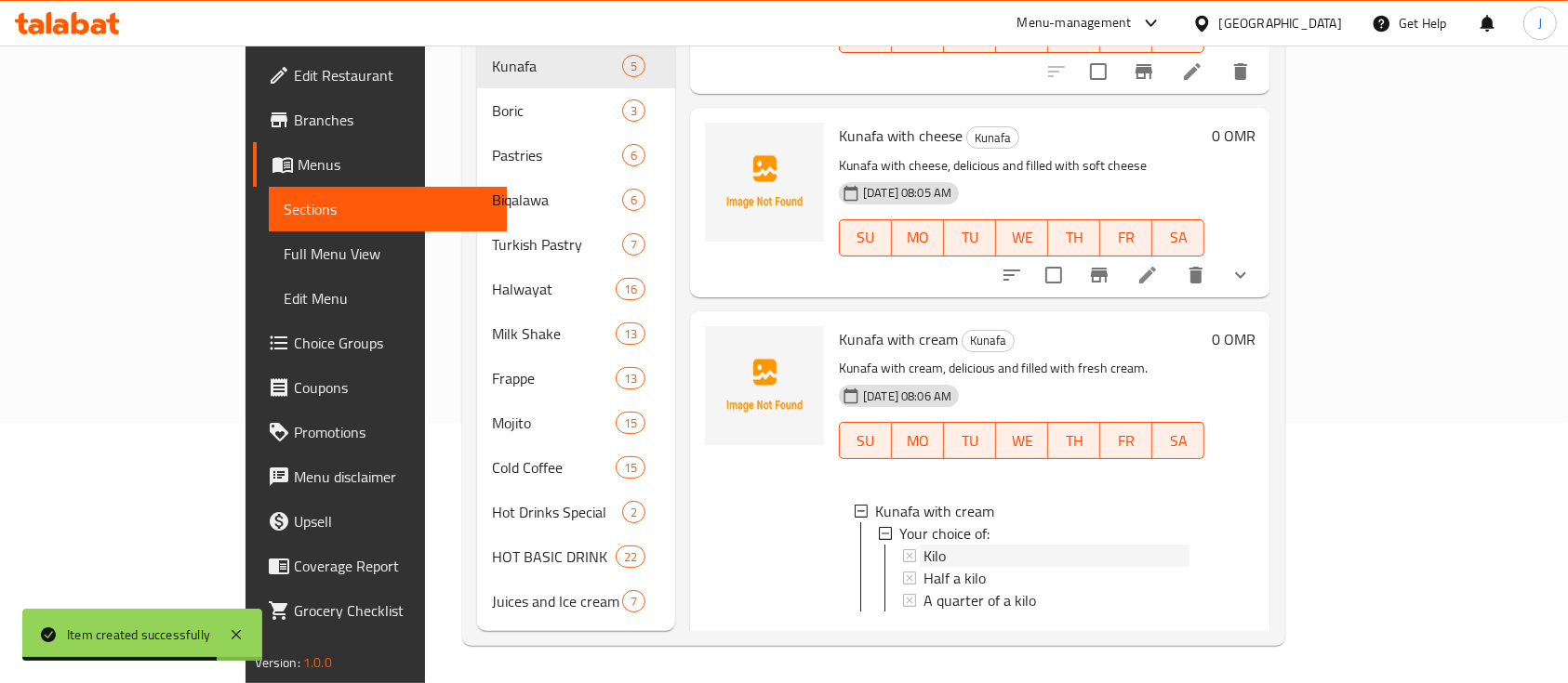
click at [924, 544] on div "Kilo" at bounding box center [1057, 555] width 266 height 23
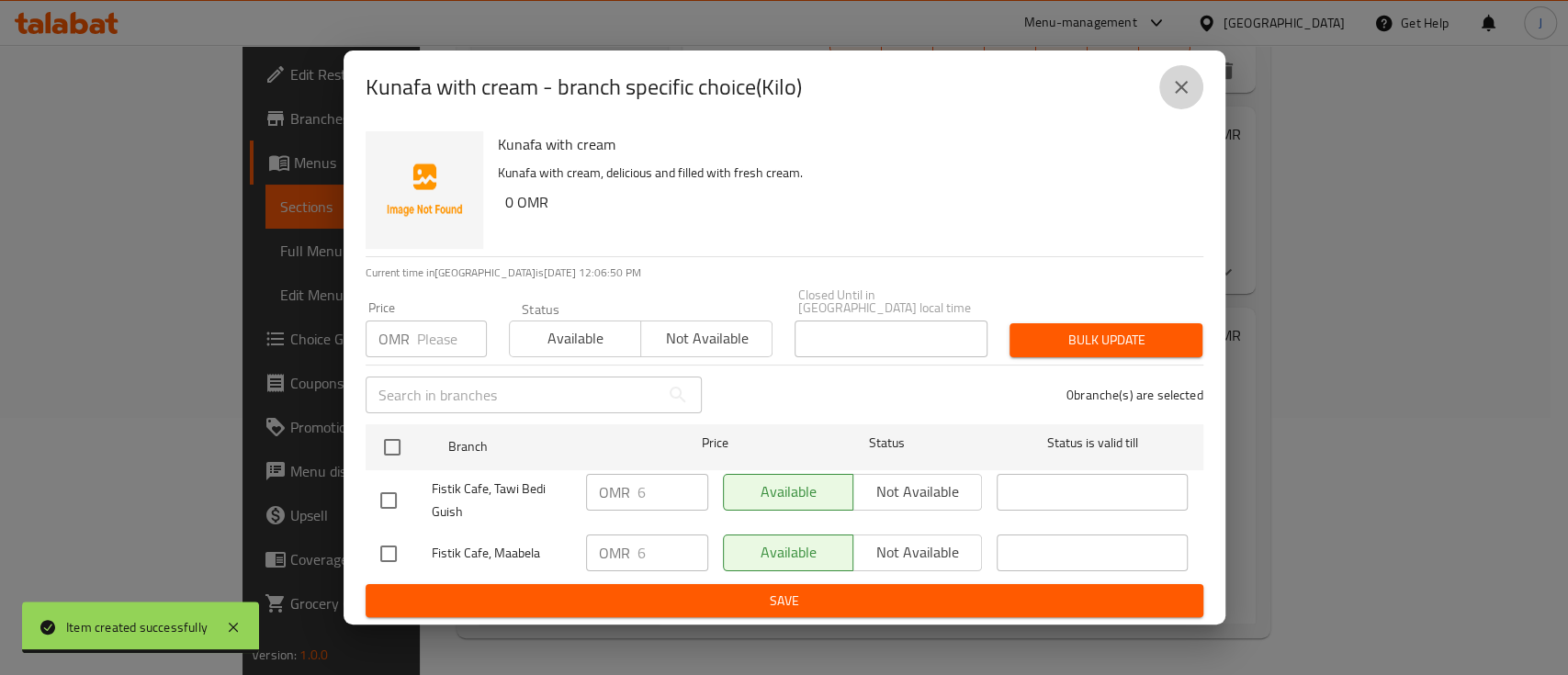
click at [1174, 96] on icon "close" at bounding box center [1181, 87] width 22 height 22
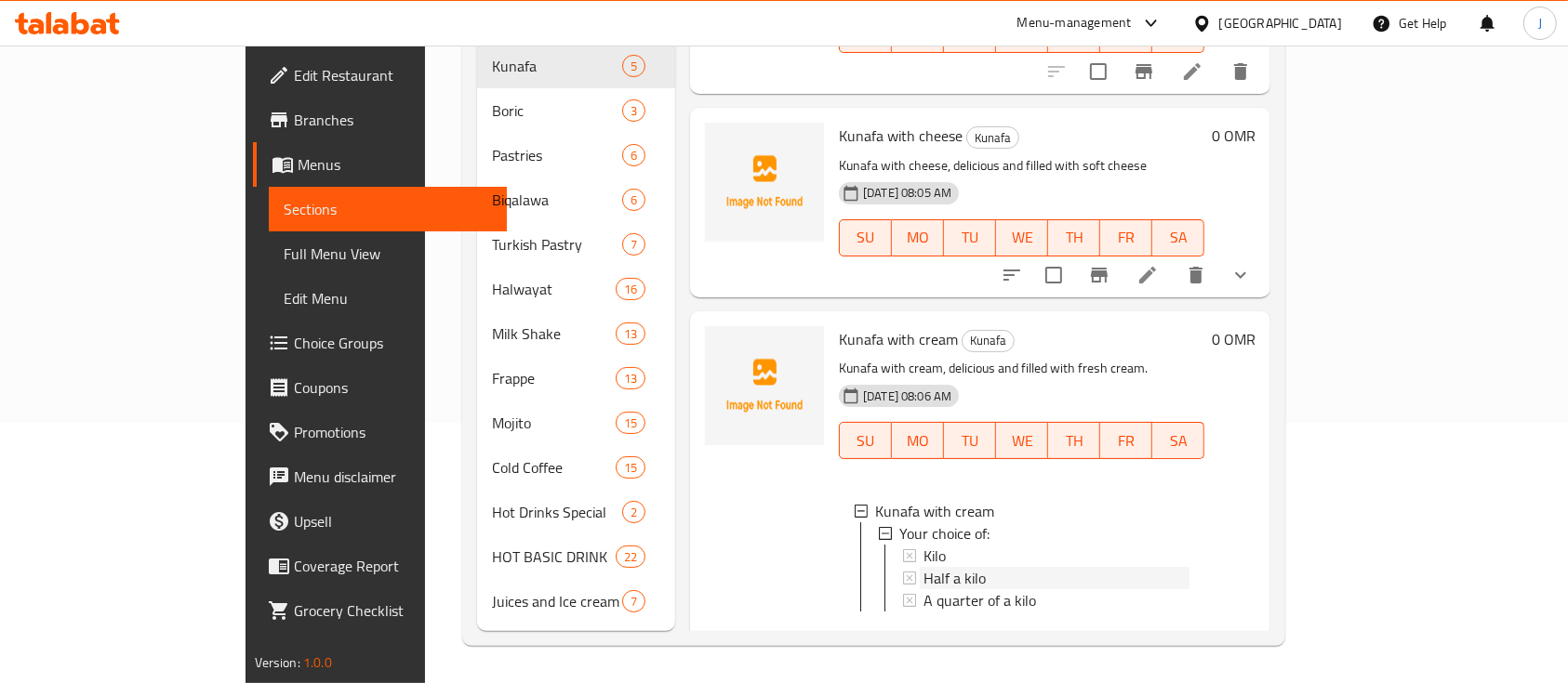
click at [924, 567] on span "Half a kilo" at bounding box center [955, 578] width 62 height 23
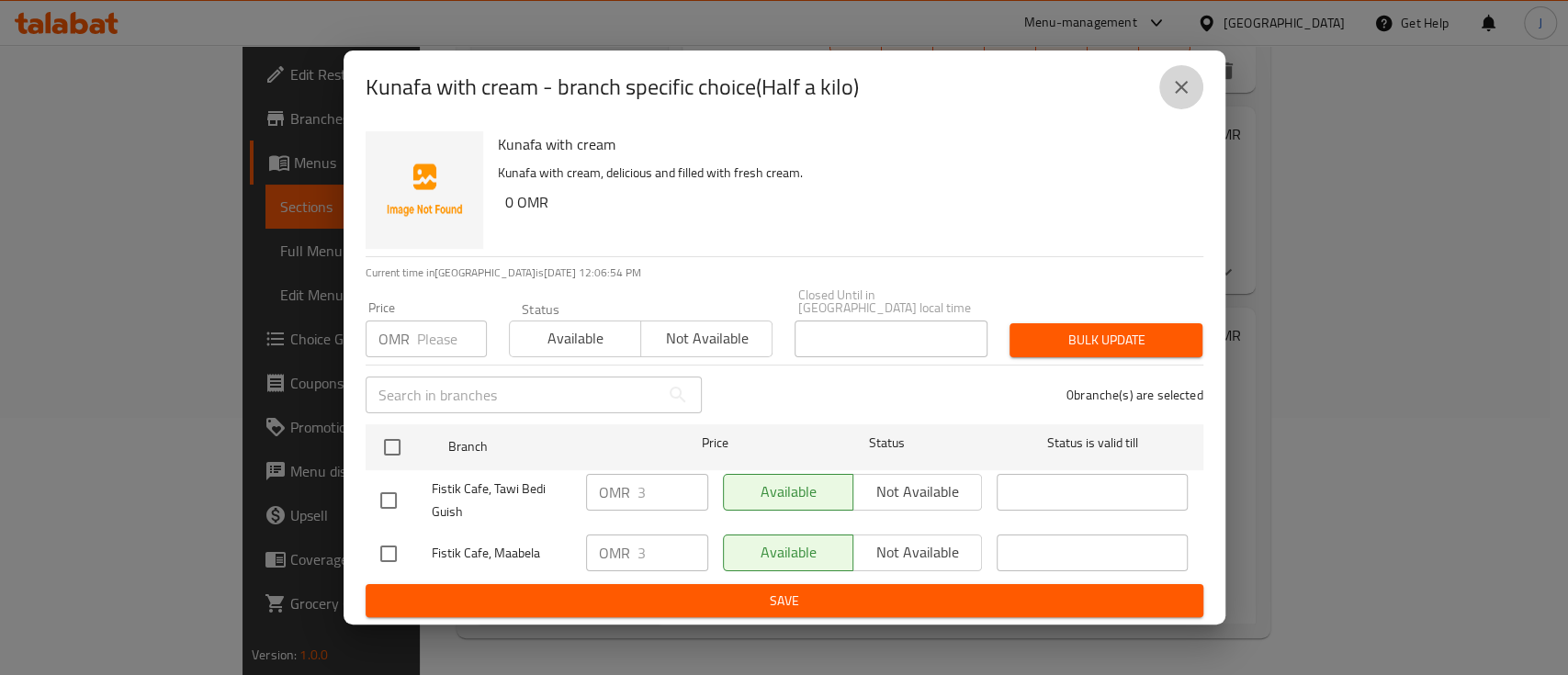
click at [1176, 92] on icon "close" at bounding box center [1181, 87] width 22 height 22
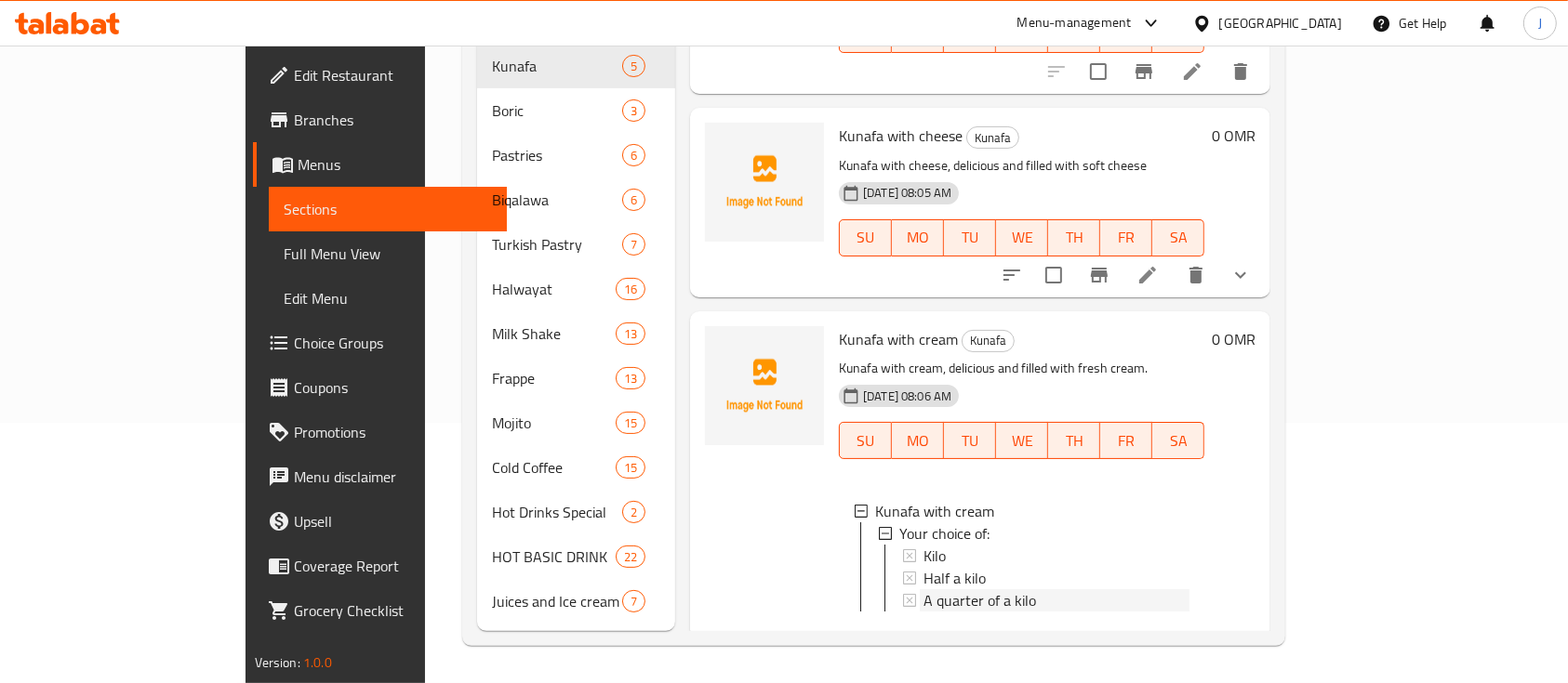
click at [924, 590] on span "A quarter of a kilo" at bounding box center [980, 600] width 112 height 23
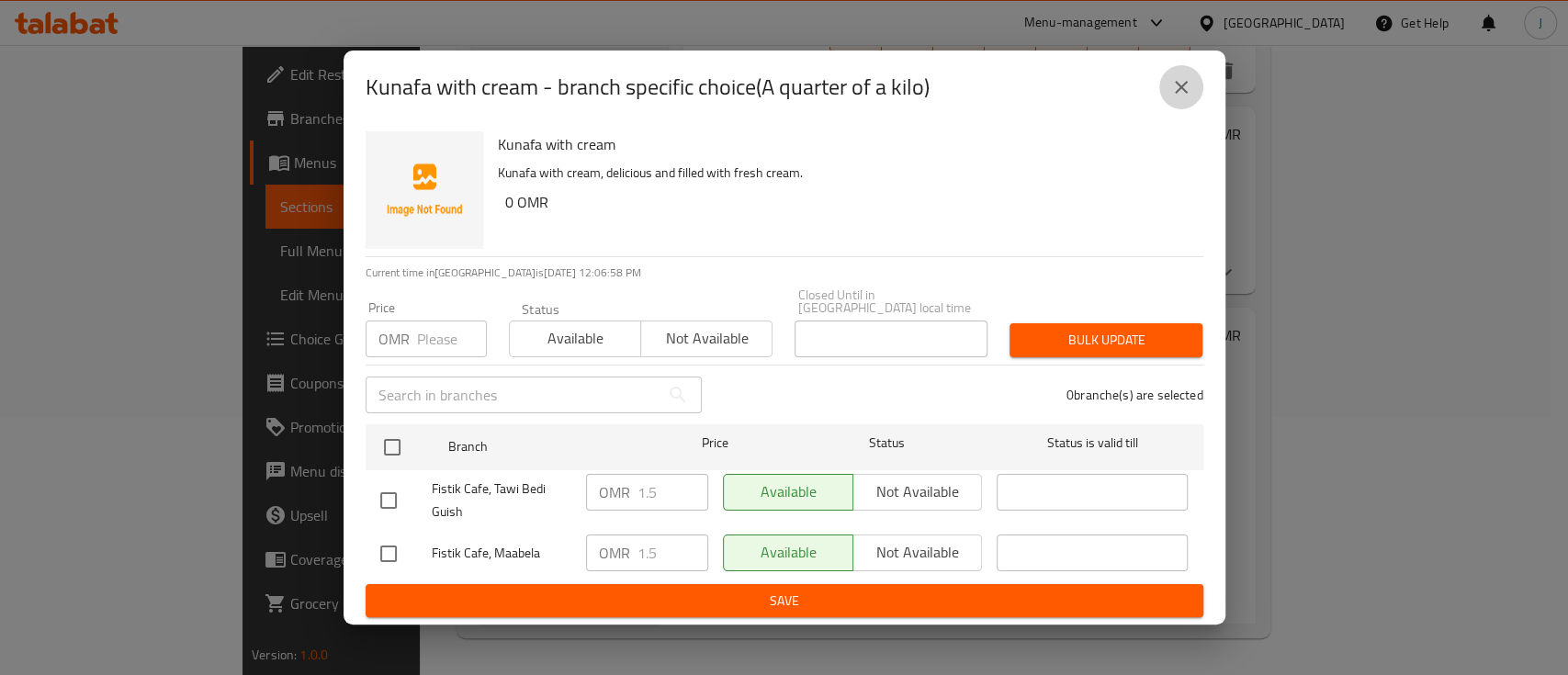
click at [1171, 98] on icon "close" at bounding box center [1181, 87] width 22 height 22
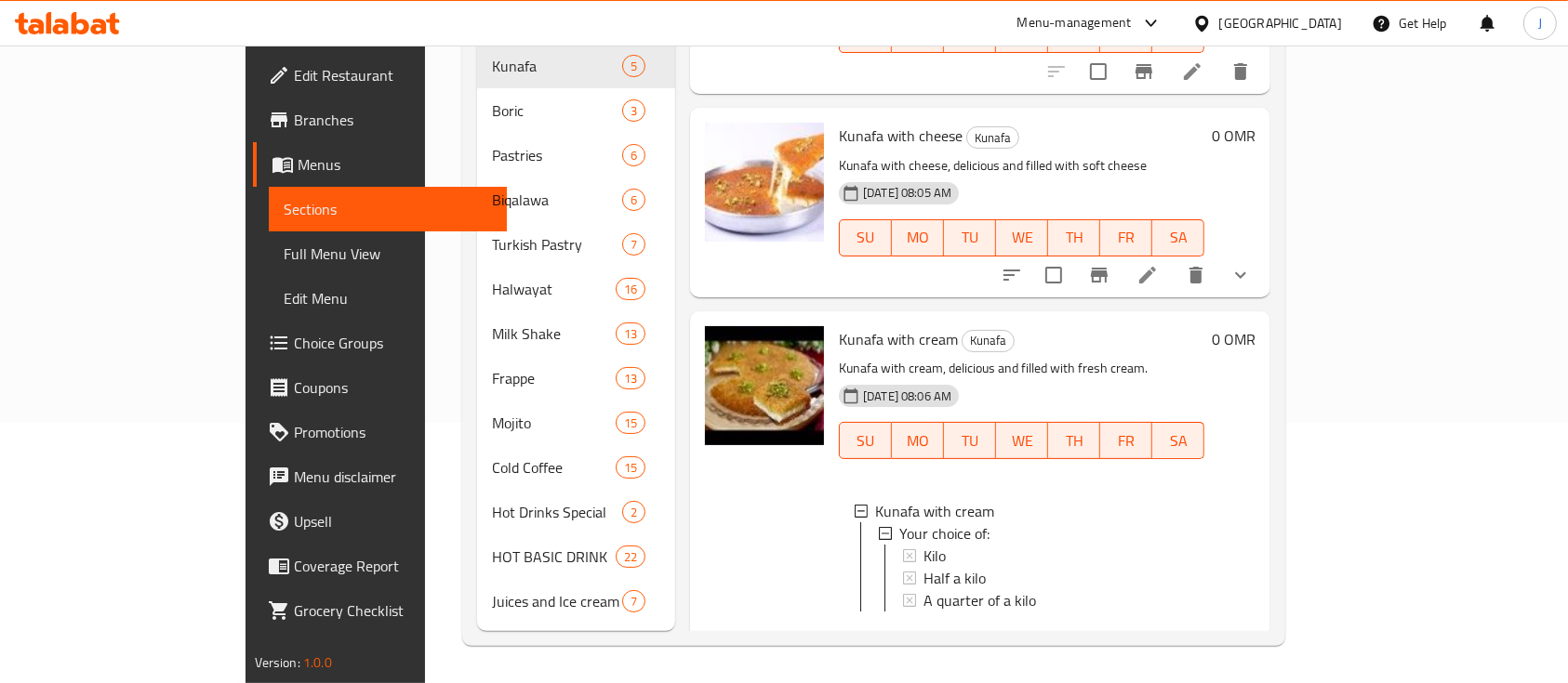
click at [1158, 245] on div "Kunafa with cheese Kunafa Kunafa with cheese, delicious and filled with soft ch…" at bounding box center [980, 202] width 580 height 189
